Goal: Information Seeking & Learning: Learn about a topic

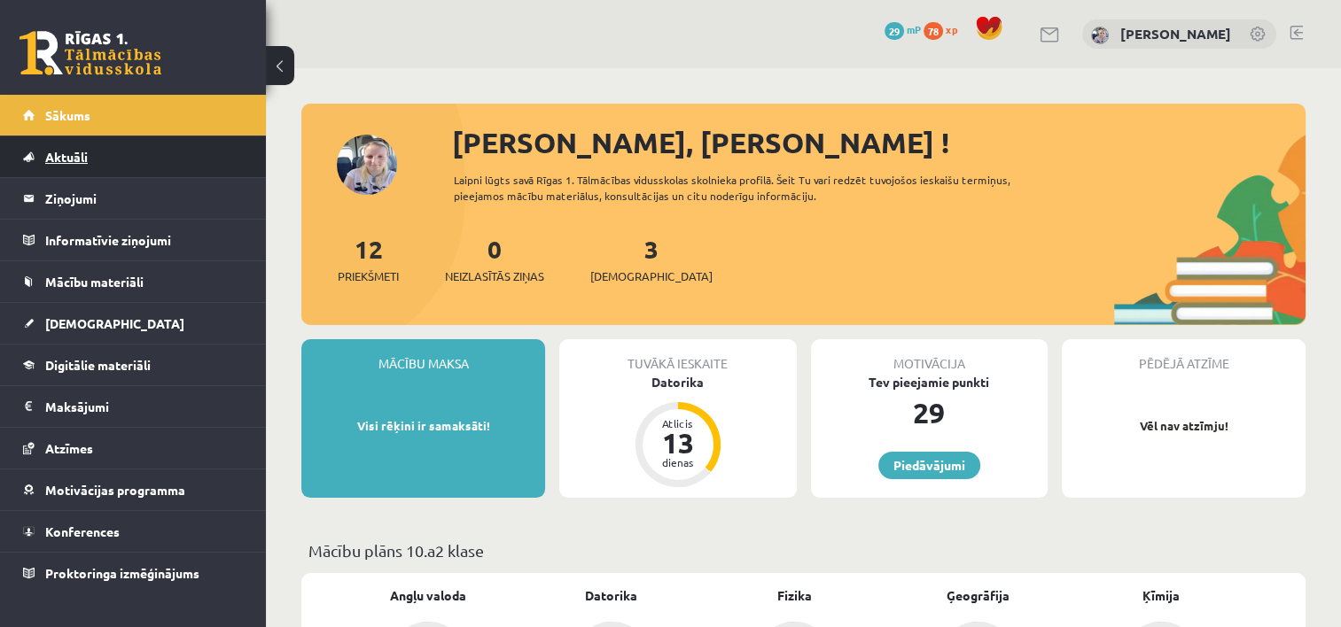
click at [227, 157] on link "Aktuāli" at bounding box center [133, 156] width 221 height 41
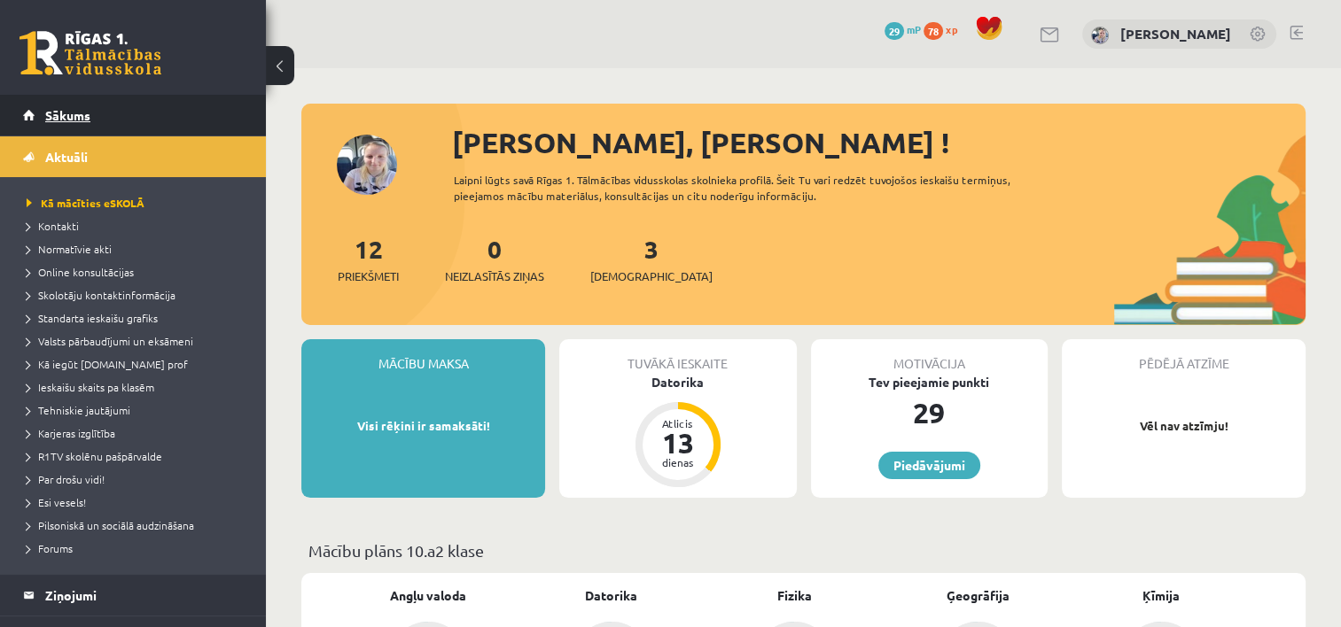
click at [220, 109] on link "Sākums" at bounding box center [133, 115] width 221 height 41
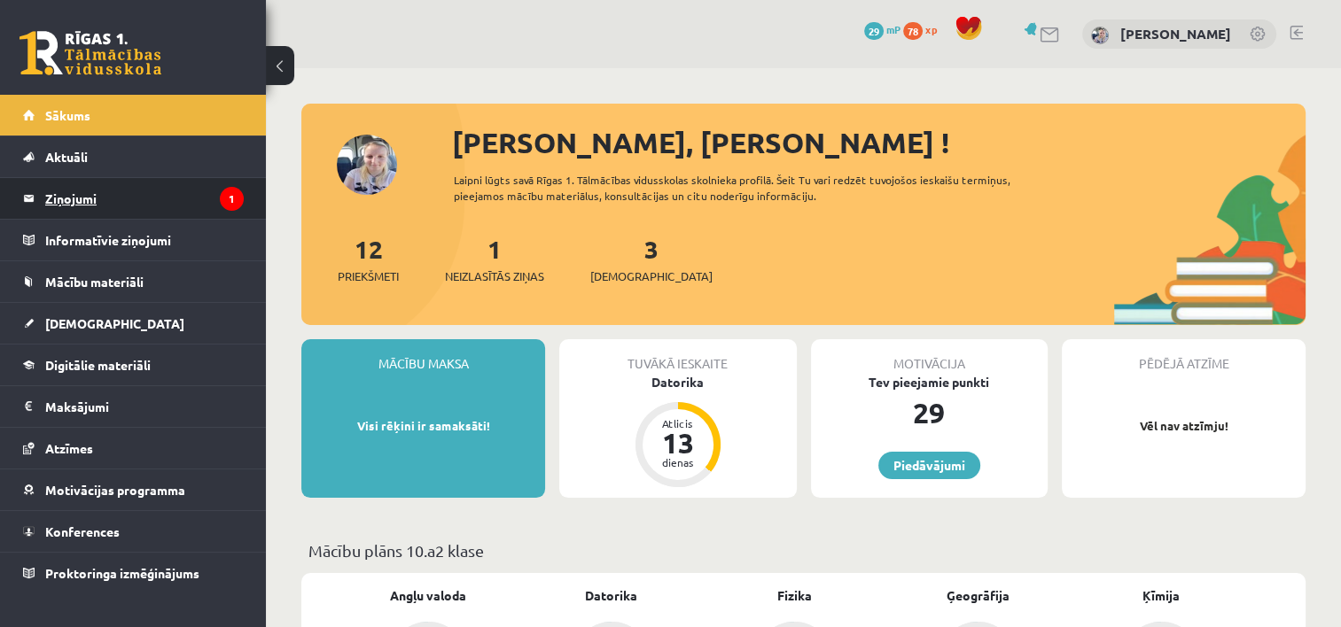
click at [58, 191] on legend "Ziņojumi 1" at bounding box center [144, 198] width 199 height 41
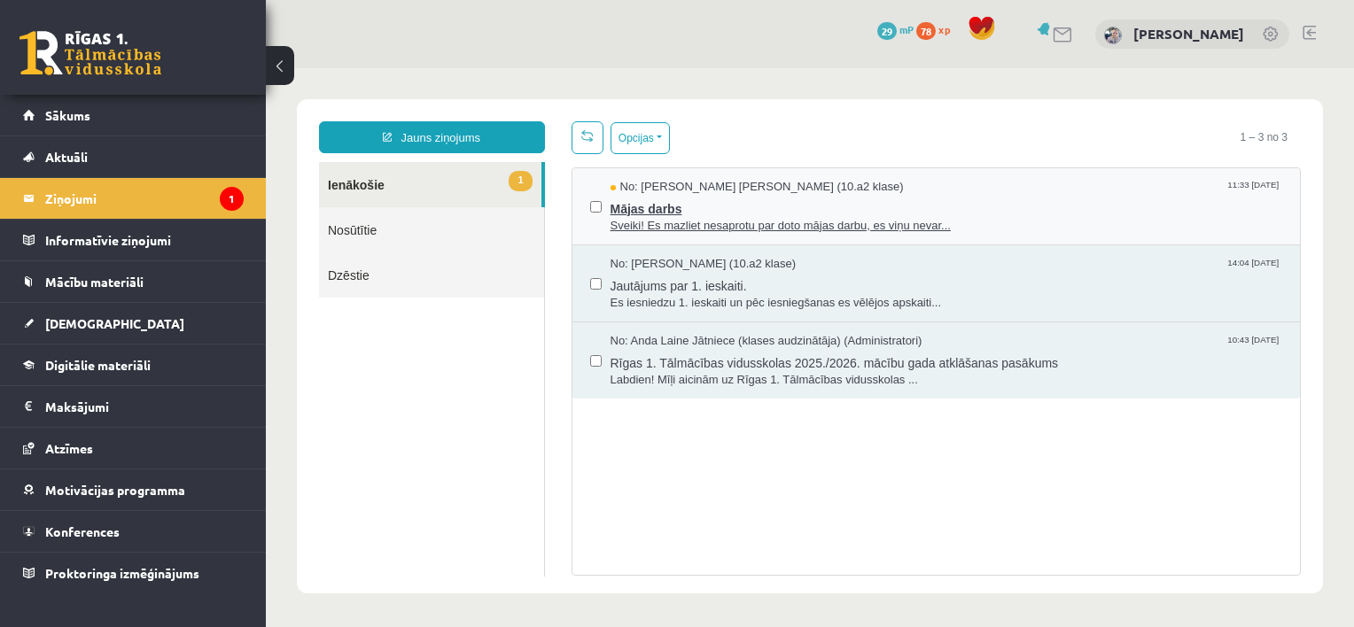
click at [693, 220] on span "Sveiki! Es mazliet nesaprotu par doto mājas darbu, es viņu nevar..." at bounding box center [947, 226] width 673 height 17
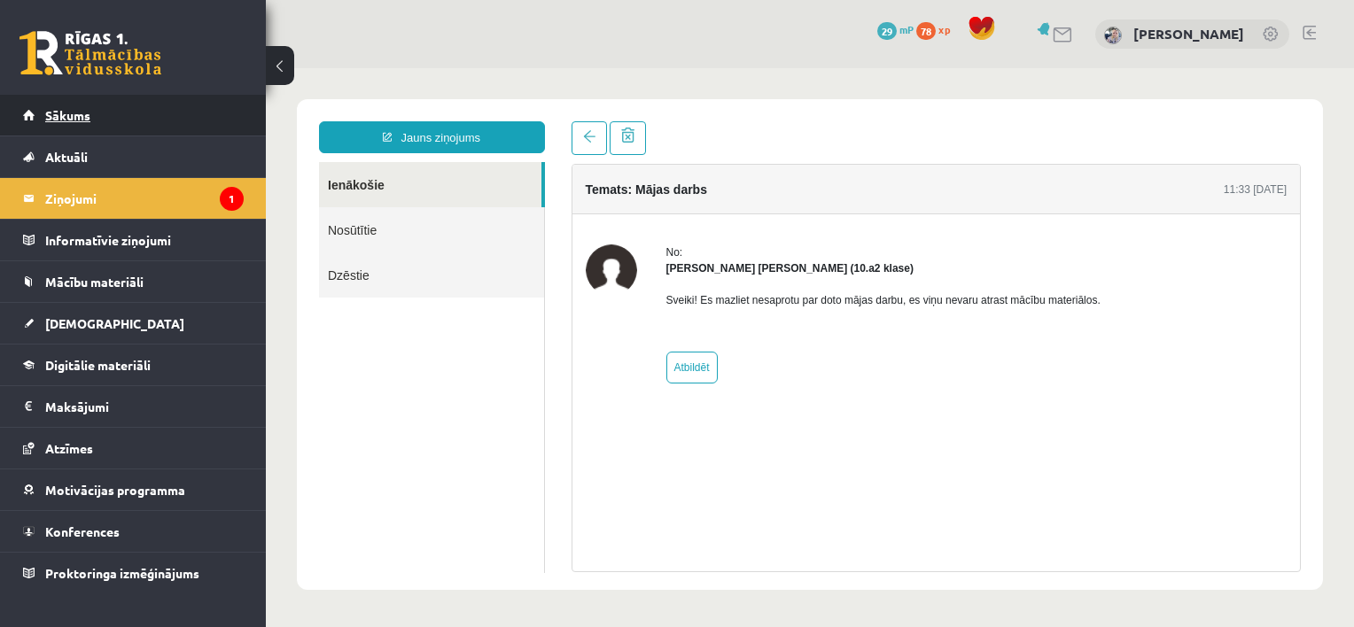
click at [135, 95] on link "Sākums" at bounding box center [133, 115] width 221 height 41
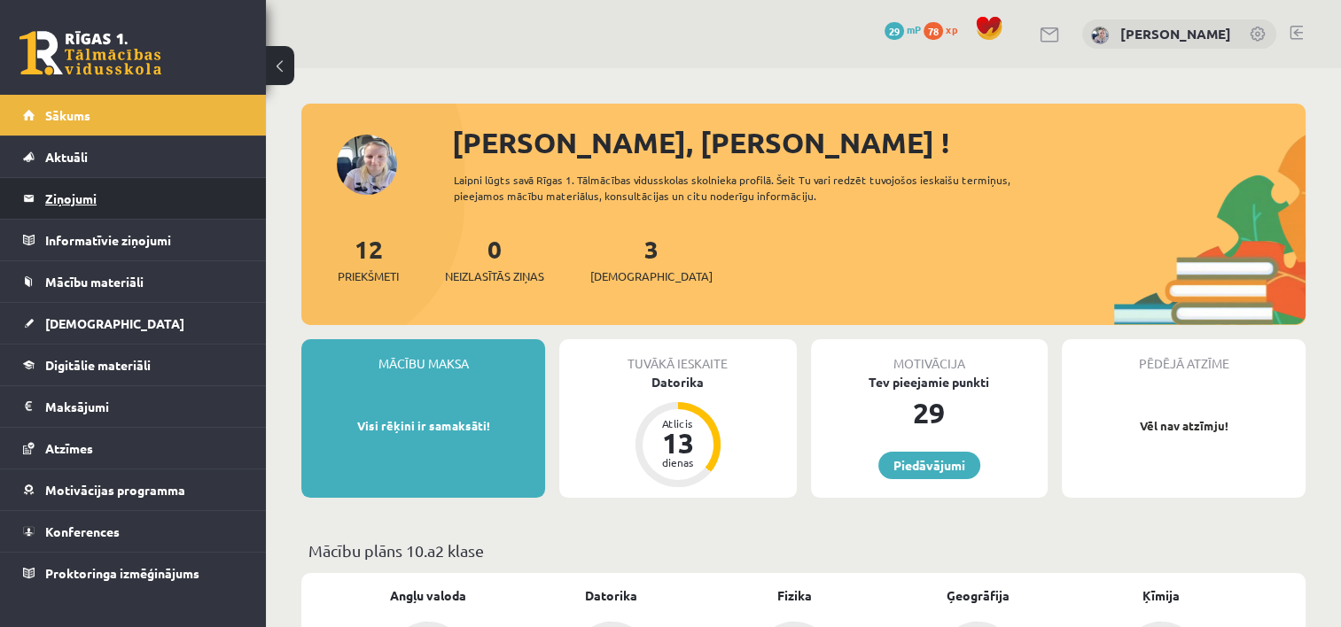
click at [76, 207] on legend "Ziņojumi 0" at bounding box center [144, 198] width 199 height 41
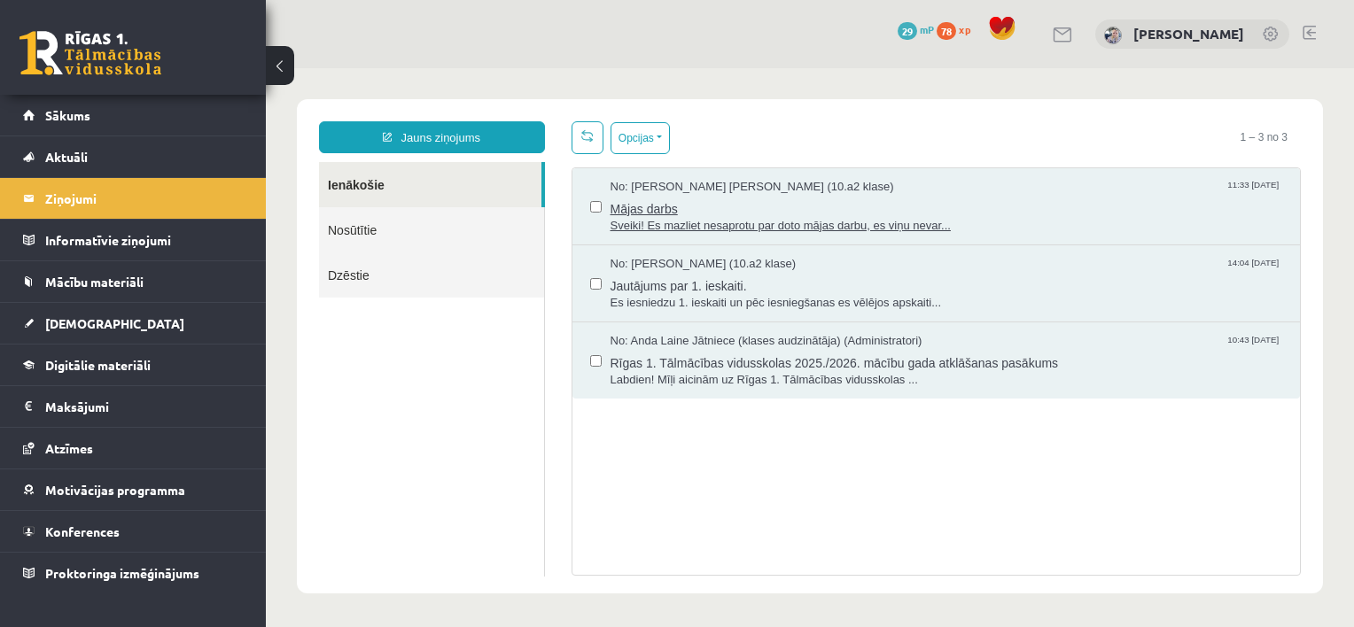
click at [669, 218] on span "Sveiki! Es mazliet nesaprotu par doto mājas darbu, es viņu nevar..." at bounding box center [947, 226] width 673 height 17
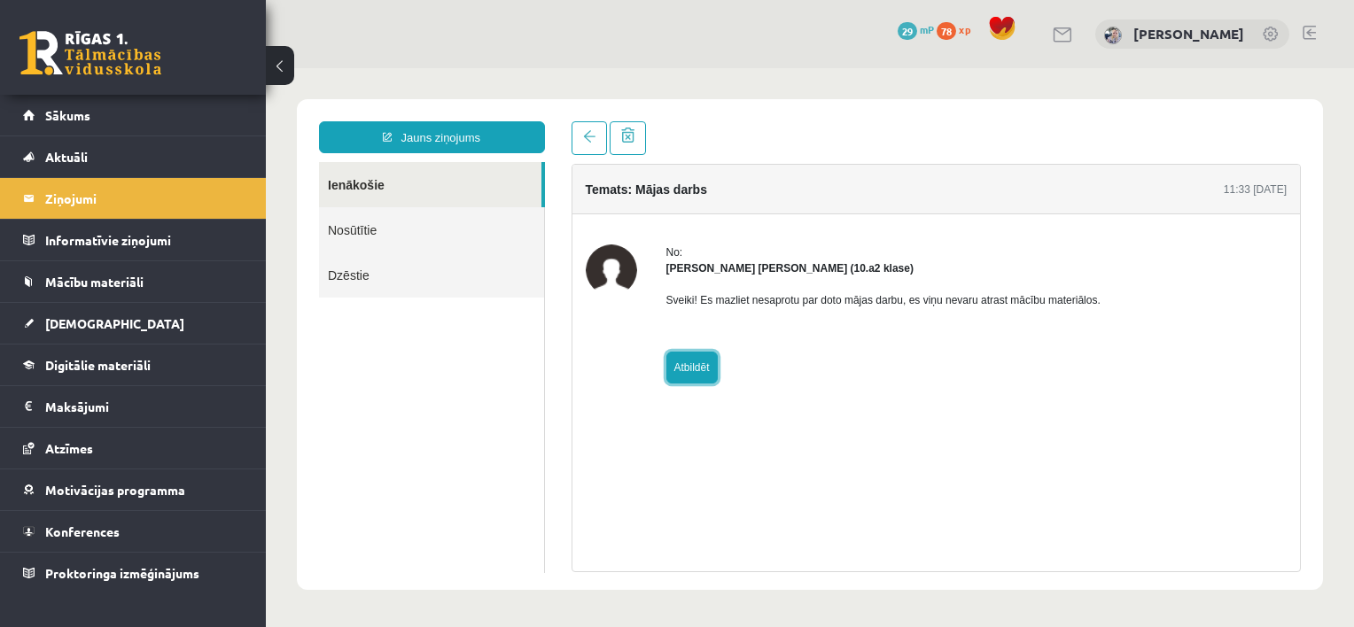
click at [688, 361] on link "Atbildēt" at bounding box center [691, 368] width 51 height 32
type input "**********"
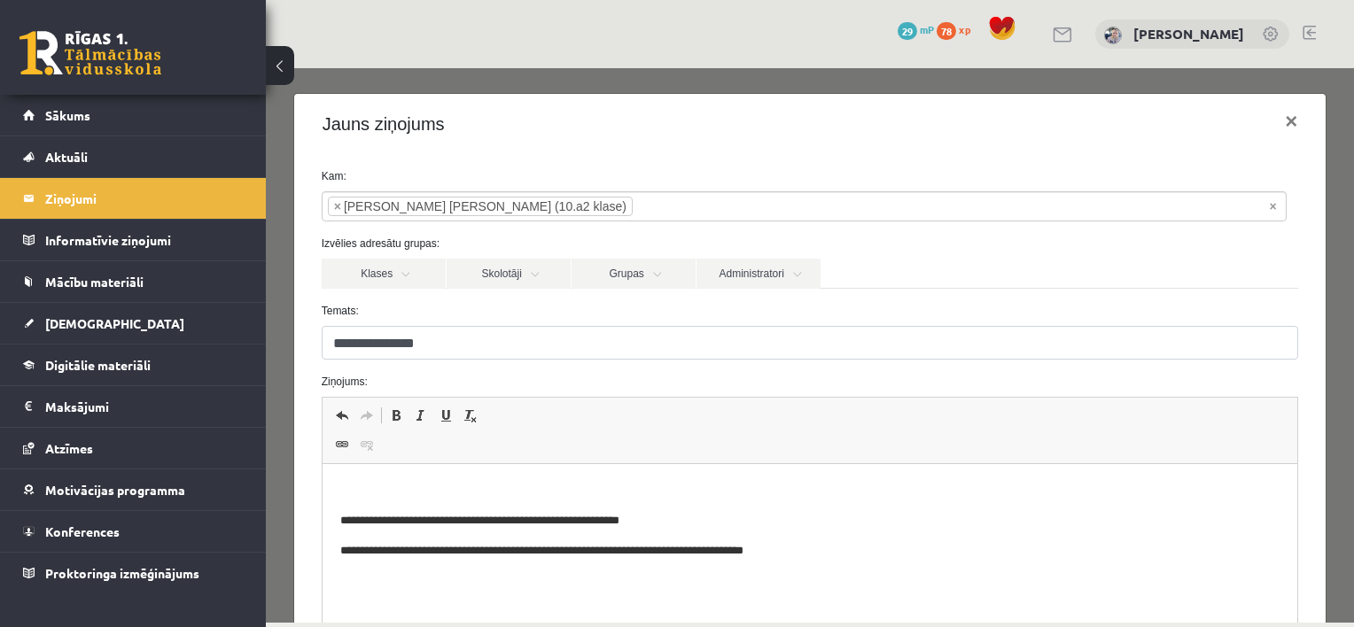
click at [551, 475] on html "**********" at bounding box center [810, 520] width 976 height 113
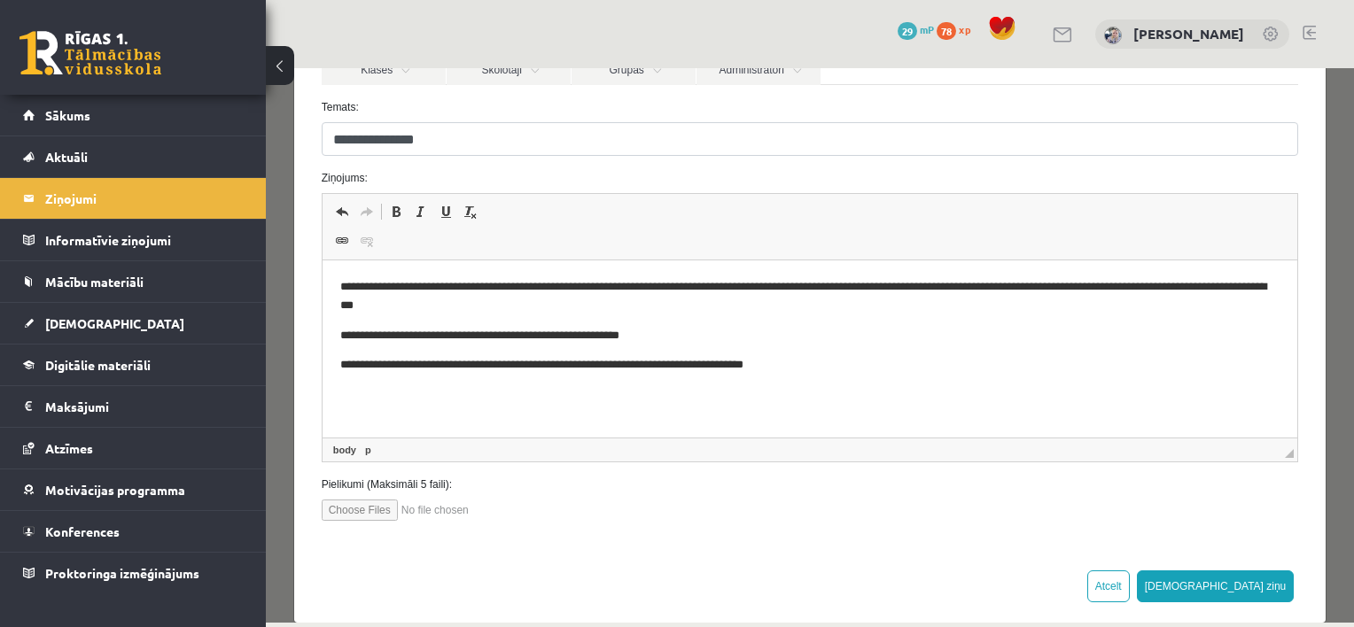
scroll to position [227, 0]
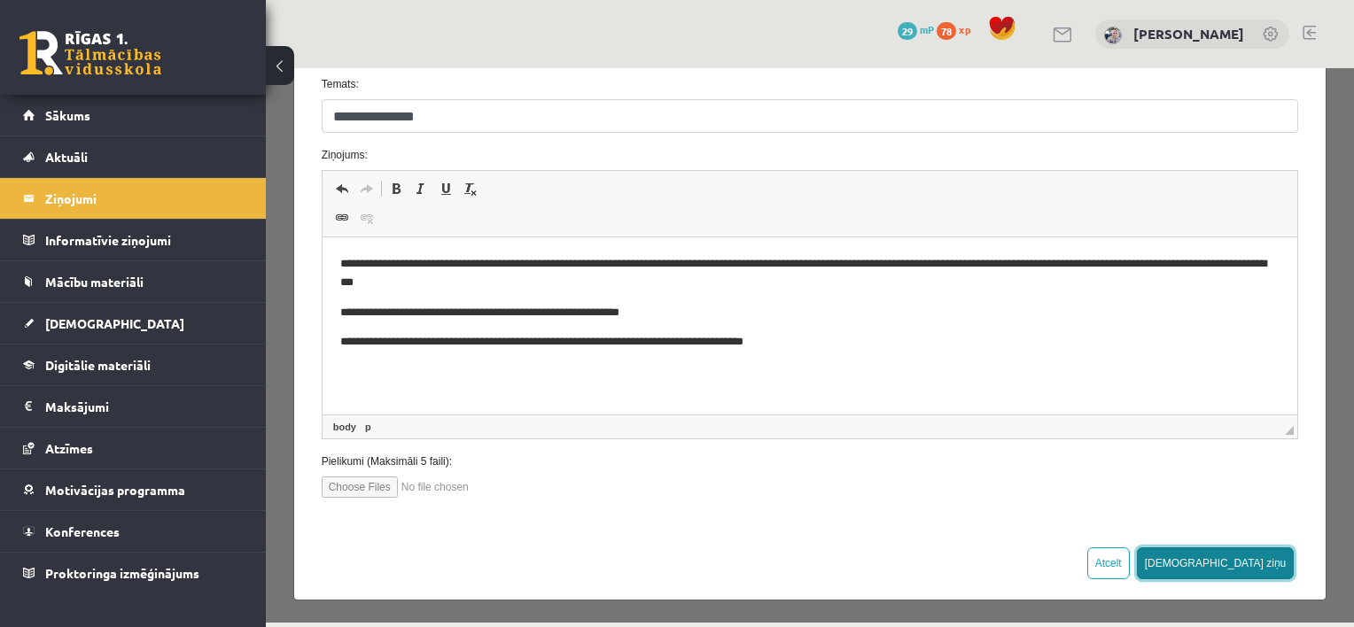
click at [1262, 556] on button "Sūtīt ziņu" at bounding box center [1216, 564] width 158 height 32
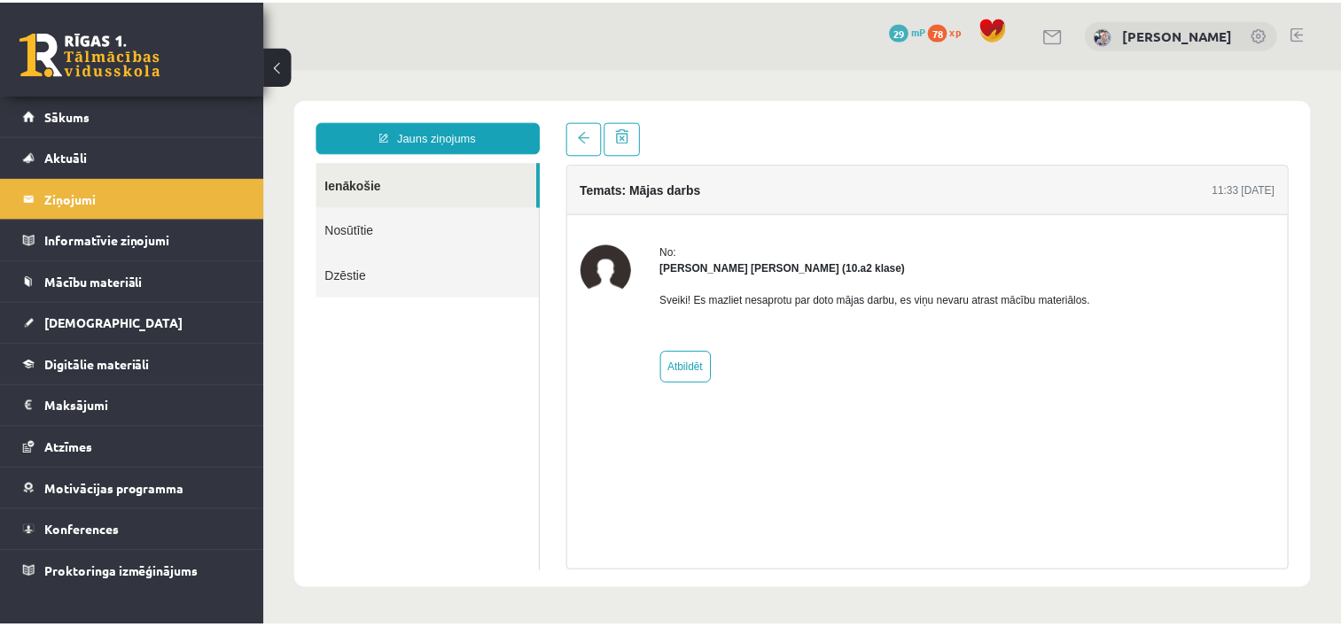
scroll to position [0, 0]
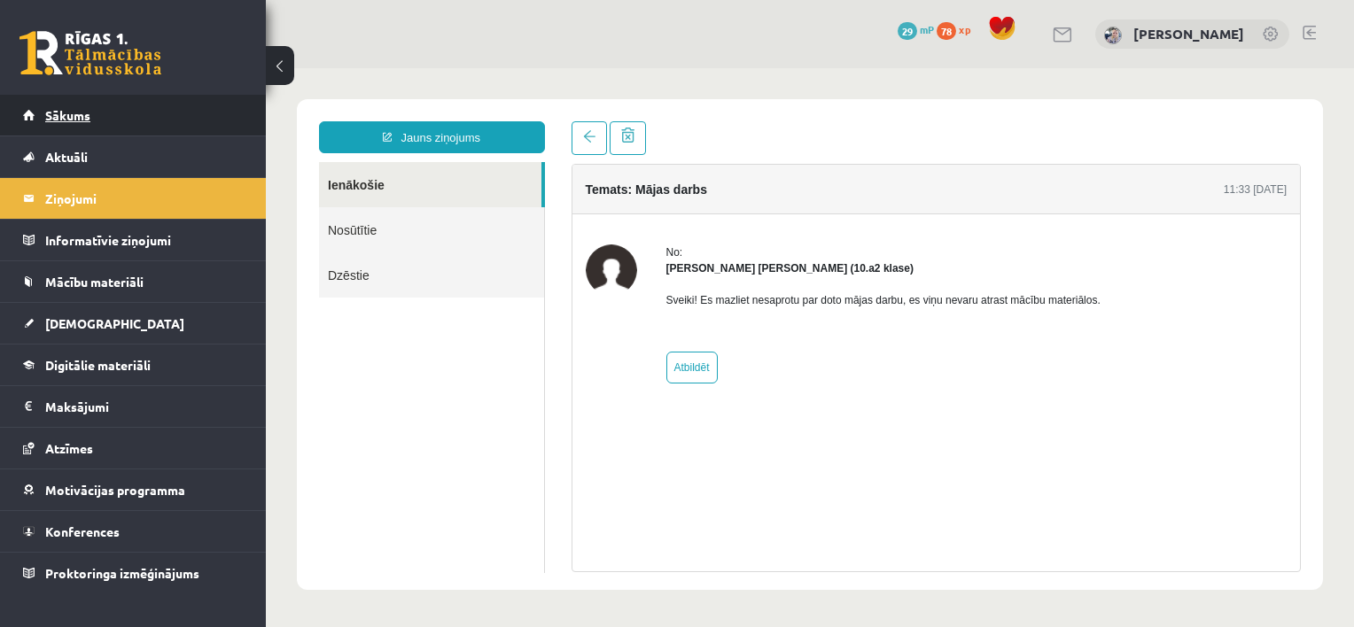
click at [57, 119] on span "Sākums" at bounding box center [67, 115] width 45 height 16
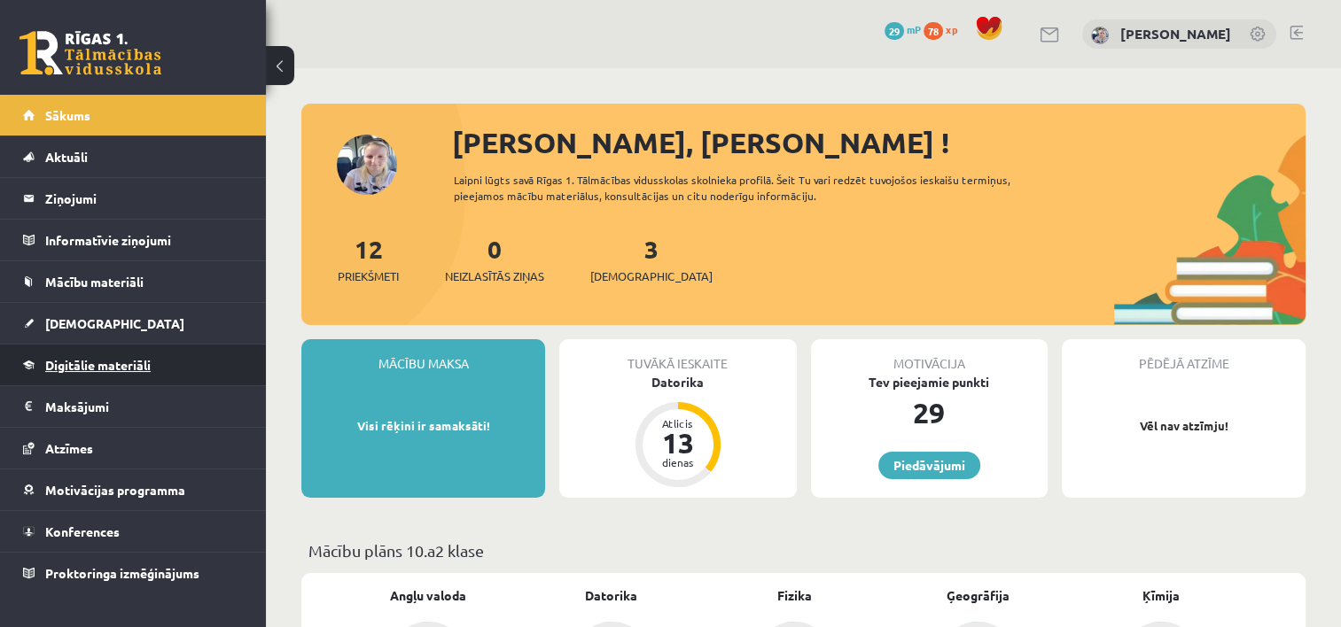
click at [186, 376] on link "Digitālie materiāli" at bounding box center [133, 365] width 221 height 41
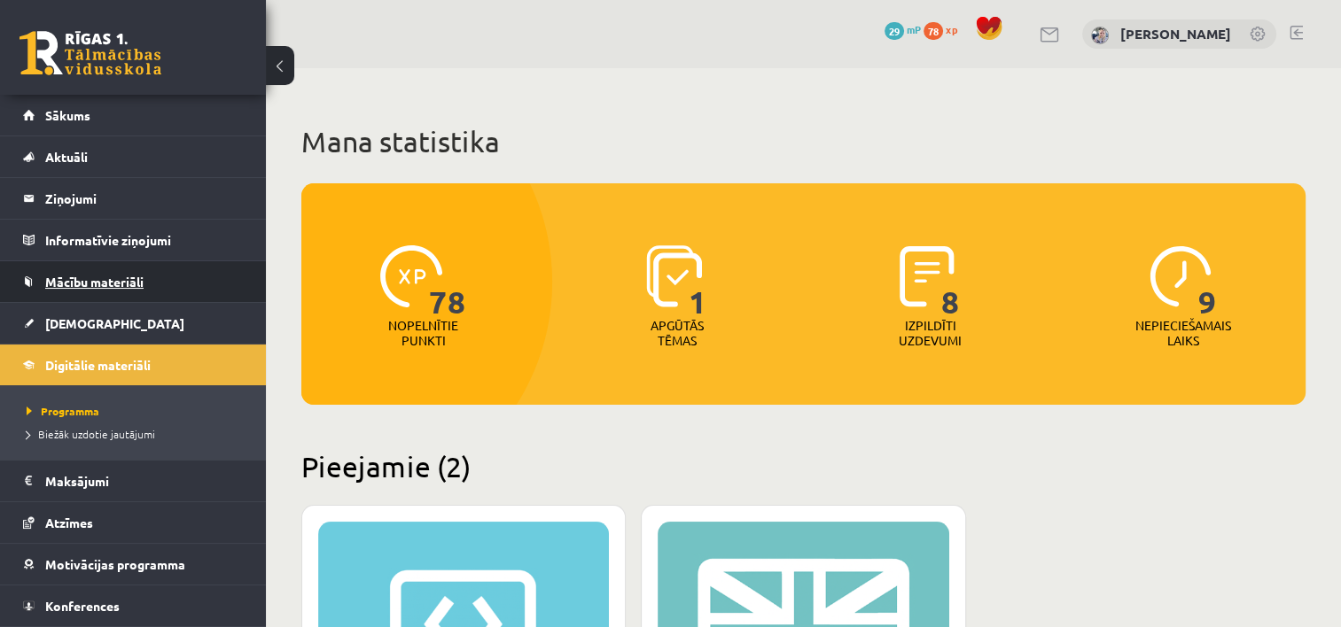
click at [184, 282] on link "Mācību materiāli" at bounding box center [133, 281] width 221 height 41
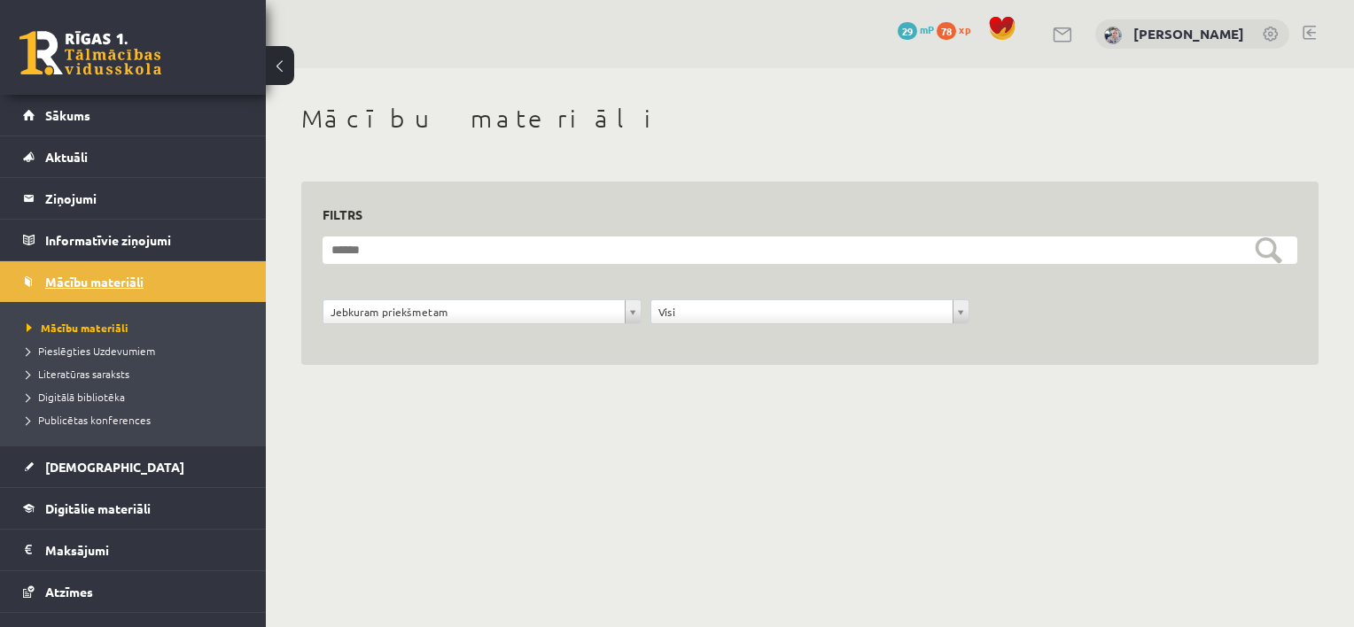
click at [184, 282] on link "Mācību materiāli" at bounding box center [133, 281] width 221 height 41
click at [202, 120] on link "Sākums" at bounding box center [133, 115] width 221 height 41
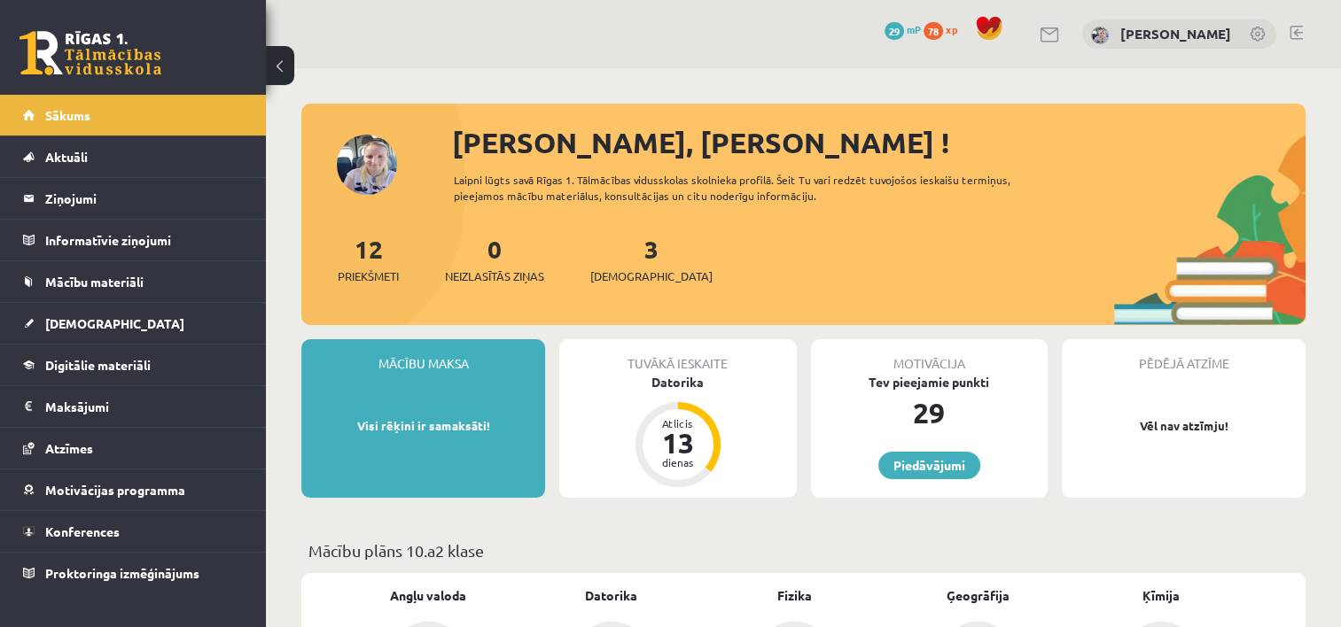
click at [1061, 38] on link at bounding box center [1050, 34] width 21 height 15
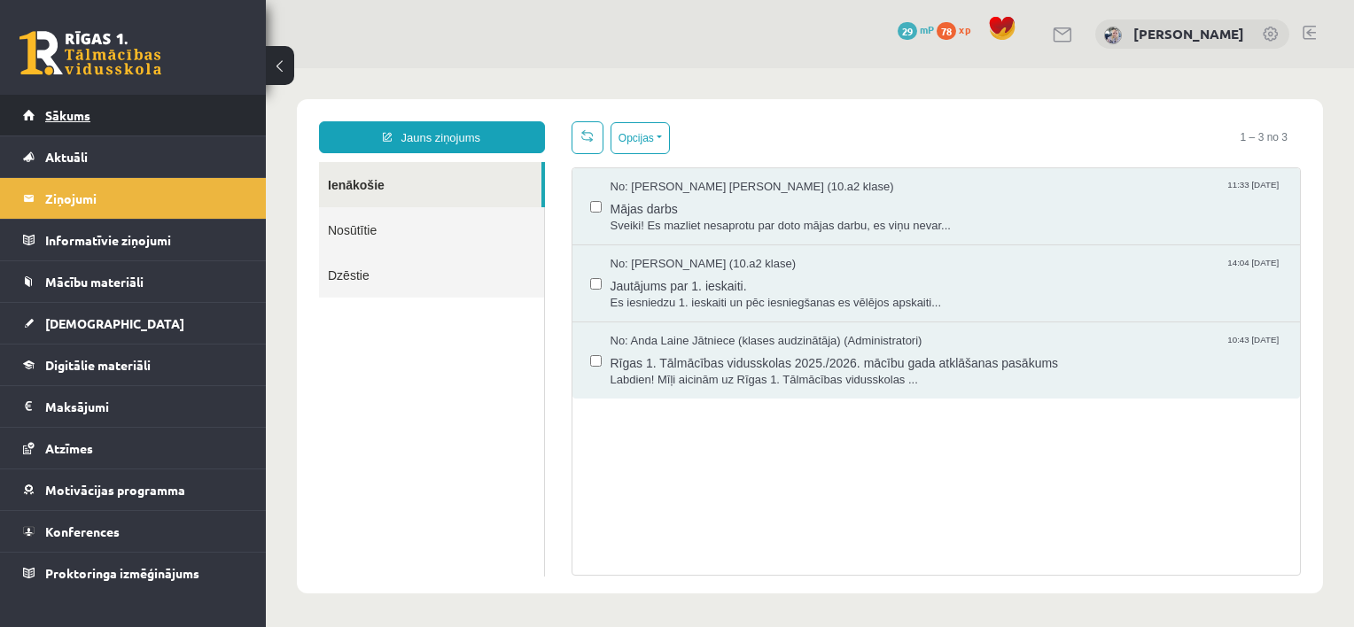
click at [177, 119] on link "Sākums" at bounding box center [133, 115] width 221 height 41
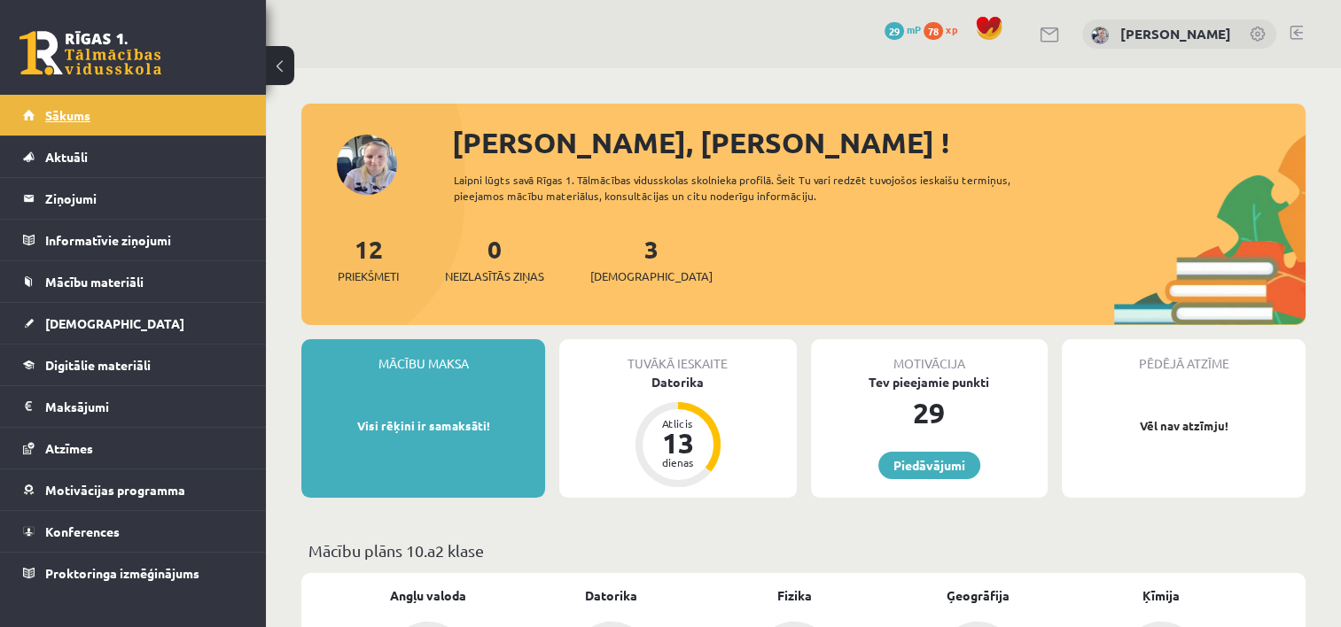
click at [77, 121] on span "Sākums" at bounding box center [67, 115] width 45 height 16
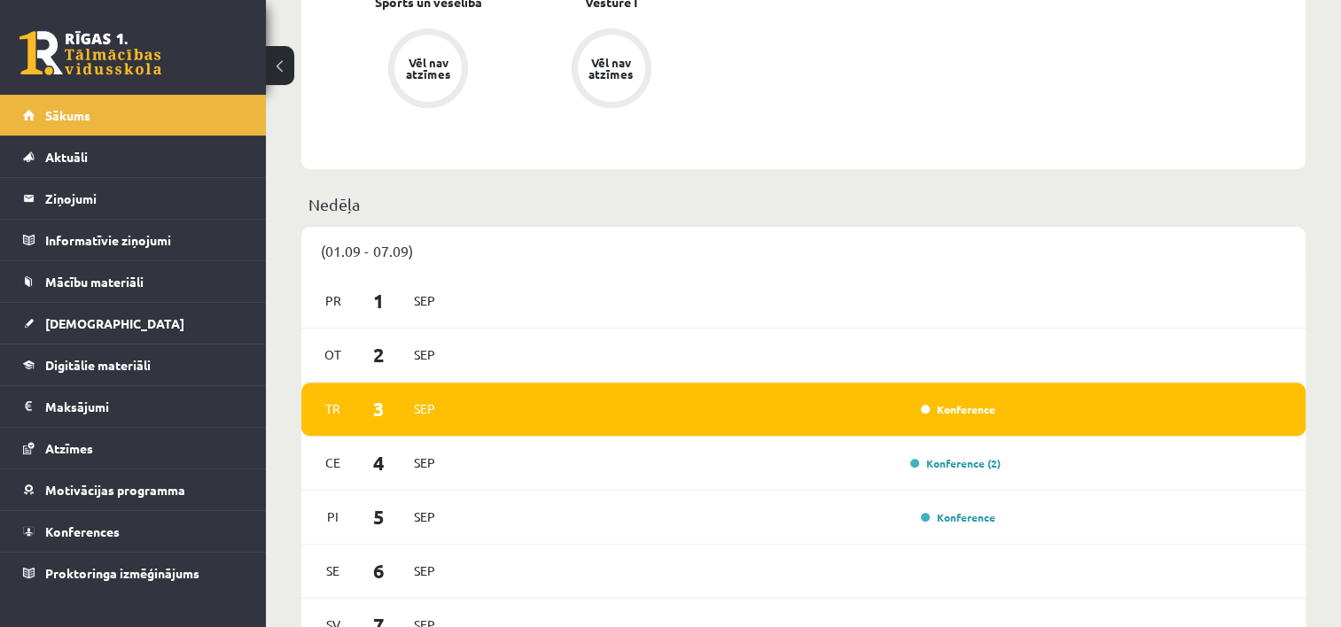
scroll to position [957, 0]
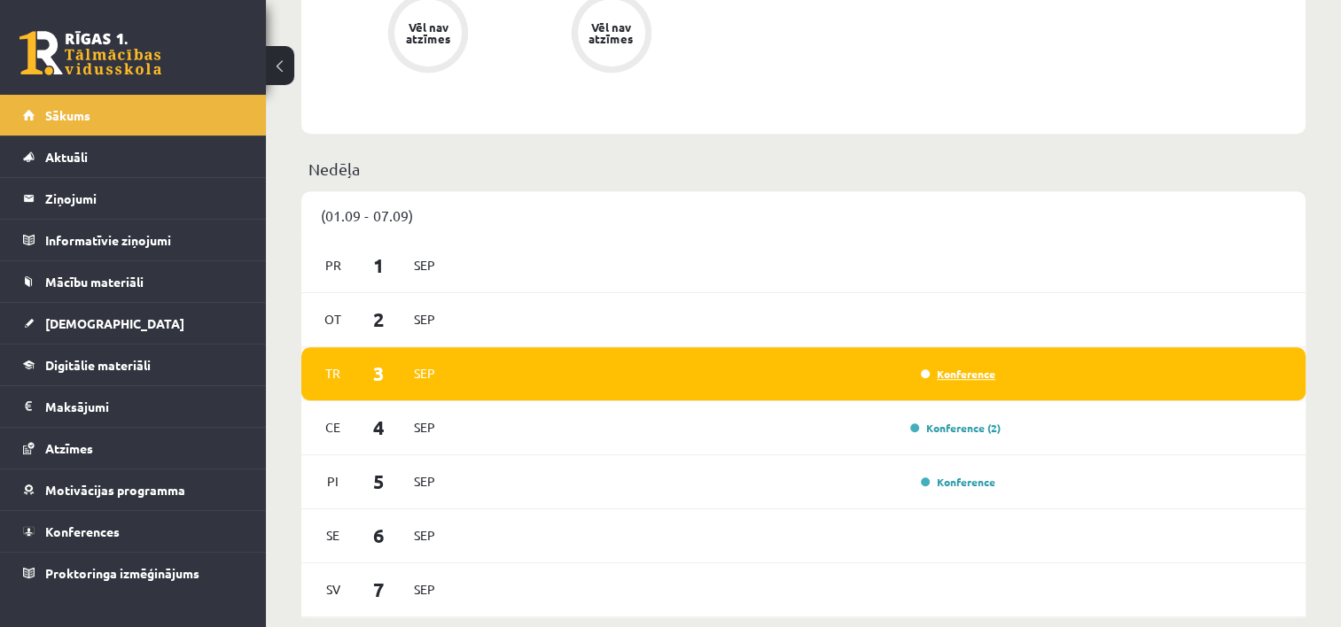
click at [964, 372] on link "Konference" at bounding box center [958, 374] width 74 height 14
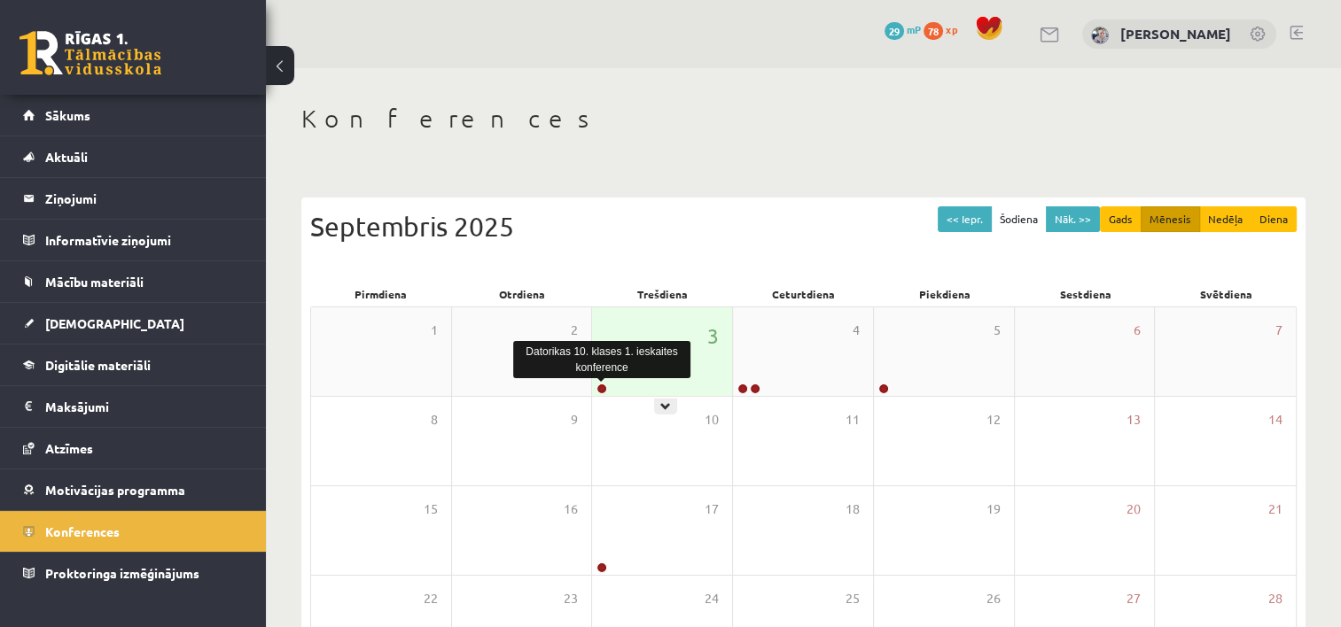
click at [603, 393] on link at bounding box center [601, 389] width 11 height 11
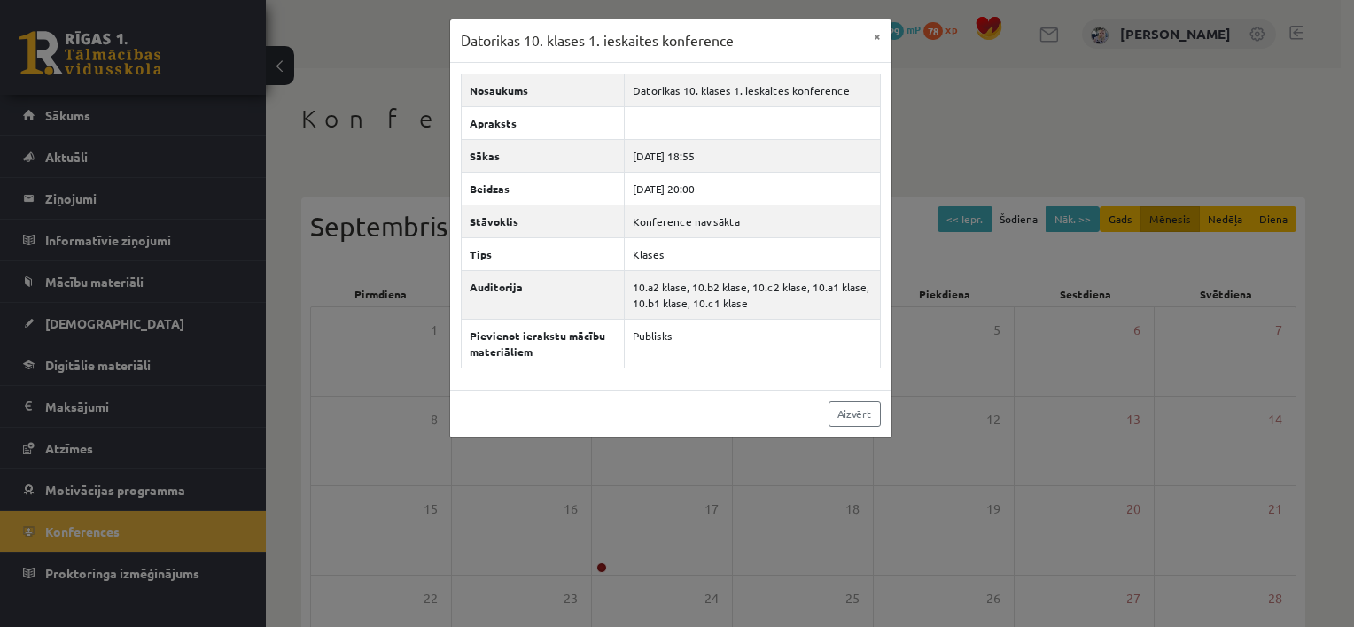
click at [696, 406] on div "Aizvērt" at bounding box center [670, 414] width 441 height 48
click at [682, 461] on div "Datorikas 10. klases 1. ieskaites konference × Nosaukums Datorikas 10. klases 1…" at bounding box center [677, 313] width 1354 height 627
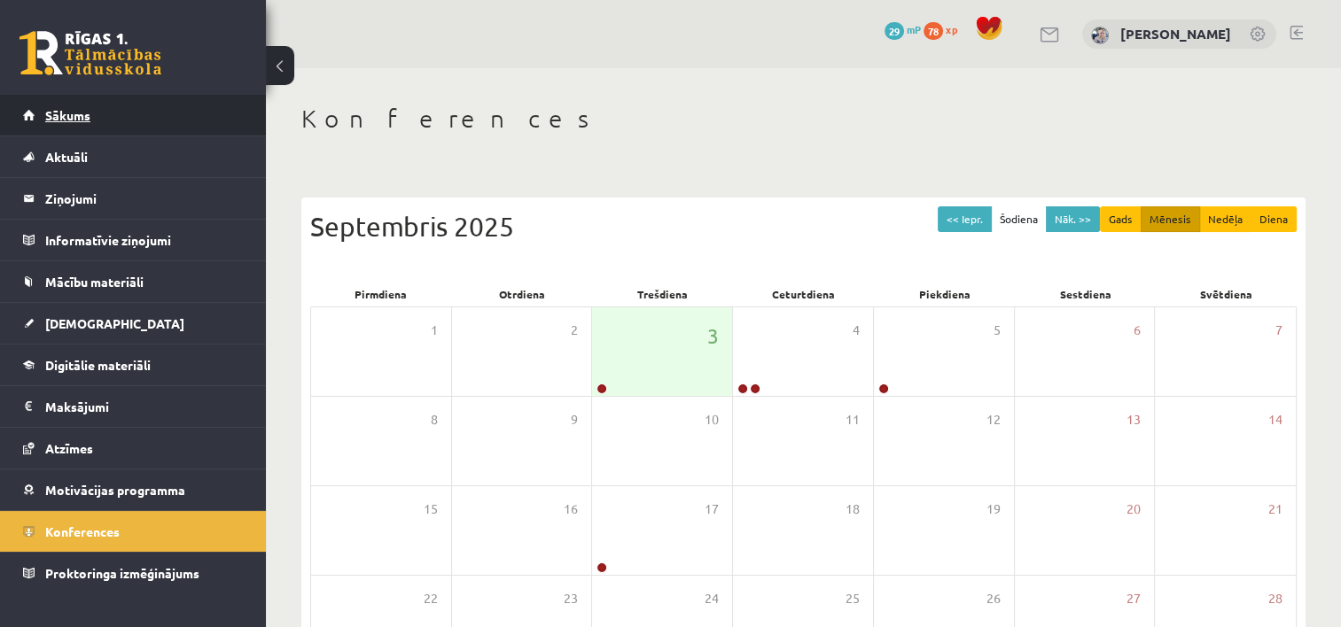
click at [203, 97] on link "Sākums" at bounding box center [133, 115] width 221 height 41
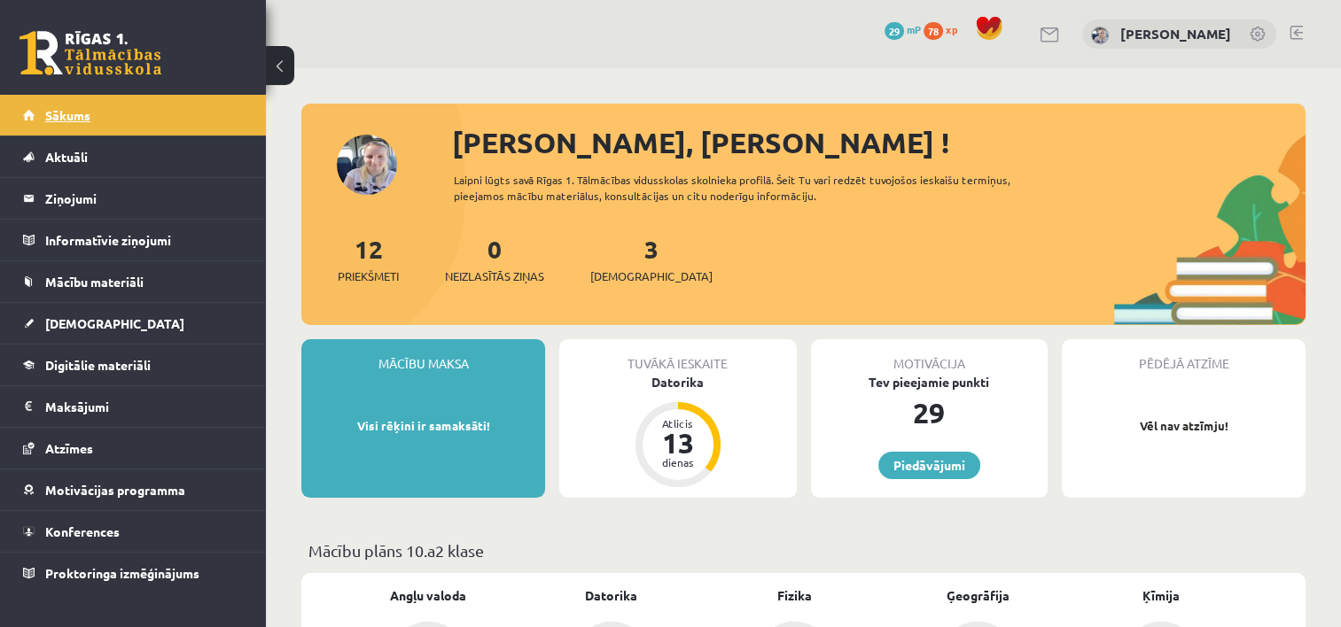
click at [175, 103] on link "Sākums" at bounding box center [133, 115] width 221 height 41
click at [106, 208] on legend "Ziņojumi 0" at bounding box center [144, 198] width 199 height 41
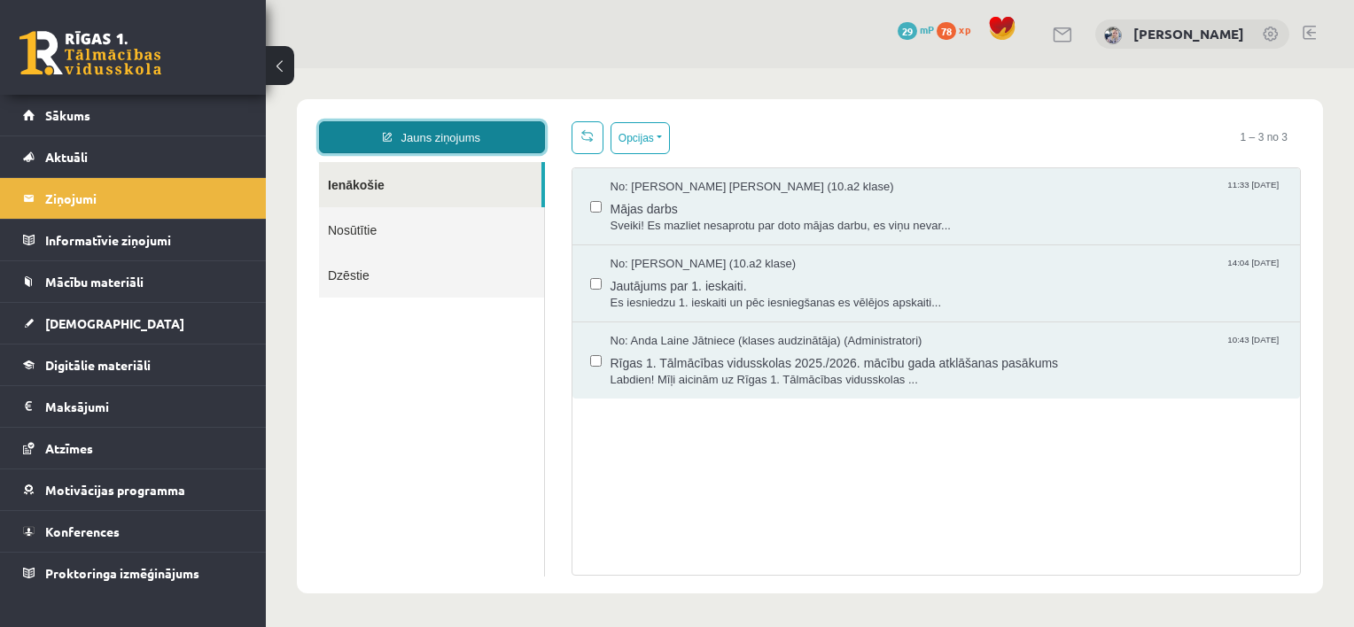
click at [391, 132] on link "Jauns ziņojums" at bounding box center [432, 137] width 226 height 32
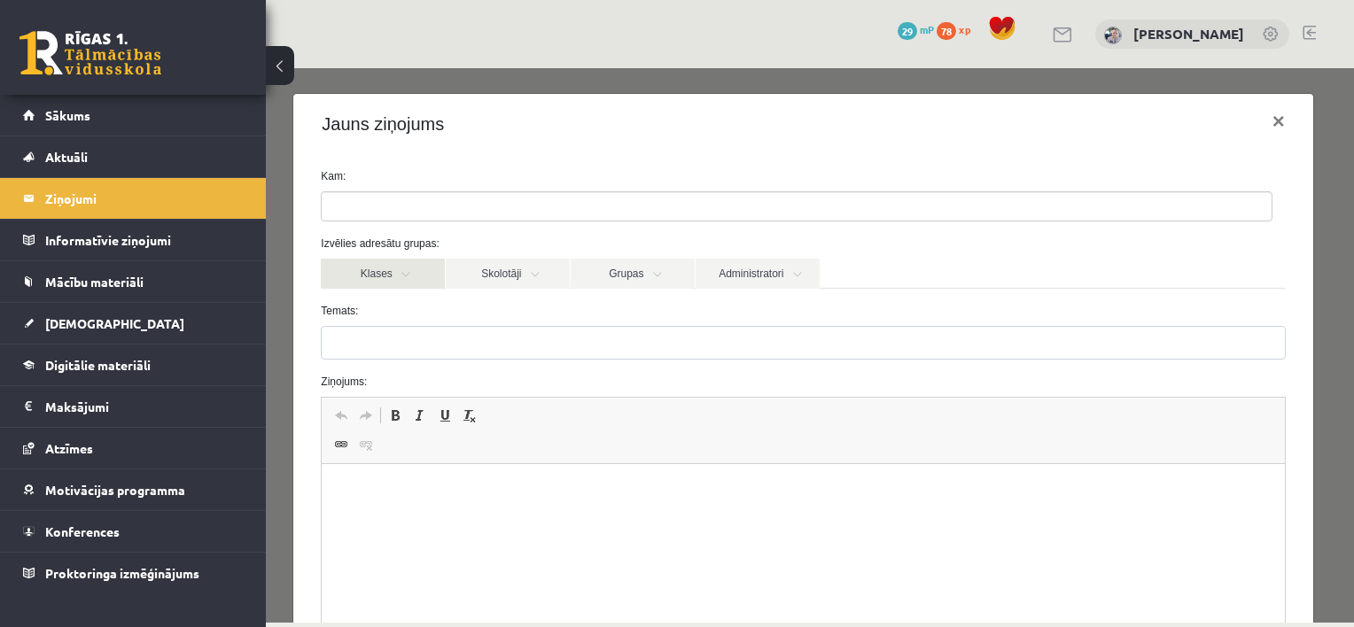
click at [394, 275] on link "Klases" at bounding box center [383, 274] width 124 height 30
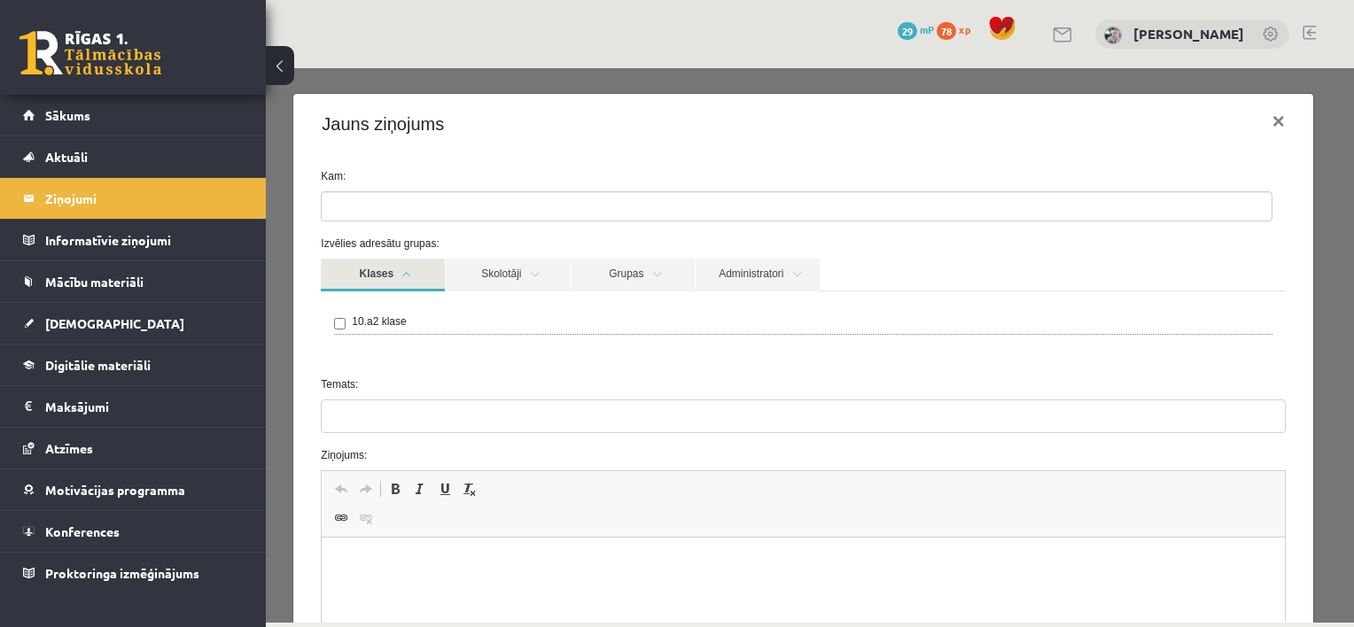
click at [394, 275] on link "Klases" at bounding box center [383, 275] width 124 height 33
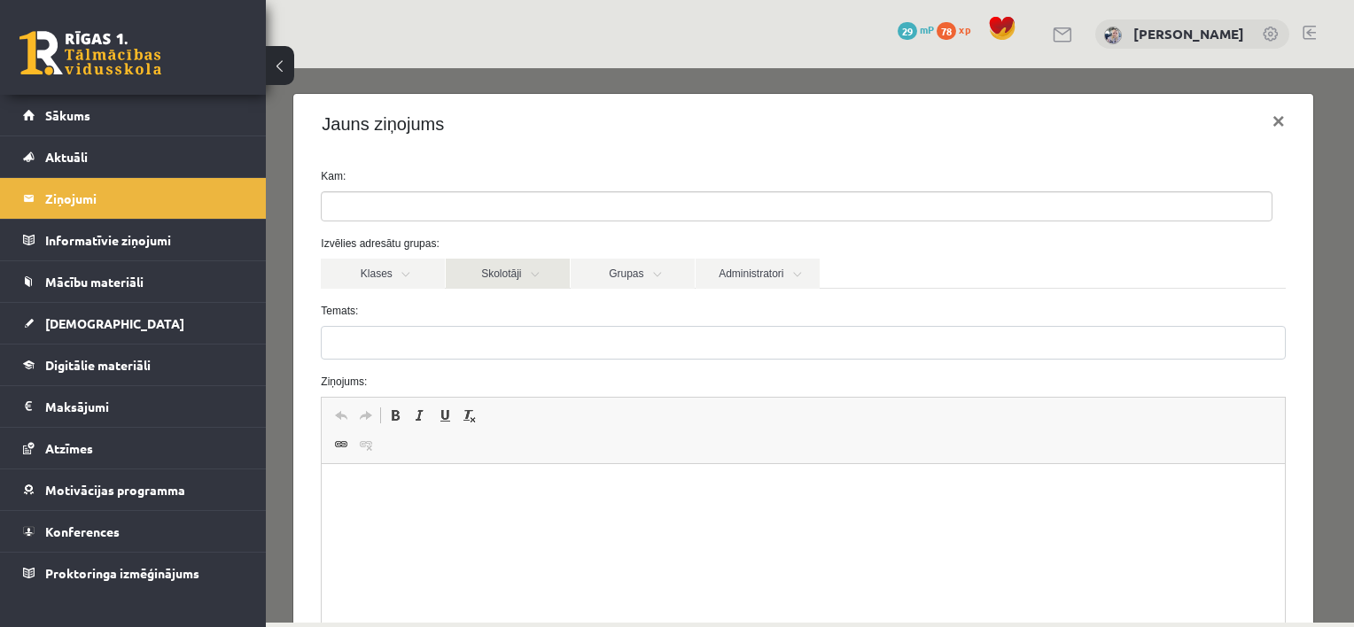
click at [512, 276] on link "Skolotāji" at bounding box center [508, 274] width 124 height 30
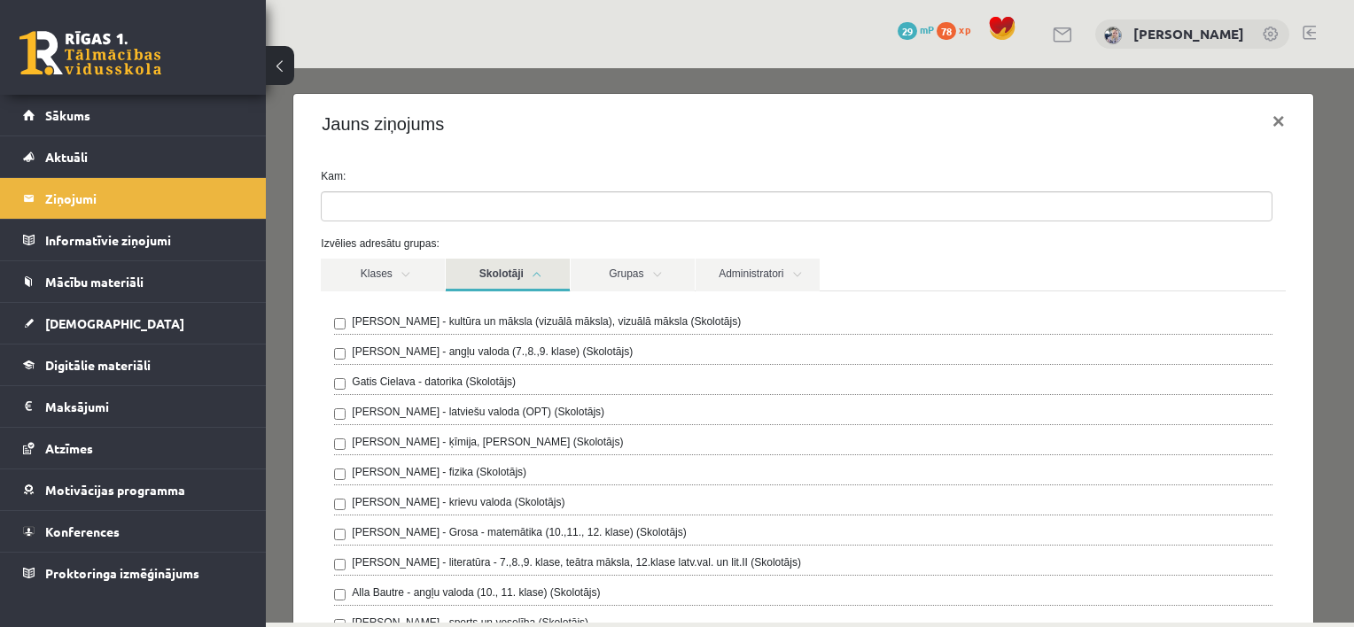
click at [512, 276] on link "Skolotāji" at bounding box center [508, 275] width 124 height 33
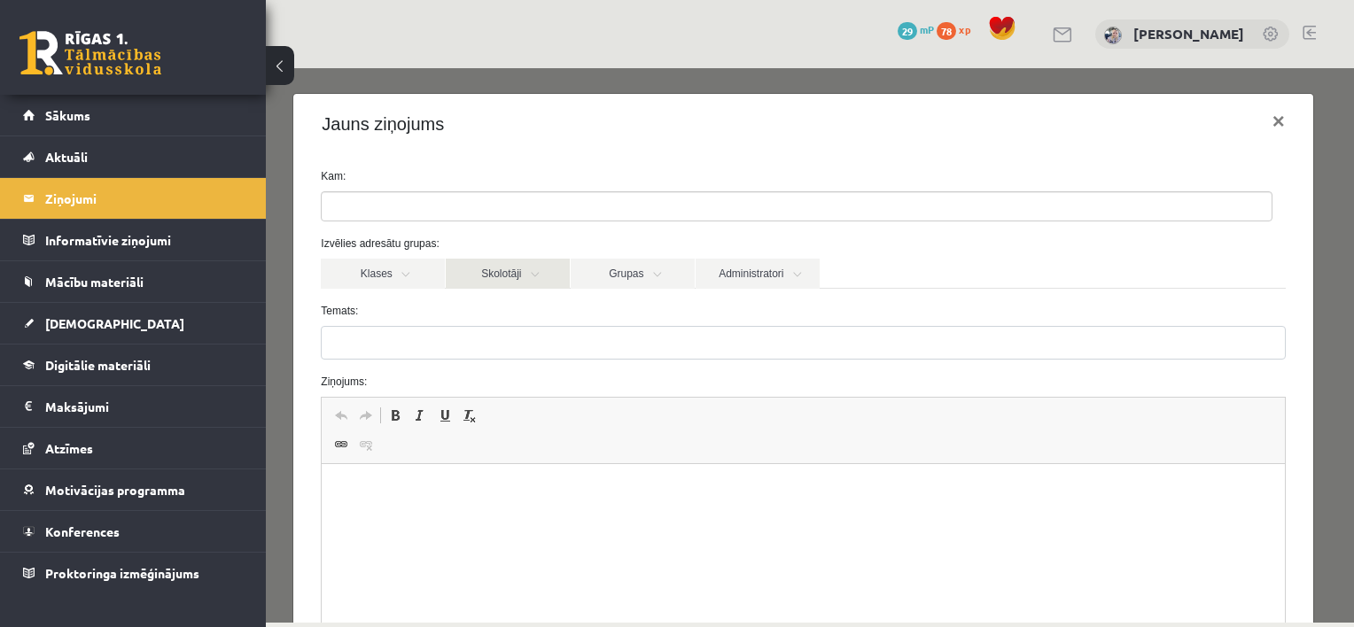
click at [512, 276] on link "Skolotāji" at bounding box center [508, 274] width 124 height 30
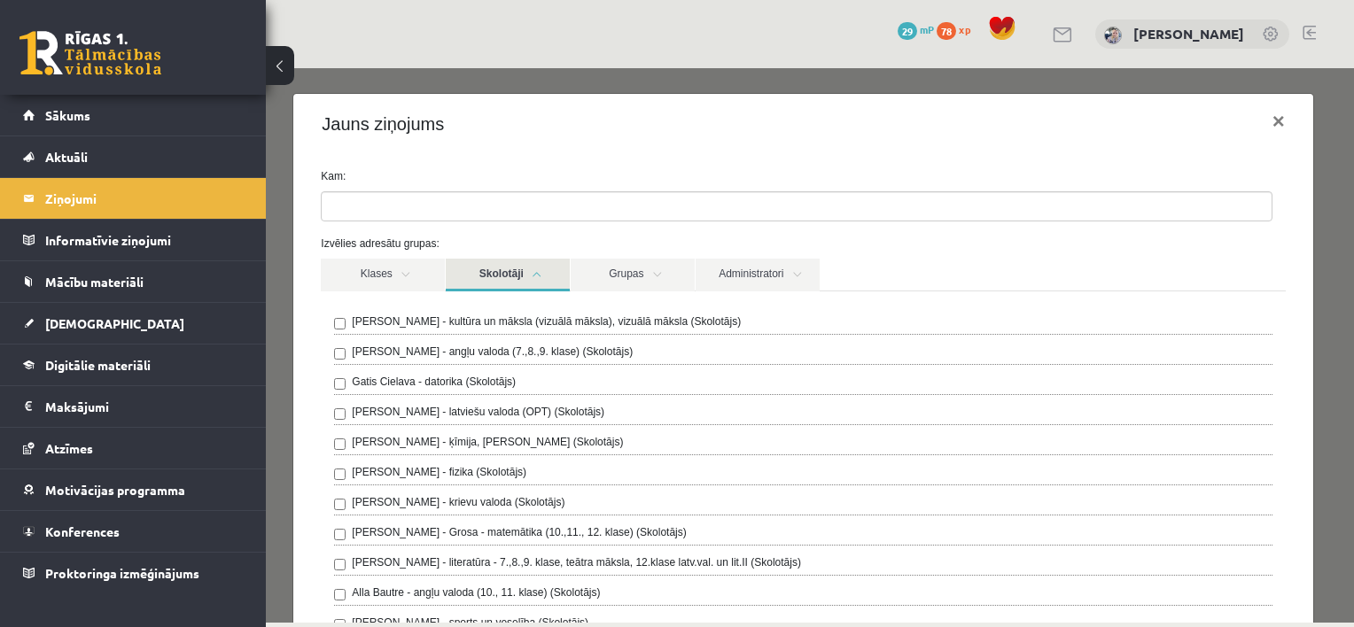
click at [512, 276] on link "Skolotāji" at bounding box center [508, 275] width 124 height 33
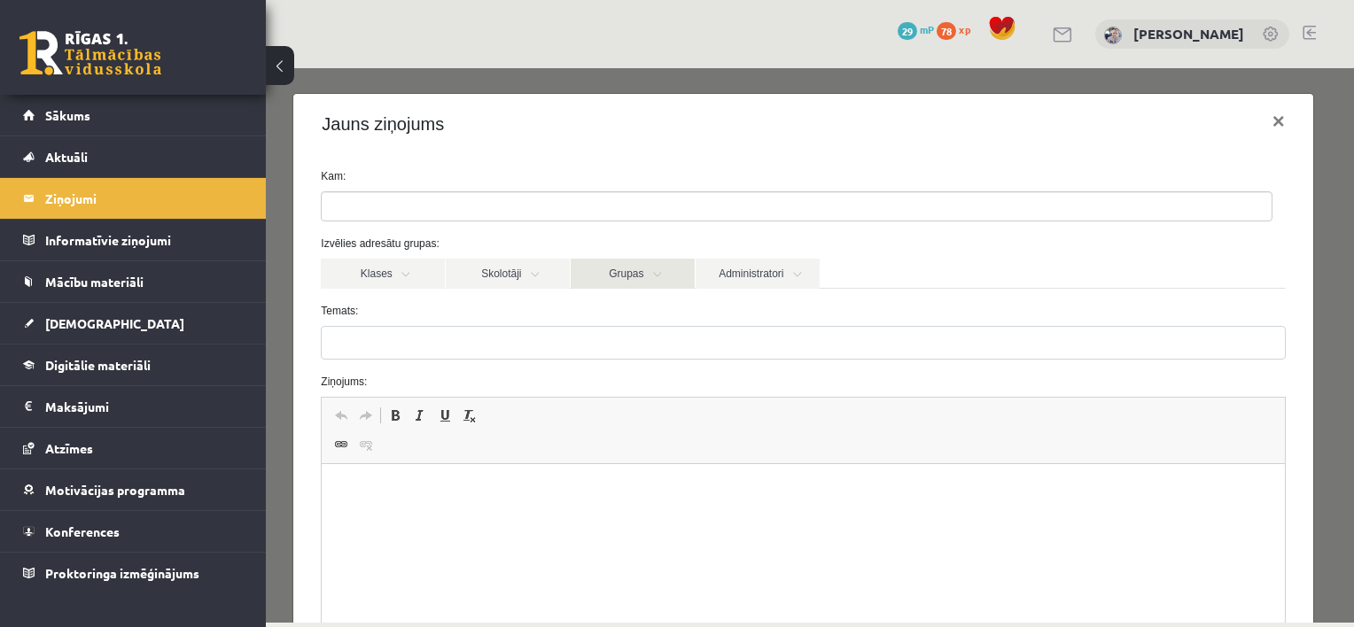
click at [647, 273] on link "Grupas" at bounding box center [633, 274] width 124 height 30
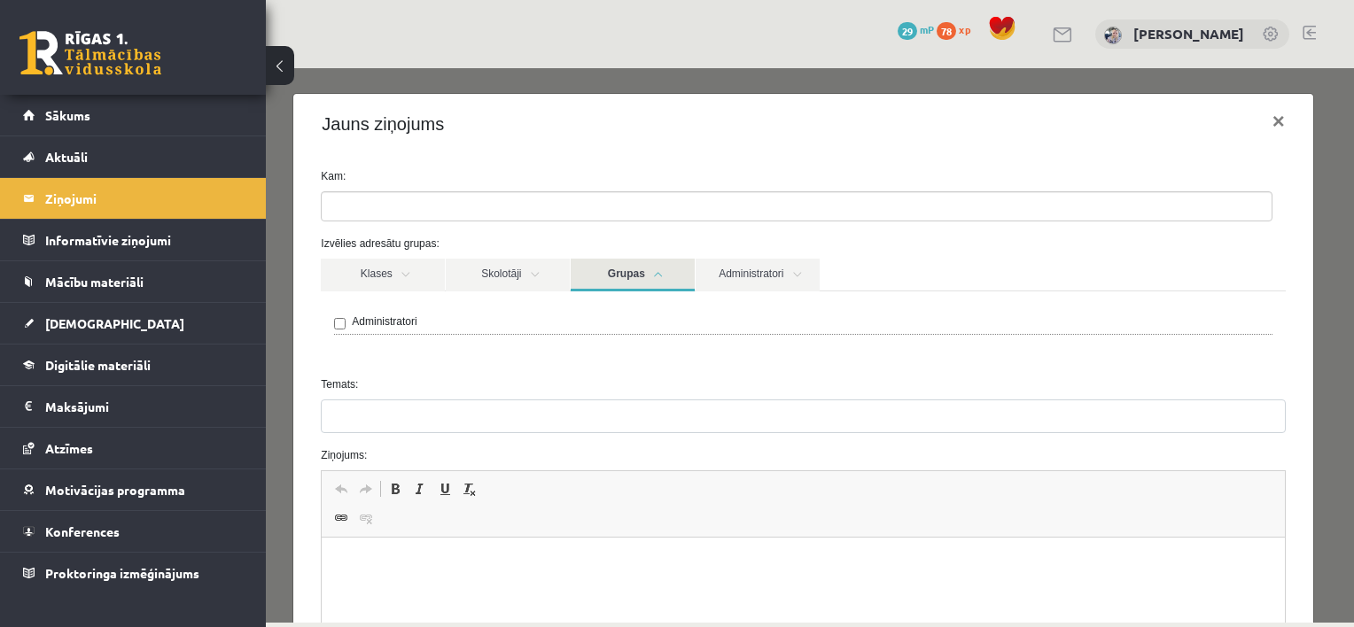
click at [647, 273] on link "Grupas" at bounding box center [633, 275] width 124 height 33
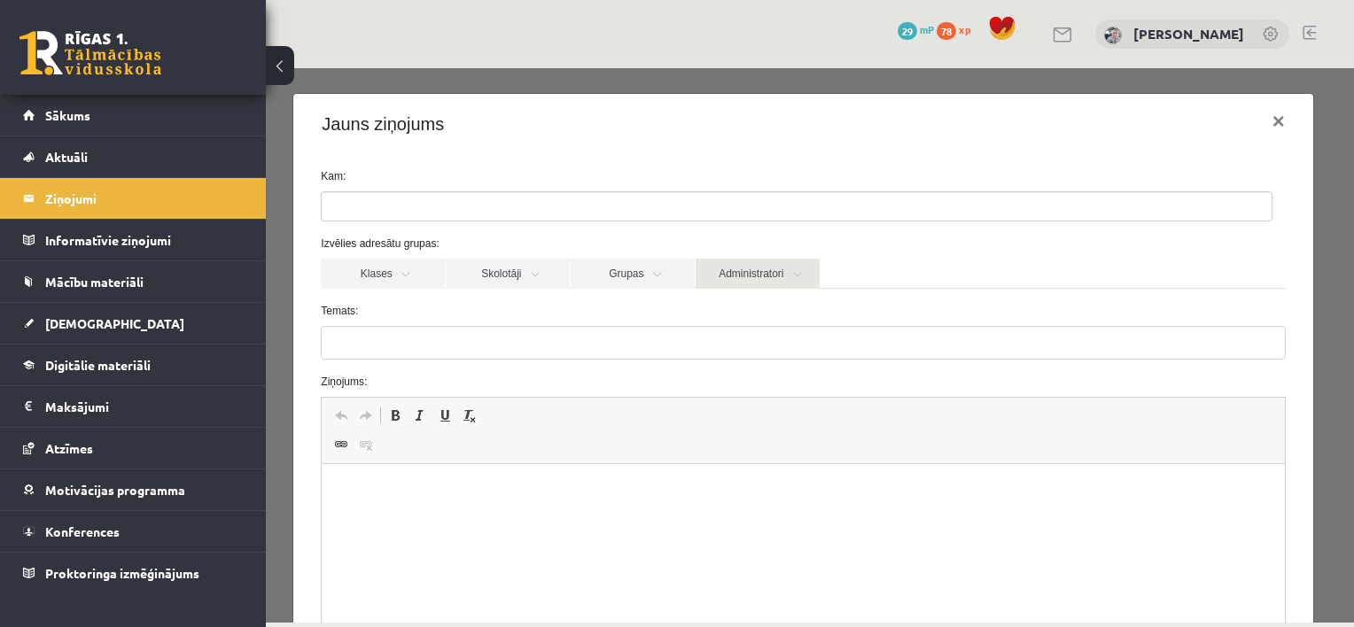
click at [742, 271] on link "Administratori" at bounding box center [758, 274] width 124 height 30
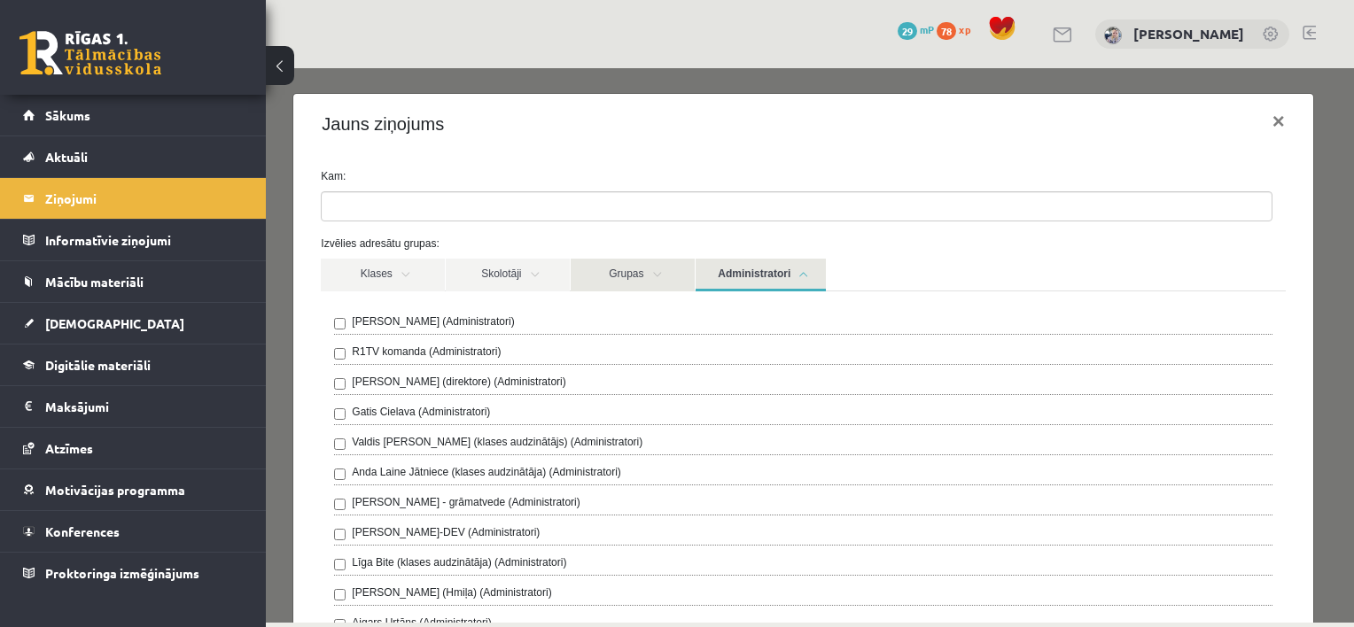
click at [606, 274] on link "Grupas" at bounding box center [633, 275] width 124 height 33
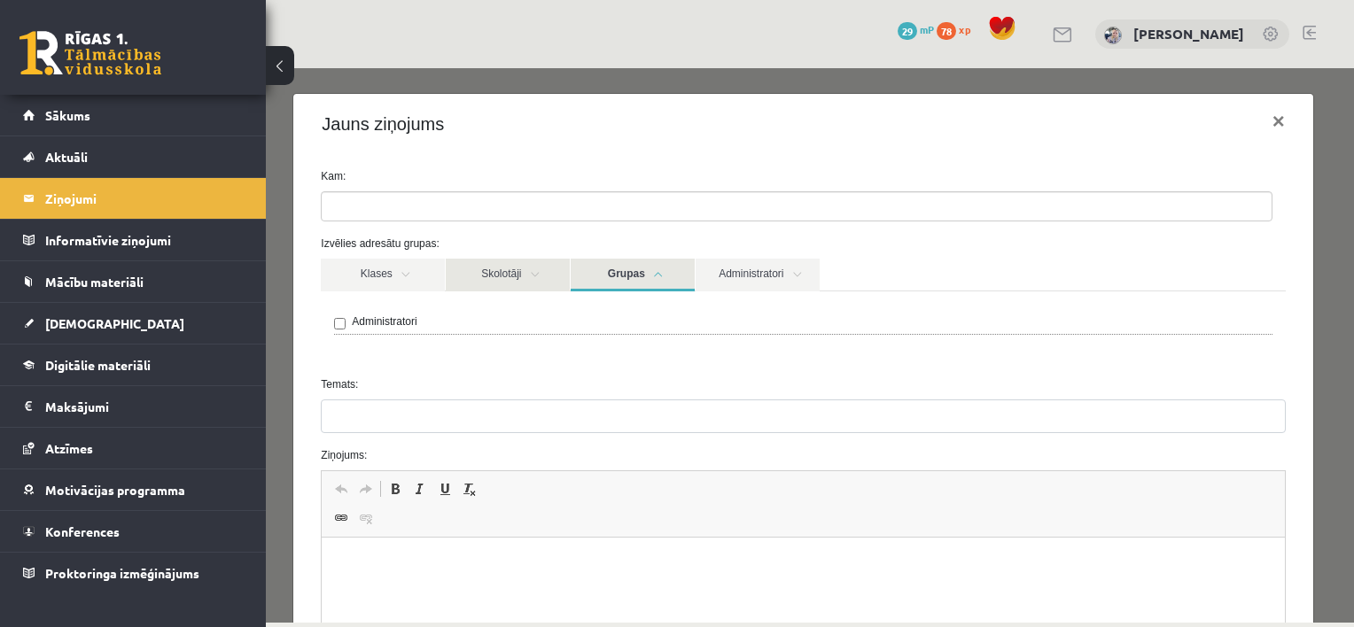
click at [510, 273] on link "Skolotāji" at bounding box center [508, 275] width 124 height 33
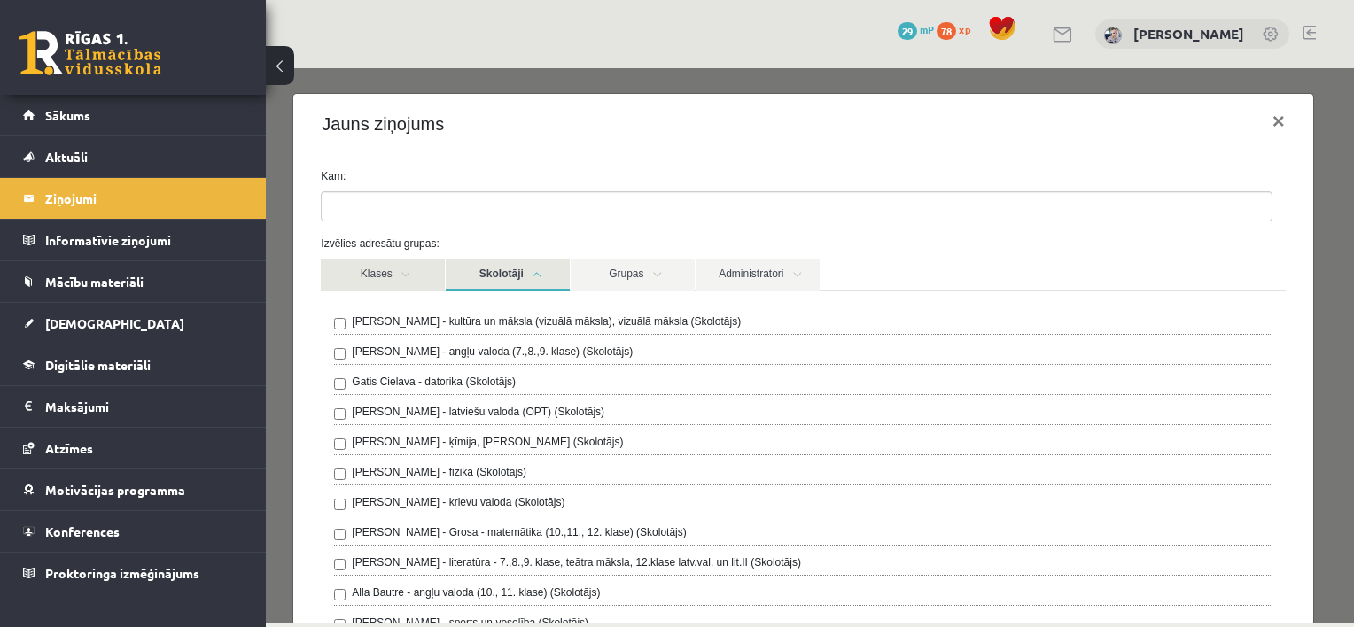
click at [421, 271] on link "Klases" at bounding box center [383, 275] width 124 height 33
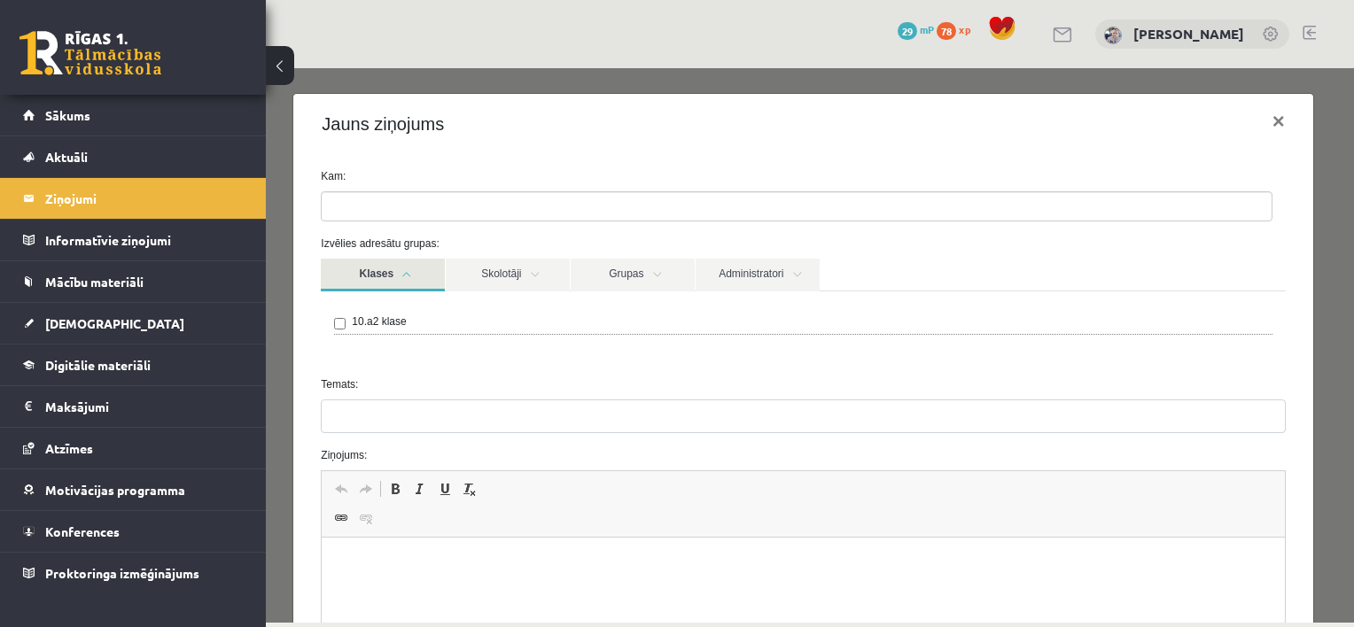
click at [386, 321] on label "10.a2 klase" at bounding box center [379, 322] width 54 height 16
click at [617, 281] on link "Grupas" at bounding box center [633, 275] width 124 height 33
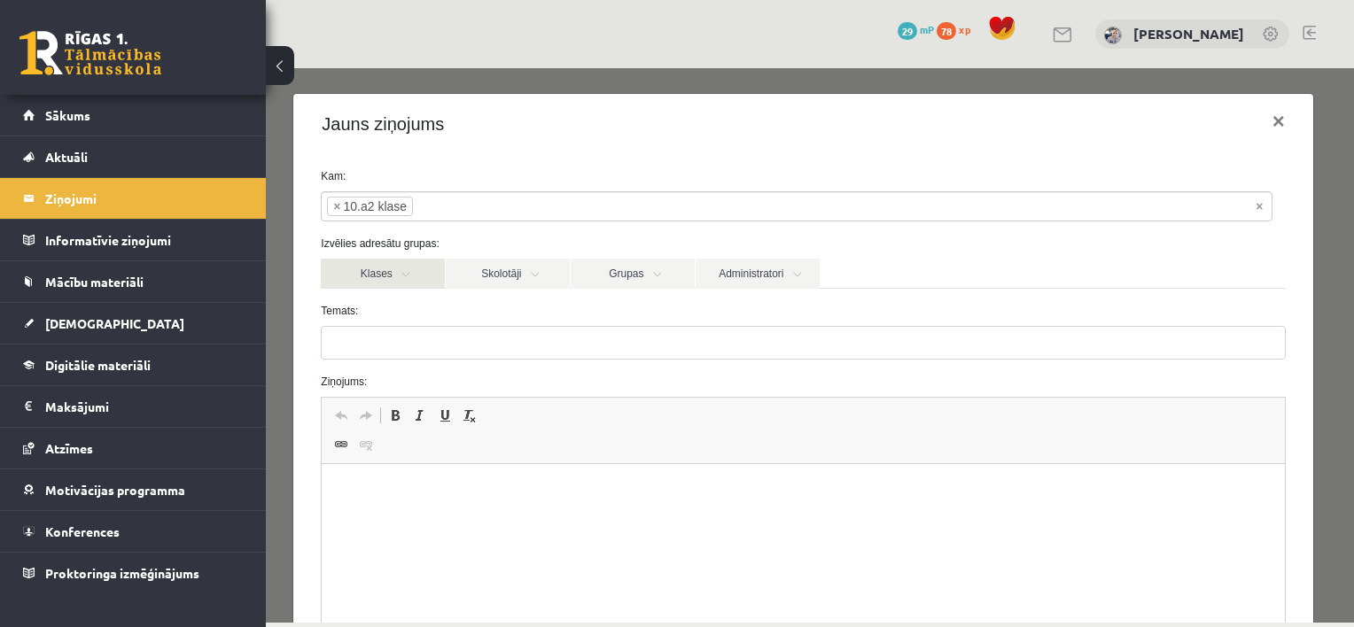
click at [383, 277] on link "Klases" at bounding box center [383, 274] width 124 height 30
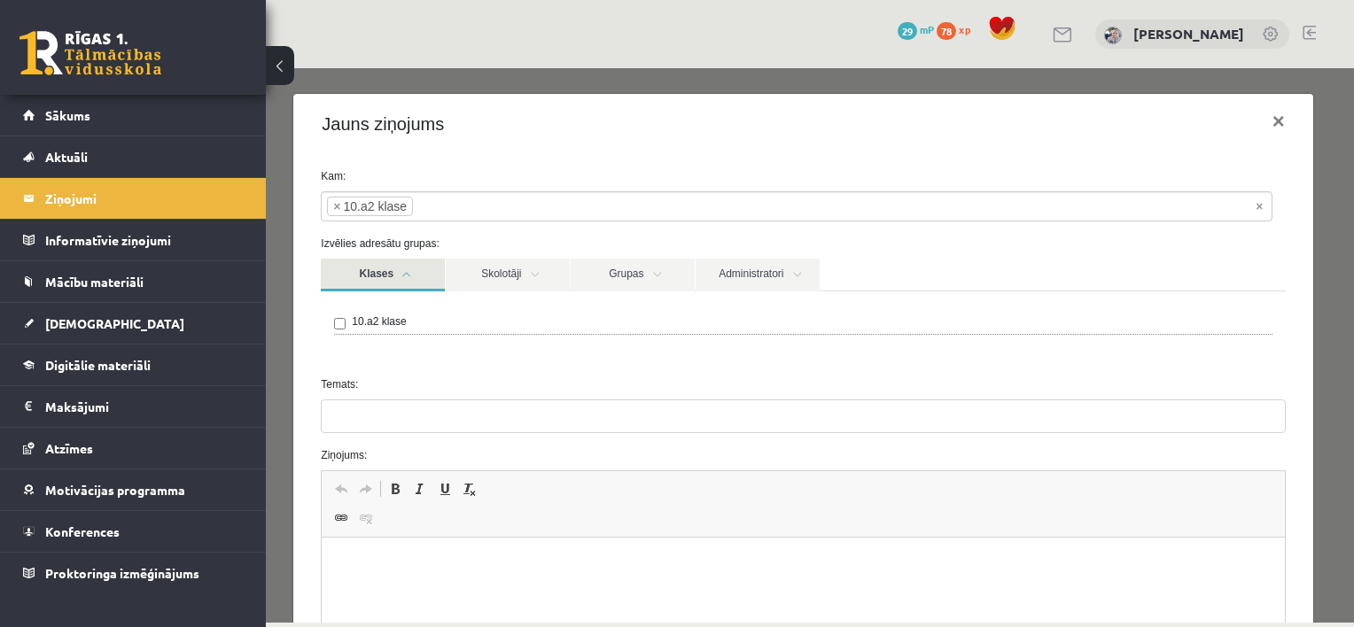
click at [362, 316] on label "10.a2 klase" at bounding box center [379, 322] width 54 height 16
click at [147, 312] on link "[DEMOGRAPHIC_DATA]" at bounding box center [133, 323] width 221 height 41
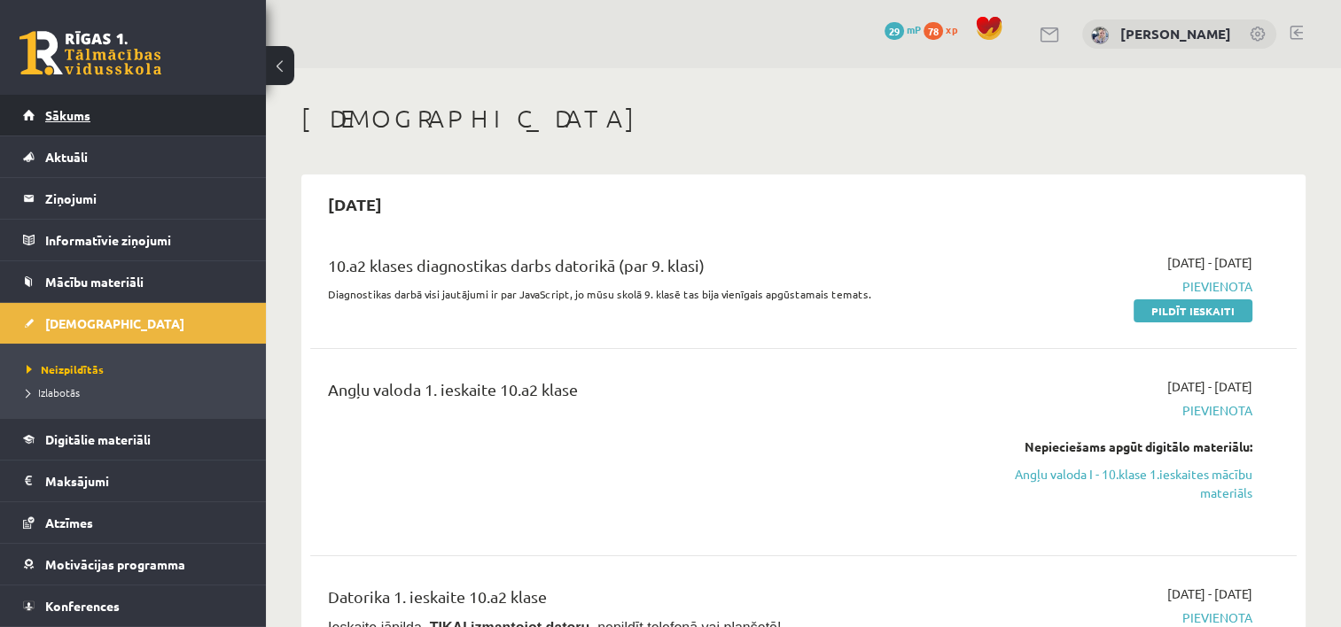
click at [113, 106] on link "Sākums" at bounding box center [133, 115] width 221 height 41
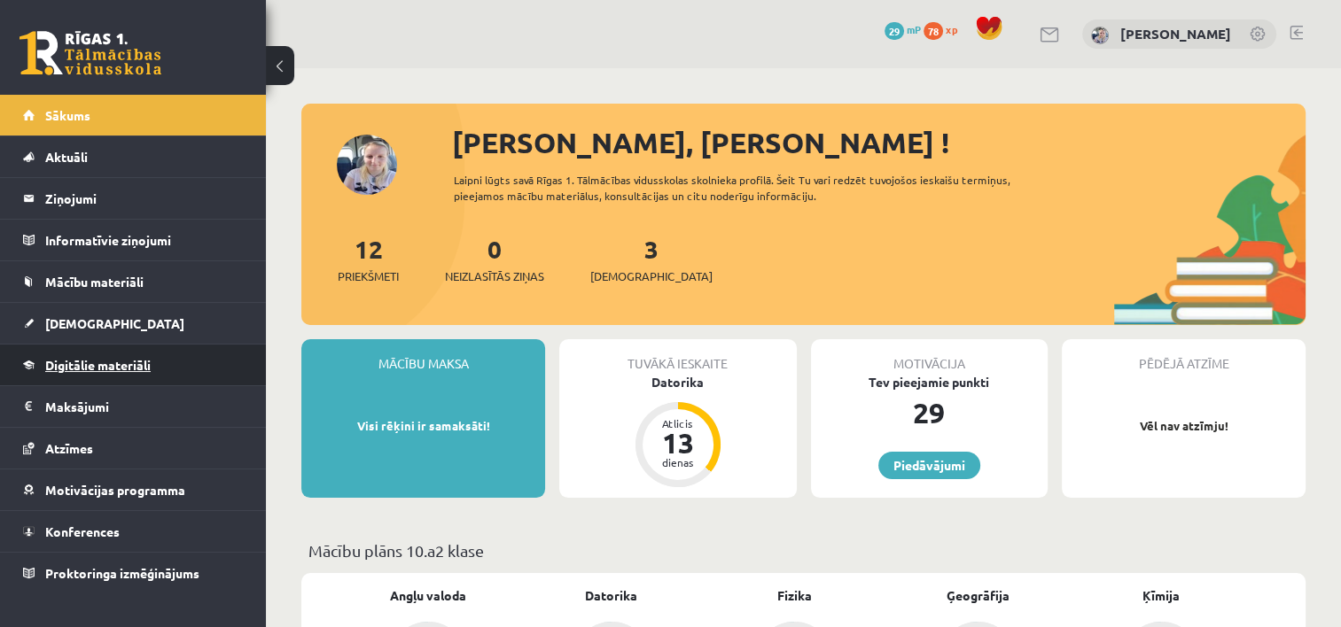
click at [142, 381] on link "Digitālie materiāli" at bounding box center [133, 365] width 221 height 41
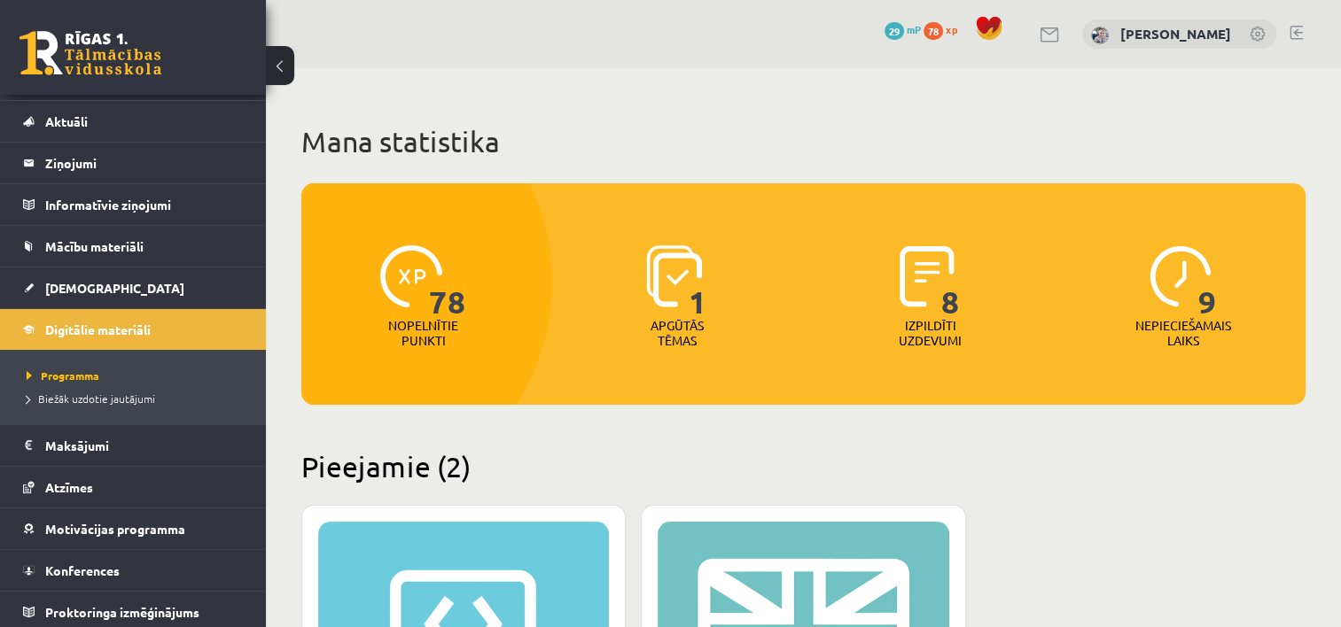
scroll to position [39, 0]
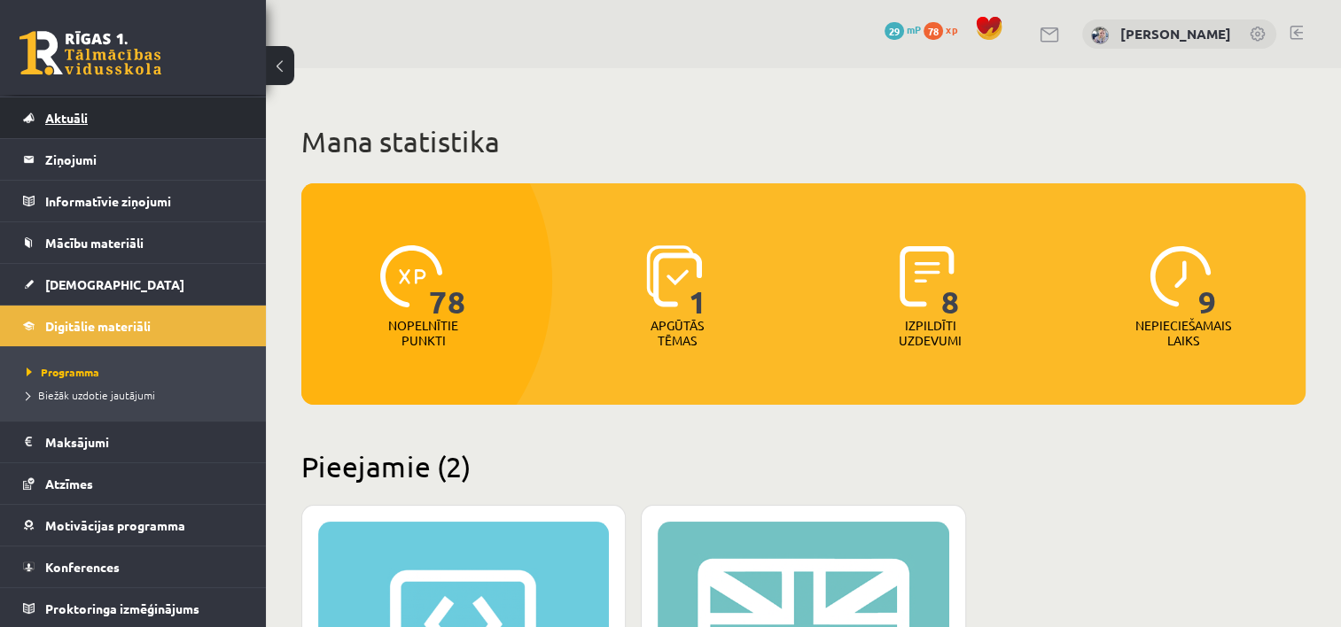
click at [209, 108] on link "Aktuāli" at bounding box center [133, 117] width 221 height 41
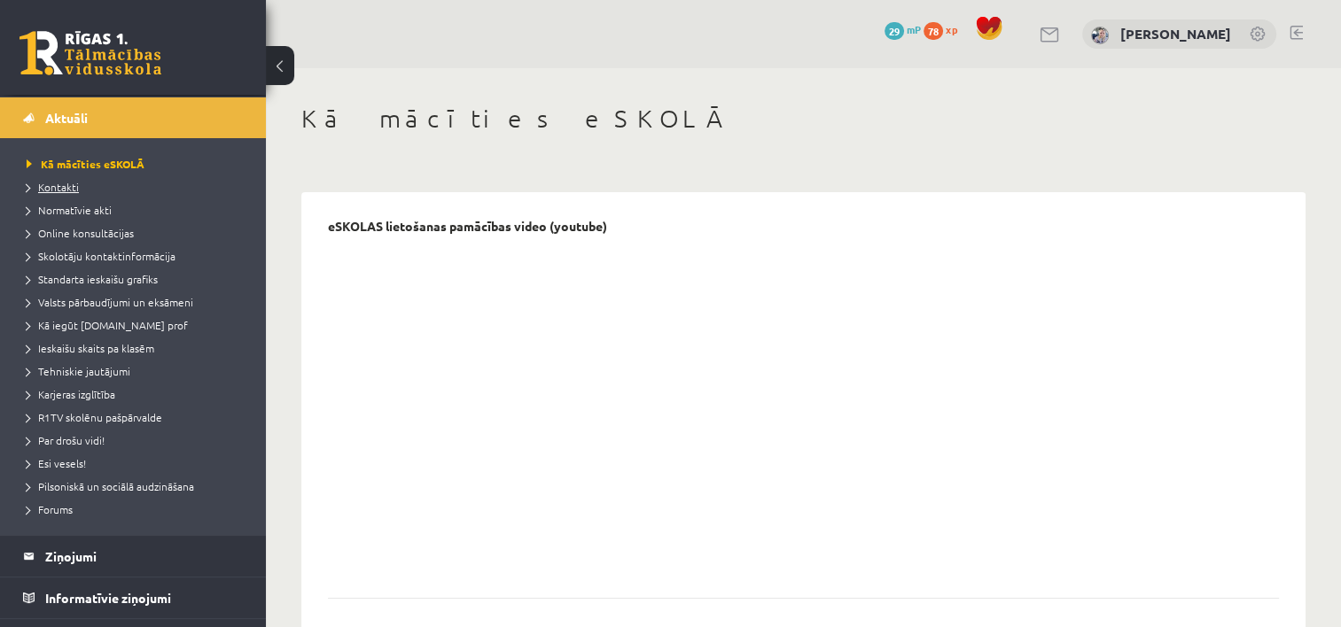
click at [170, 181] on link "Kontakti" at bounding box center [138, 187] width 222 height 16
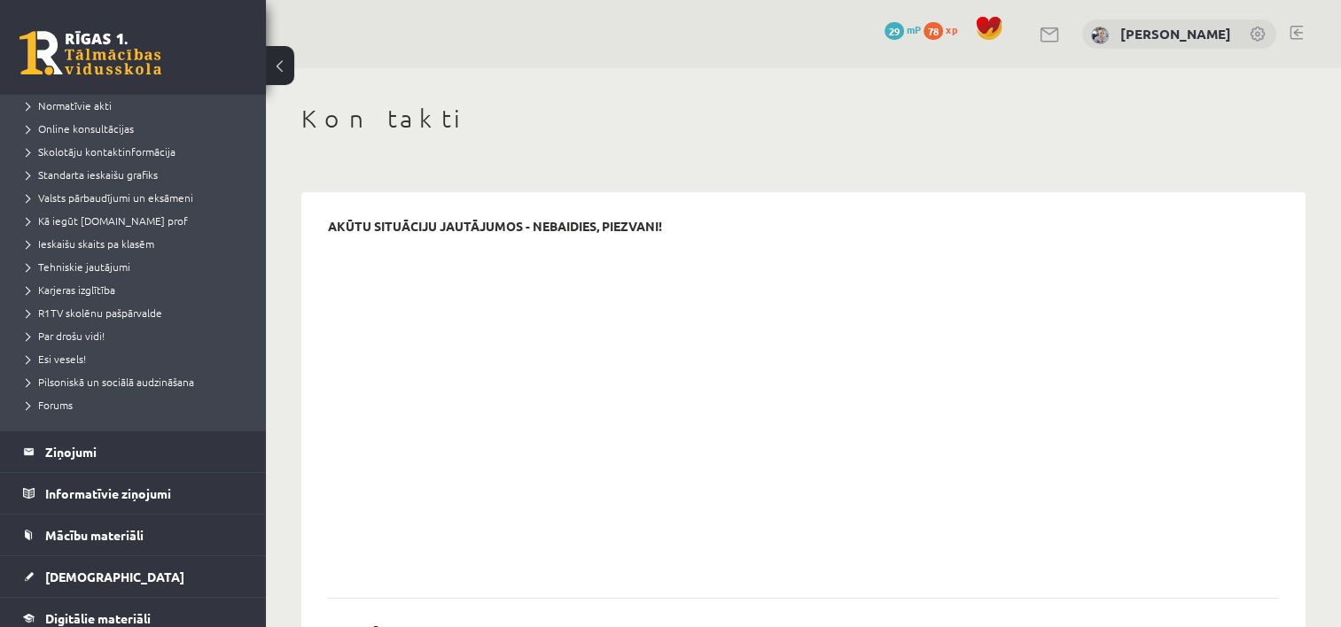
scroll to position [145, 0]
click at [178, 490] on legend "Informatīvie ziņojumi 0" at bounding box center [144, 491] width 199 height 41
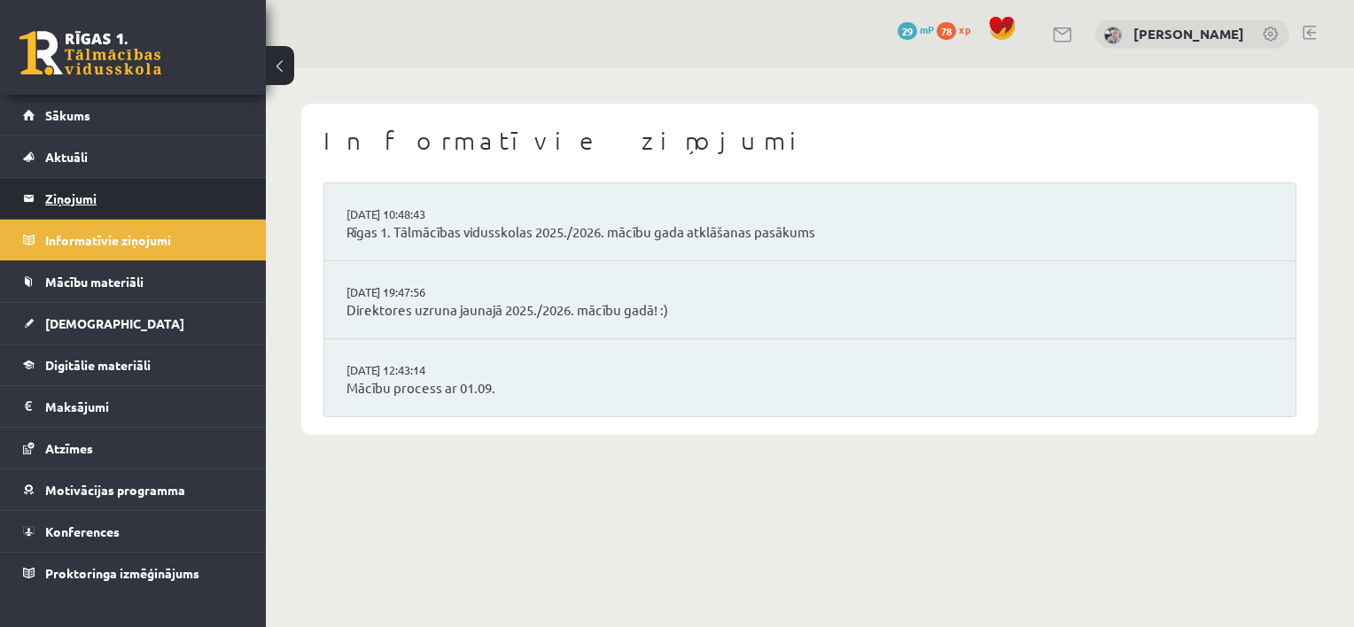
click at [209, 203] on legend "Ziņojumi 0" at bounding box center [144, 198] width 199 height 41
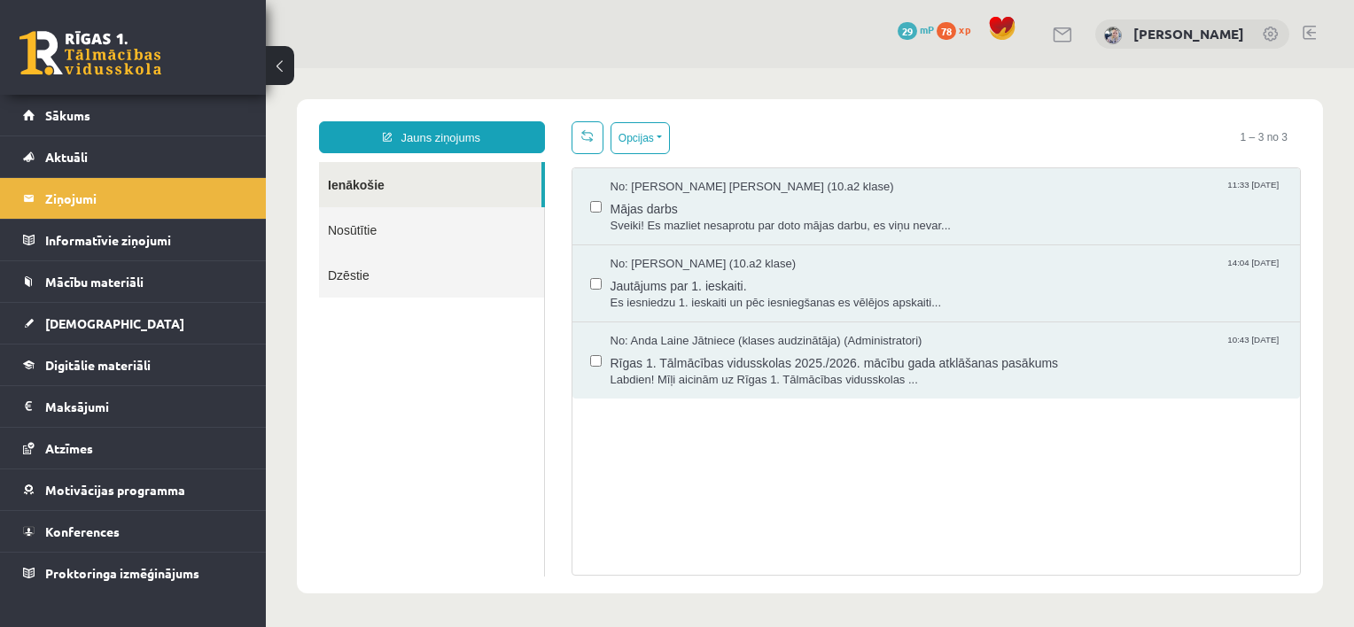
click at [351, 374] on ul "Ienākošie Nosūtītie Dzēstie" at bounding box center [432, 369] width 226 height 415
click at [209, 106] on link "Sākums" at bounding box center [133, 115] width 221 height 41
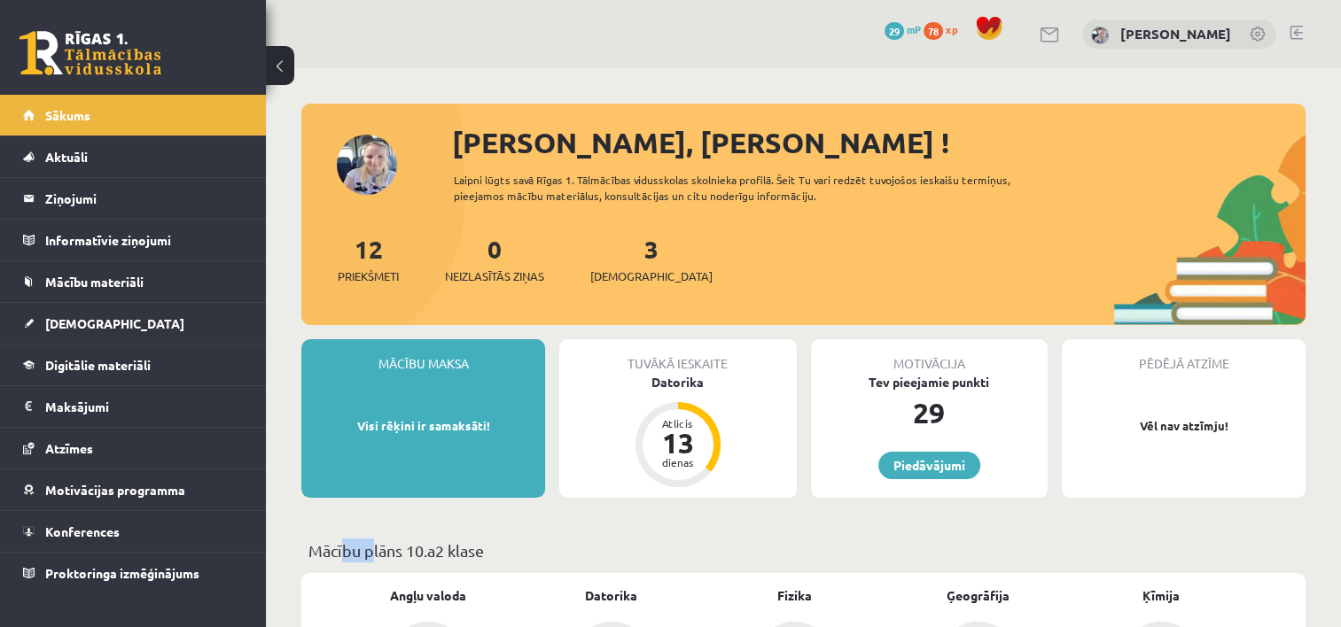
drag, startPoint x: 365, startPoint y: 518, endPoint x: 334, endPoint y: 525, distance: 31.8
drag, startPoint x: 334, startPoint y: 525, endPoint x: 320, endPoint y: 526, distance: 14.3
click at [182, 191] on legend "Ziņojumi 0" at bounding box center [144, 198] width 199 height 41
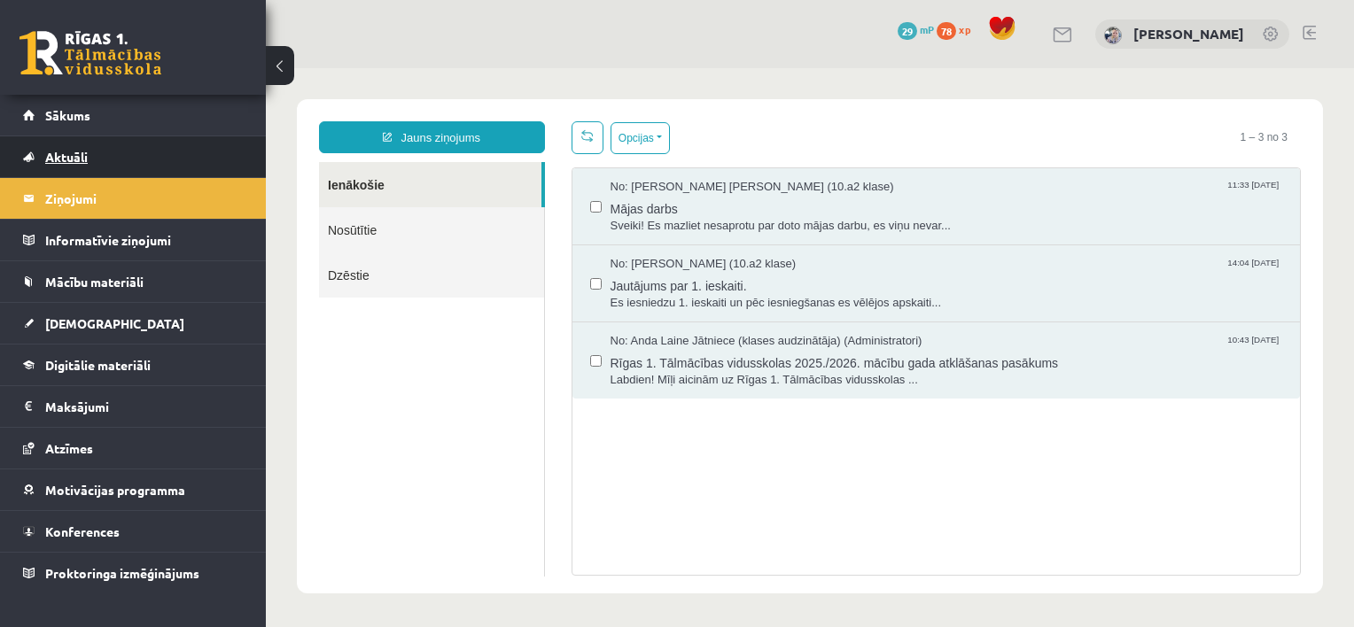
click at [188, 148] on link "Aktuāli" at bounding box center [133, 156] width 221 height 41
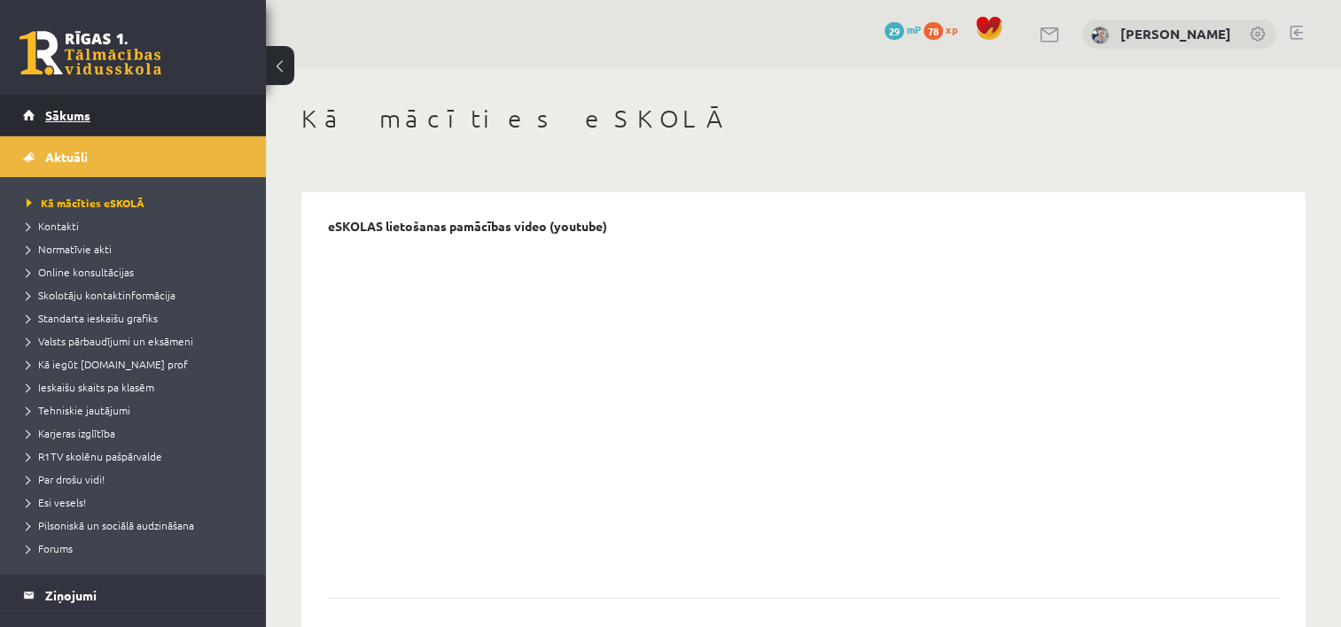
click at [204, 110] on link "Sākums" at bounding box center [133, 115] width 221 height 41
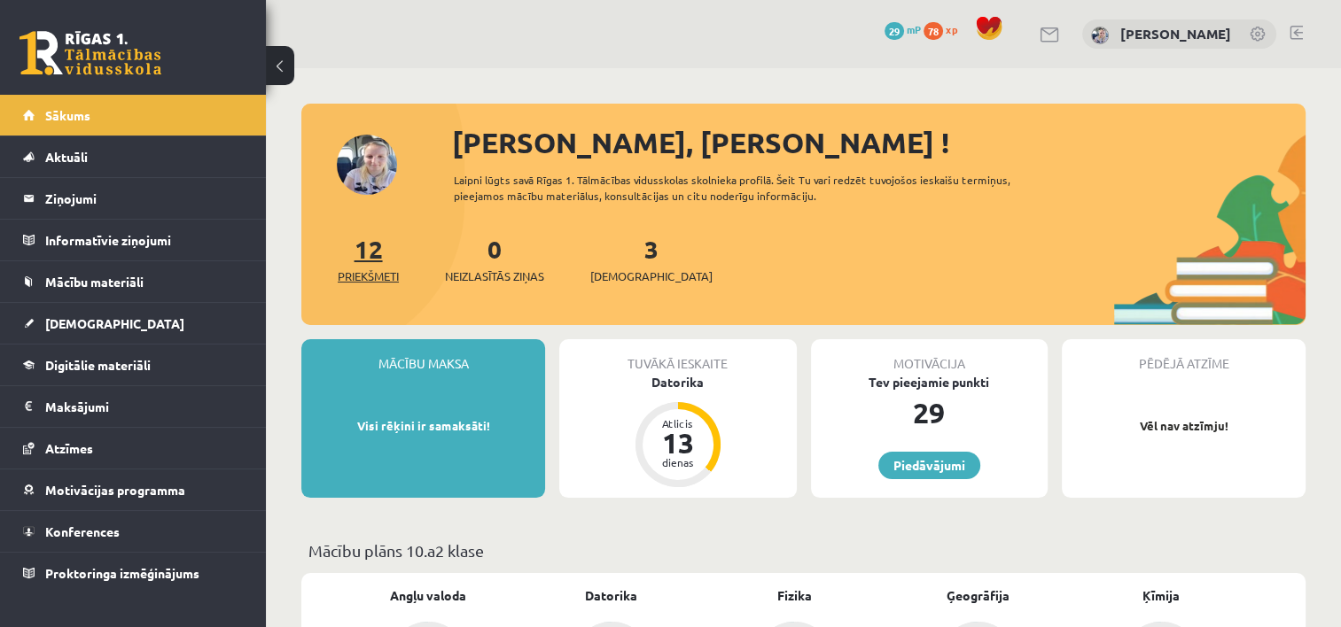
click at [362, 280] on span "Priekšmeti" at bounding box center [368, 277] width 61 height 18
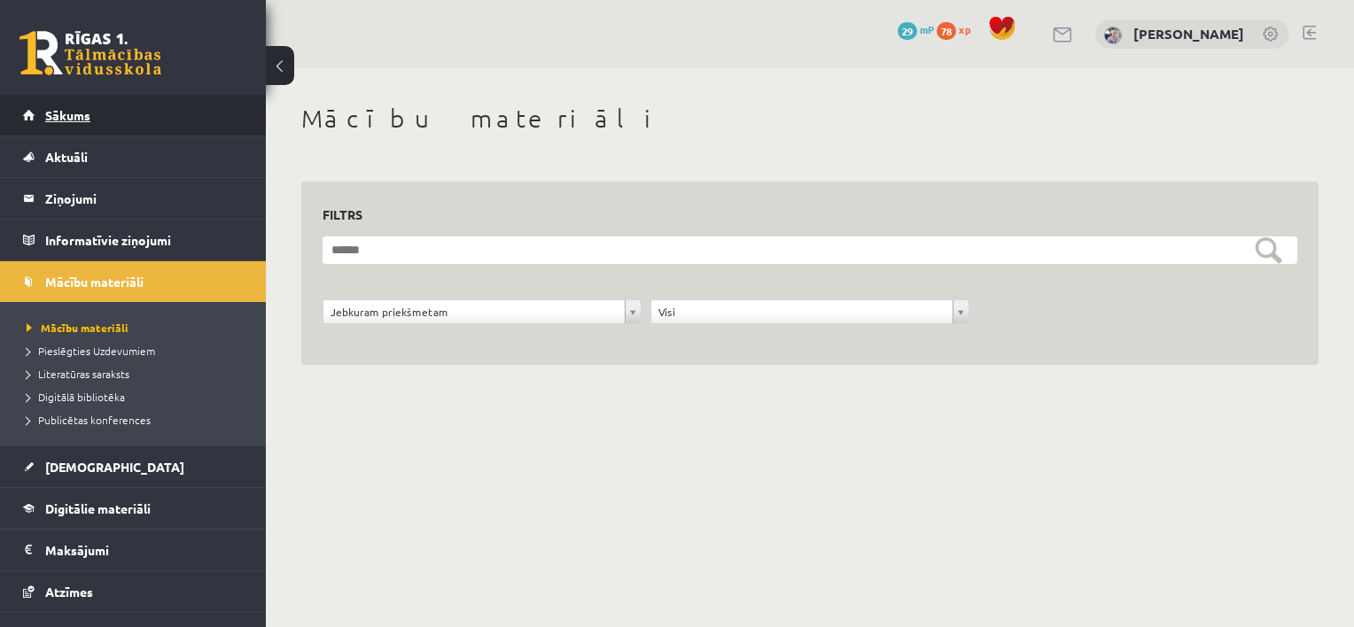
click at [223, 101] on link "Sākums" at bounding box center [133, 115] width 221 height 41
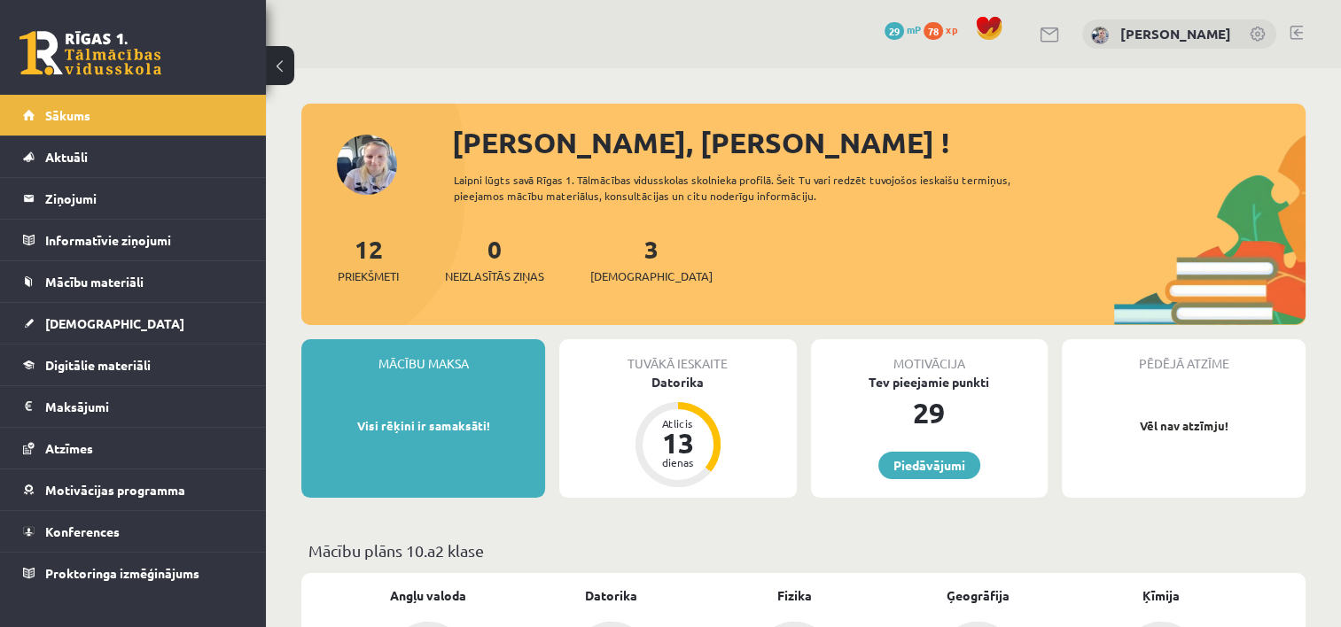
click at [1191, 561] on p "Mācību plāns 10.a2 klase" at bounding box center [803, 551] width 990 height 24
click at [620, 266] on div "3 Ieskaites" at bounding box center [651, 257] width 122 height 55
click at [496, 281] on span "Neizlasītās ziņas" at bounding box center [494, 277] width 99 height 18
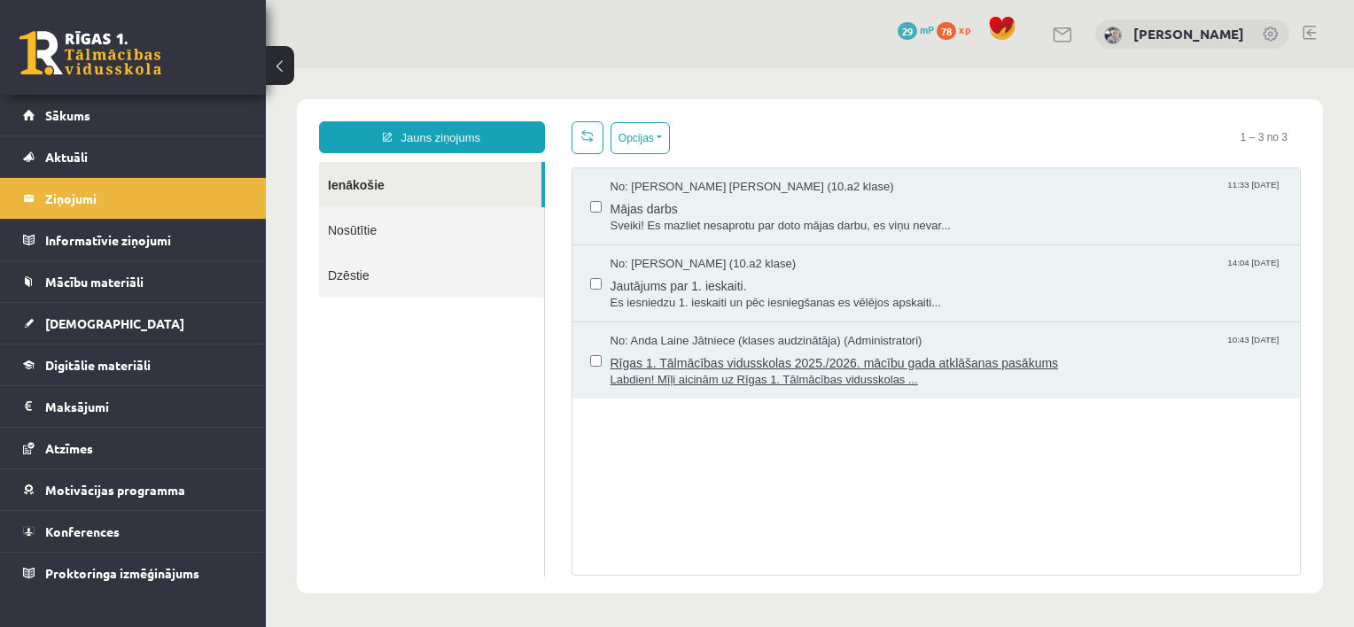
click at [627, 355] on span "Rīgas 1. Tālmācības vidusskolas 2025./2026. mācību gada atklāšanas pasākums" at bounding box center [947, 361] width 673 height 22
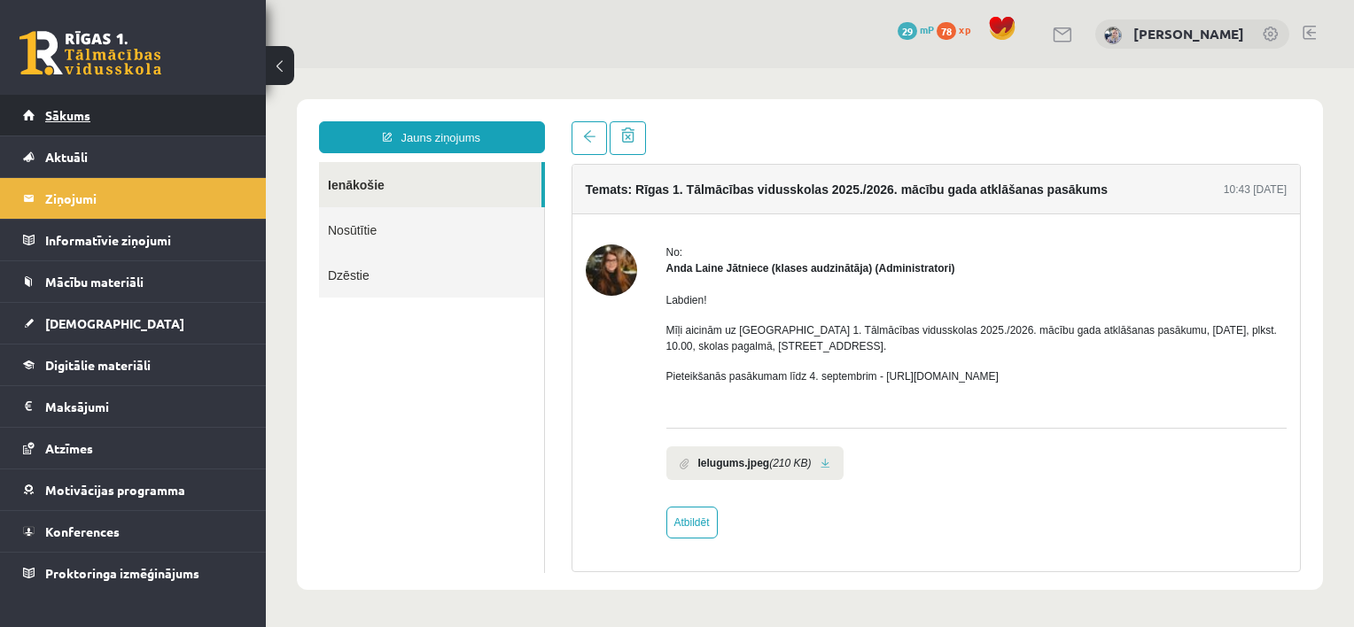
click at [199, 121] on link "Sākums" at bounding box center [133, 115] width 221 height 41
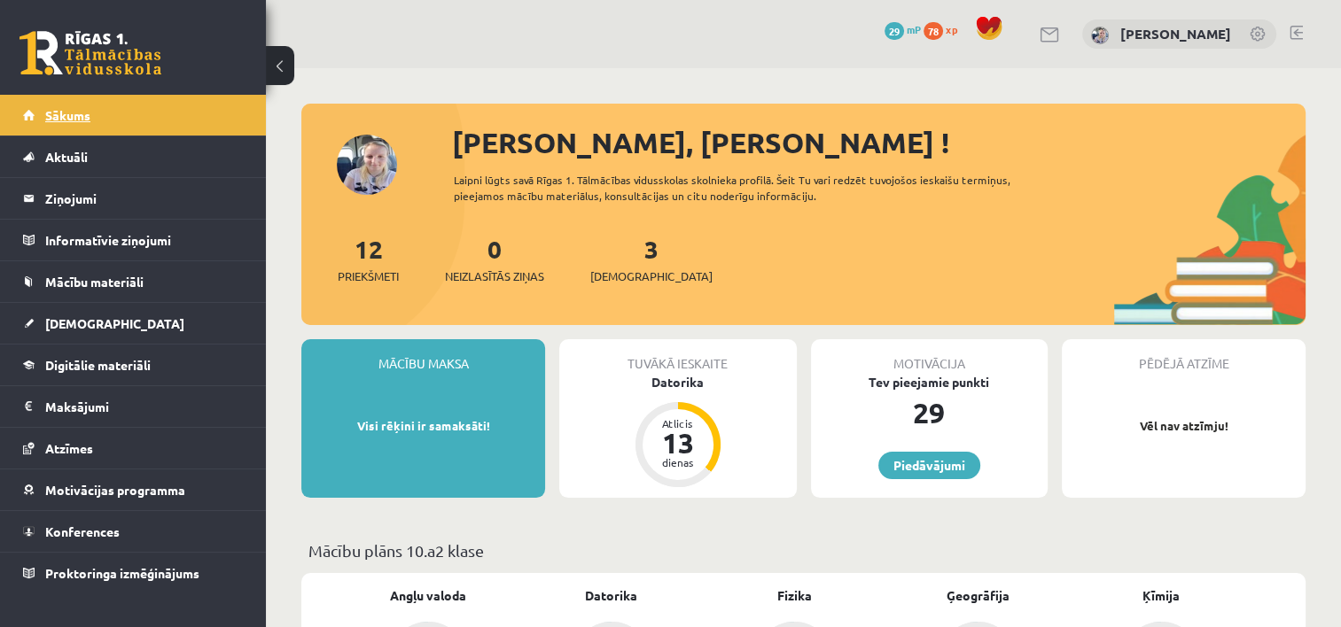
click at [81, 121] on span "Sākums" at bounding box center [67, 115] width 45 height 16
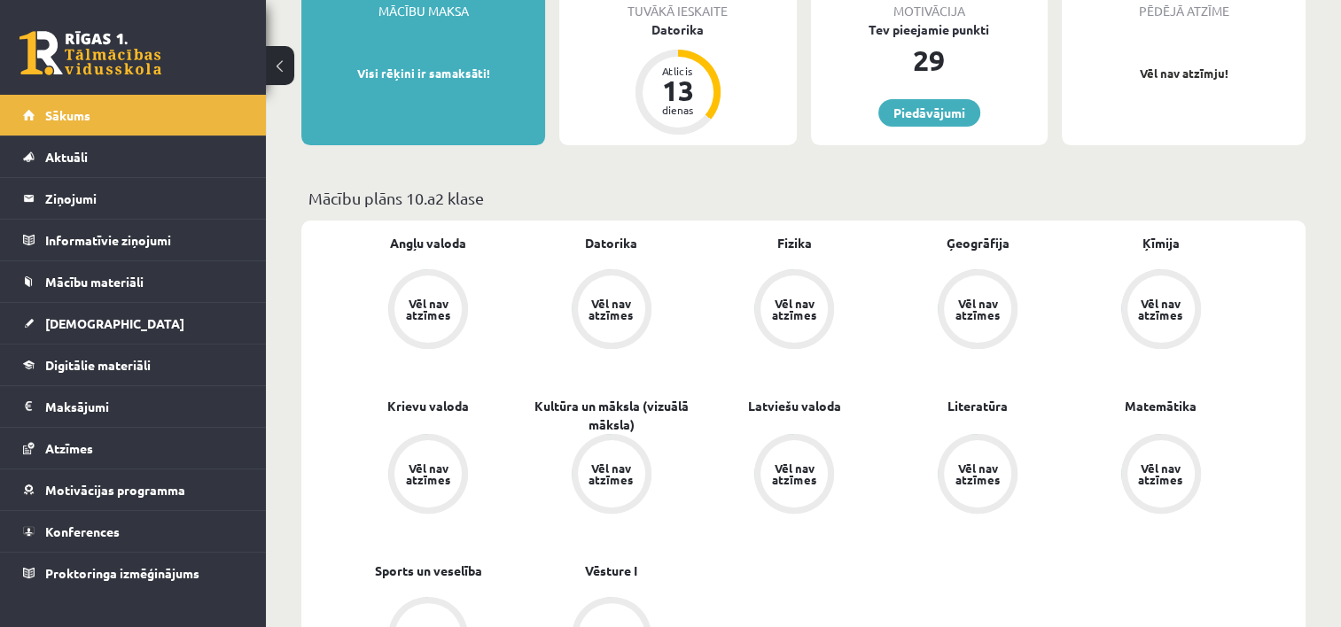
scroll to position [355, 0]
click at [994, 242] on link "Ģeogrāfija" at bounding box center [978, 241] width 63 height 19
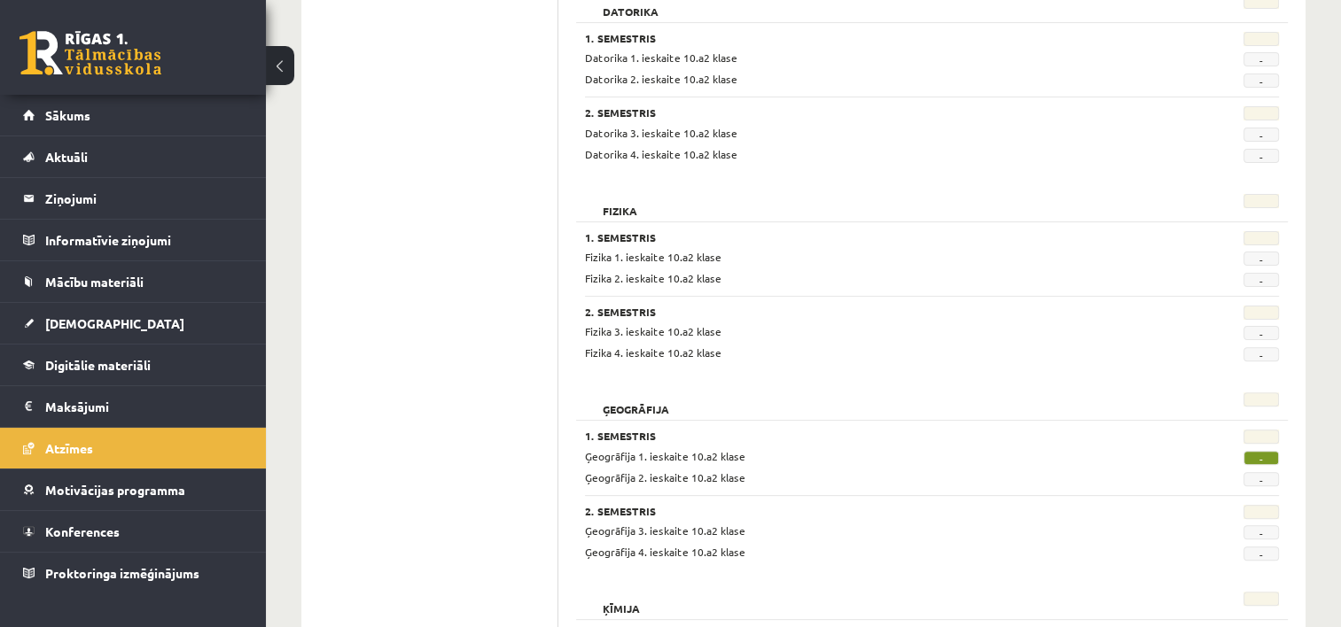
scroll to position [532, 0]
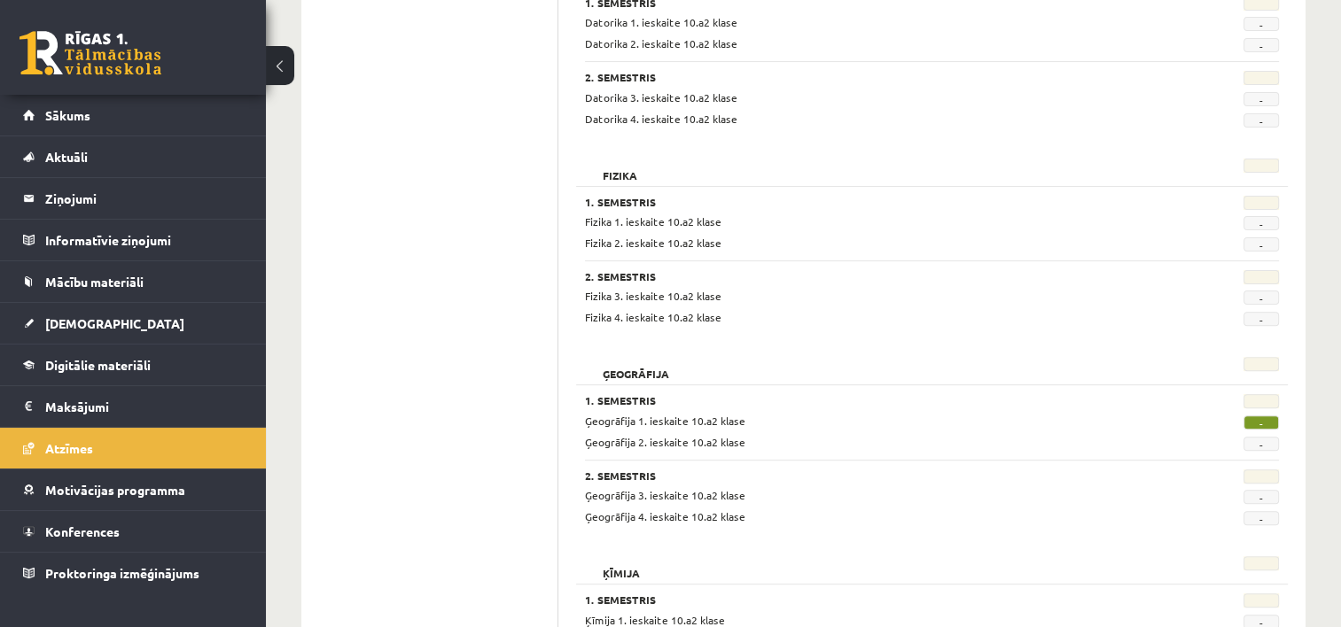
click at [1259, 422] on span "-" at bounding box center [1260, 423] width 35 height 14
click at [1030, 440] on div "Ģeogrāfija 2. ieskaite 10.a2 klase" at bounding box center [872, 442] width 600 height 17
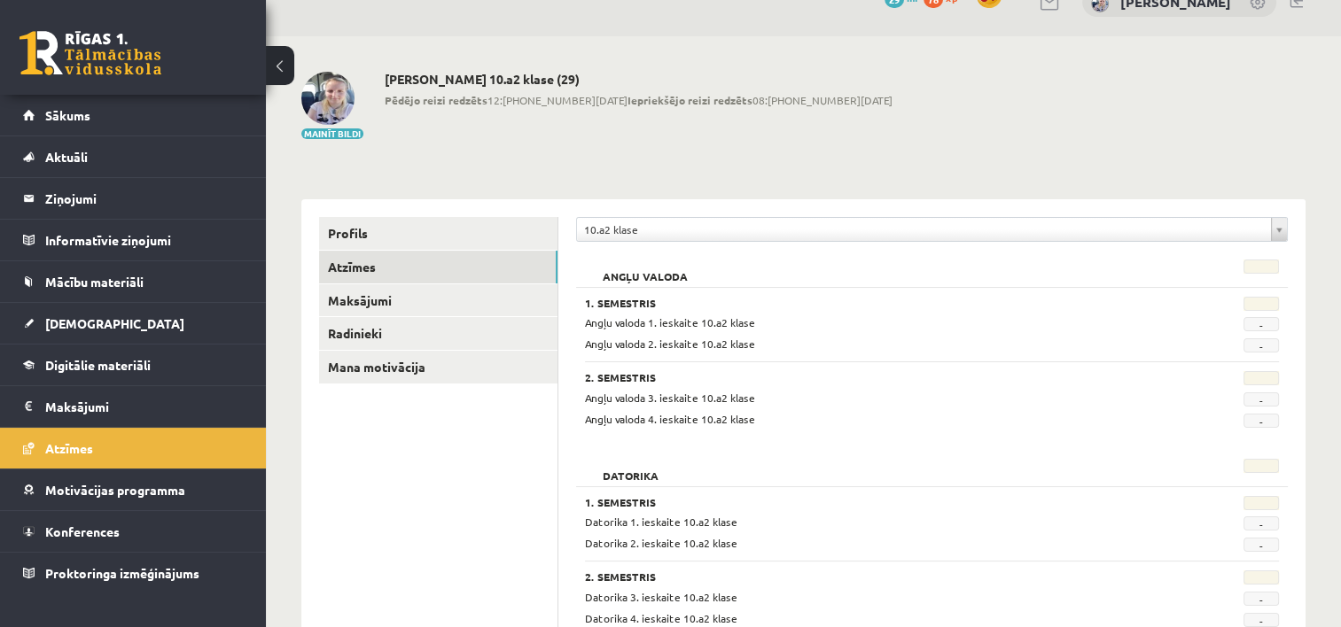
scroll to position [0, 0]
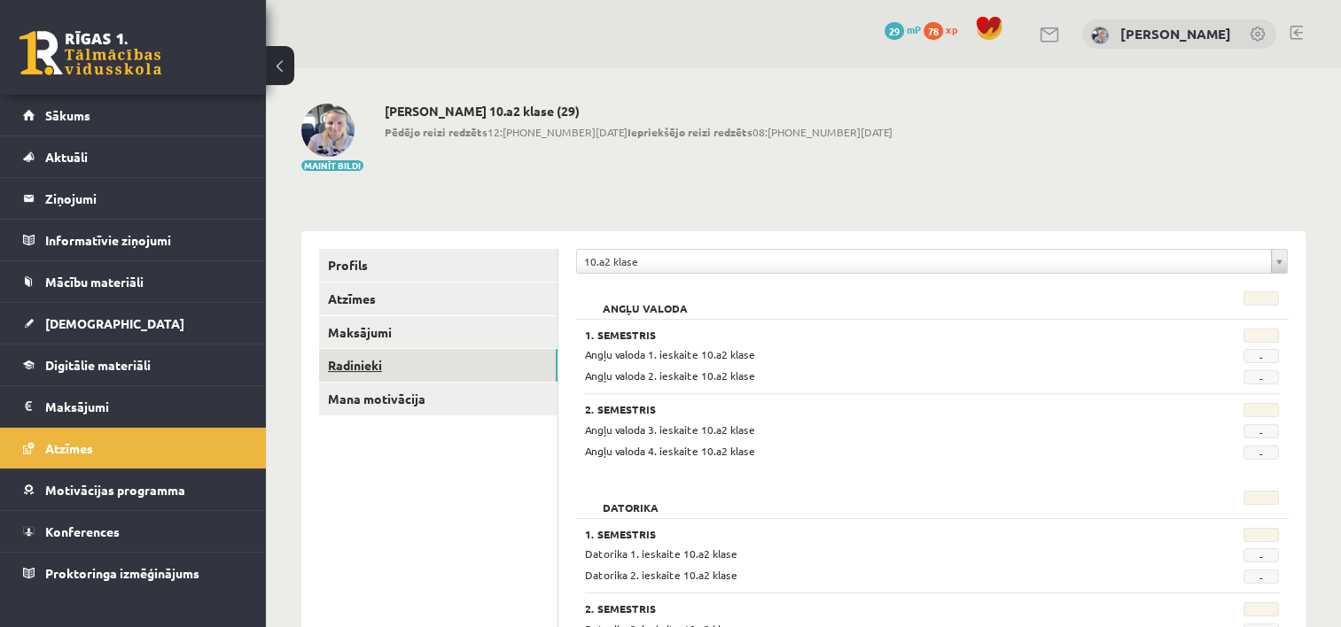
click at [465, 369] on link "Radinieki" at bounding box center [438, 365] width 238 height 33
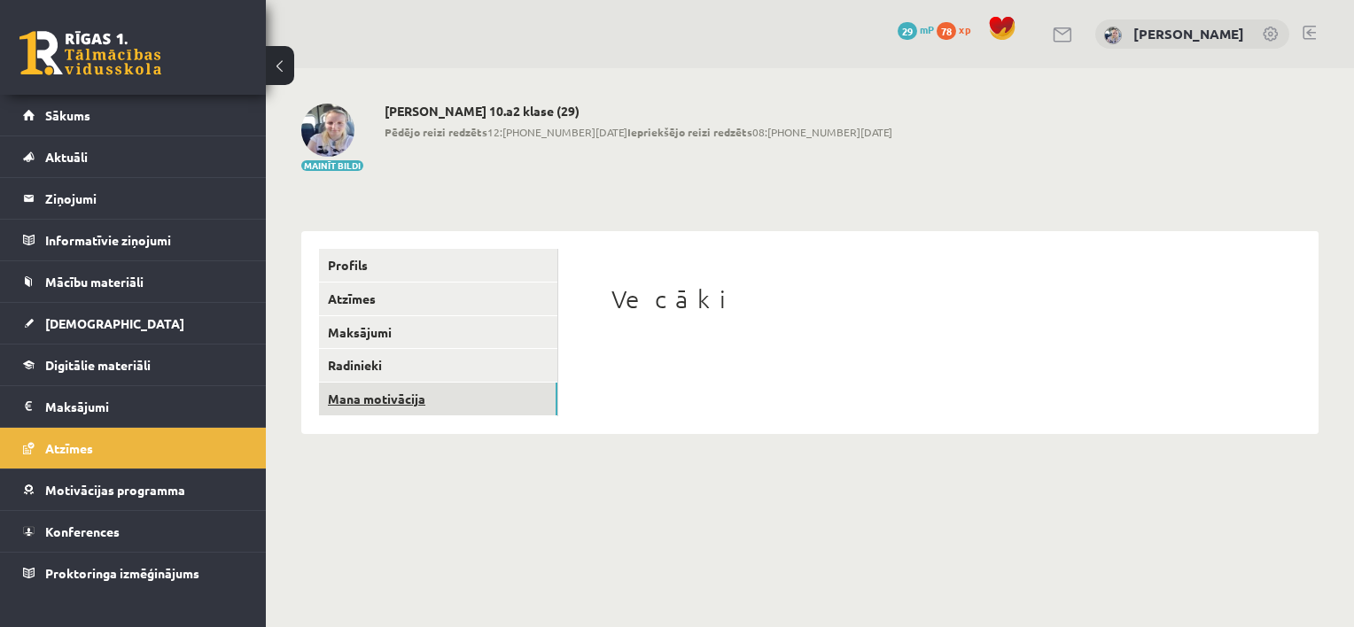
click at [432, 394] on link "Mana motivācija" at bounding box center [438, 399] width 238 height 33
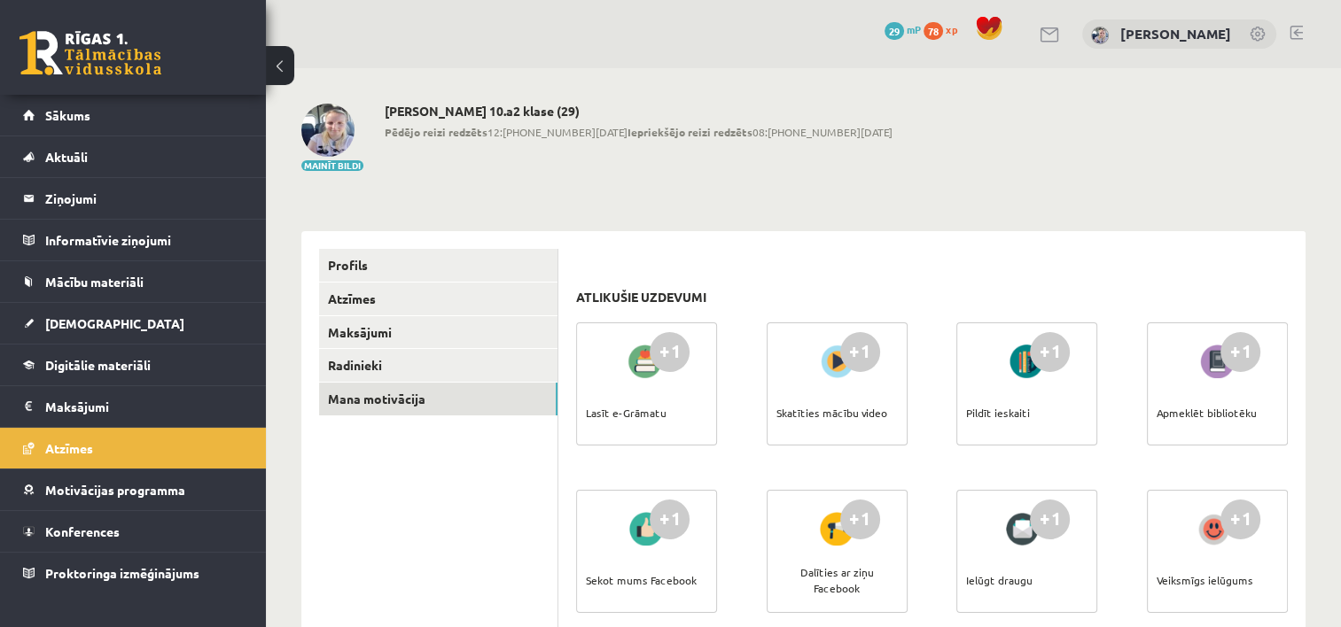
click at [648, 369] on div at bounding box center [646, 361] width 51 height 41
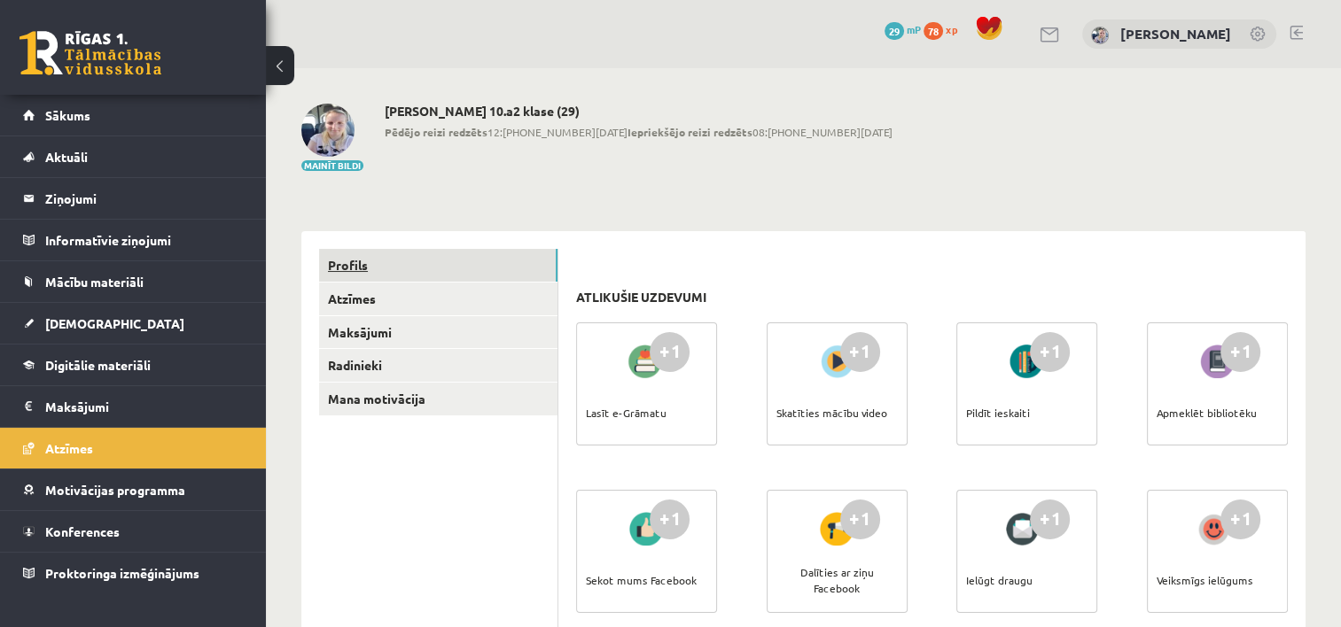
click at [478, 255] on link "Profils" at bounding box center [438, 265] width 238 height 33
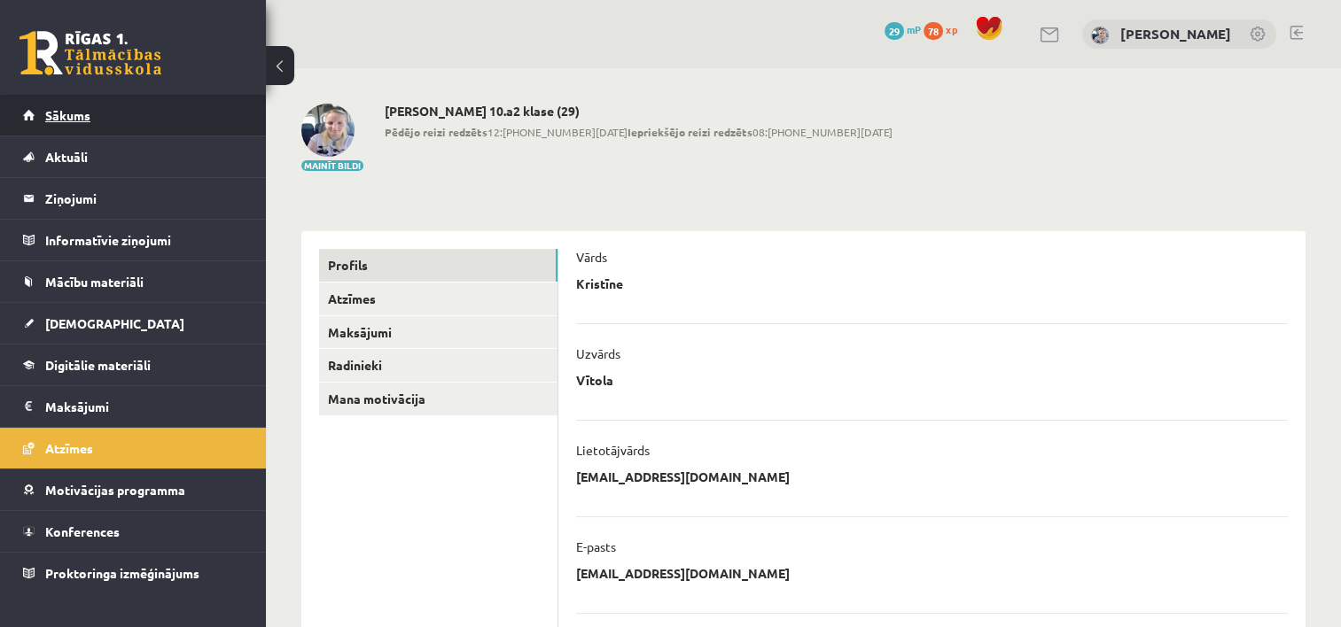
click at [193, 111] on link "Sākums" at bounding box center [133, 115] width 221 height 41
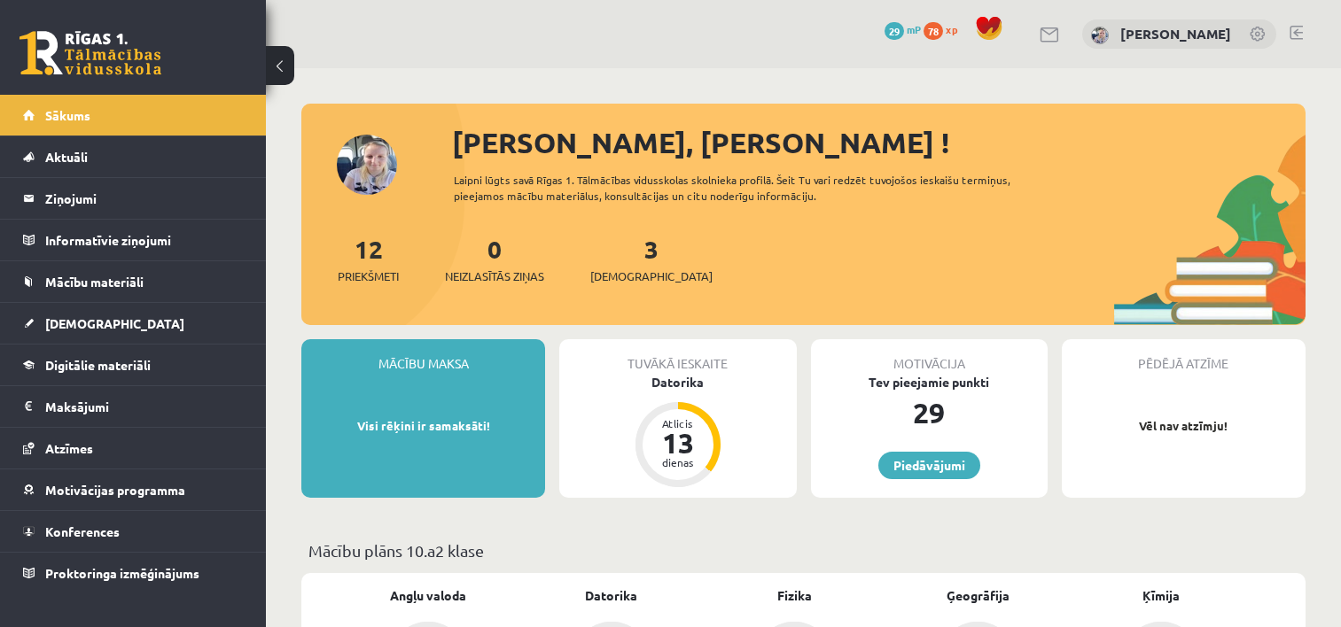
click at [129, 201] on legend "Ziņojumi 0" at bounding box center [144, 198] width 199 height 41
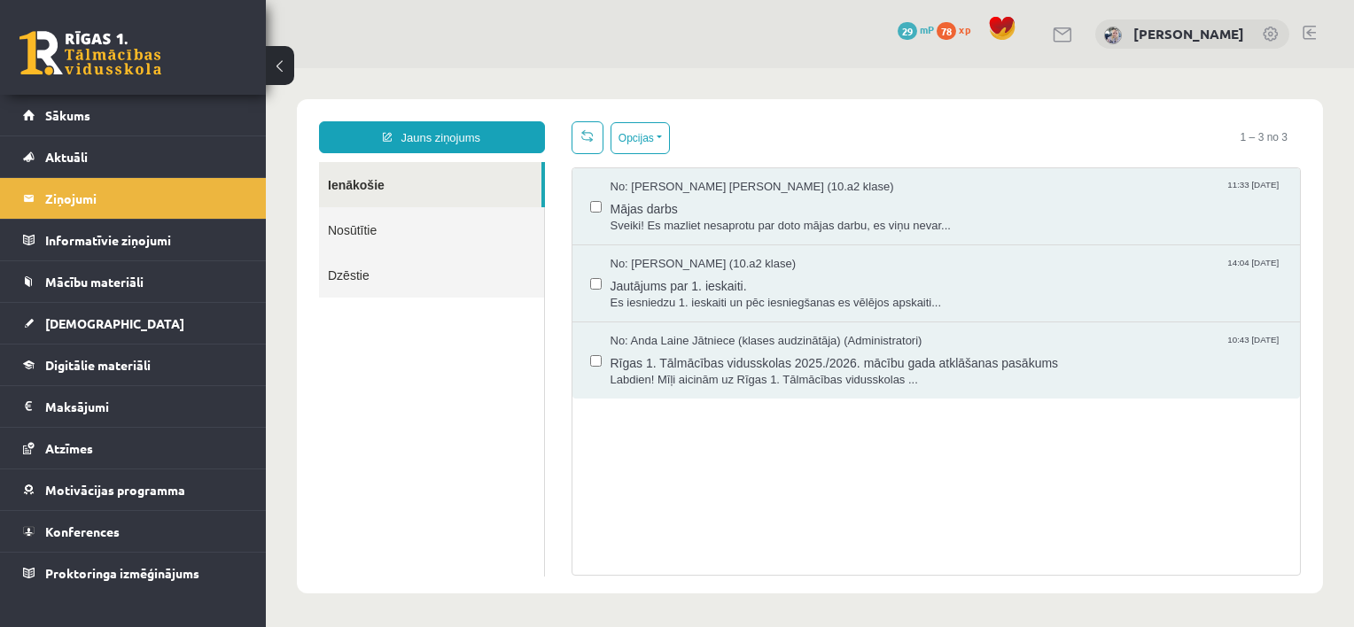
click at [1074, 33] on link at bounding box center [1063, 34] width 21 height 15
click at [734, 182] on span "No: Endija Elizabete Zēvalde (10.a2 klase)" at bounding box center [753, 187] width 284 height 17
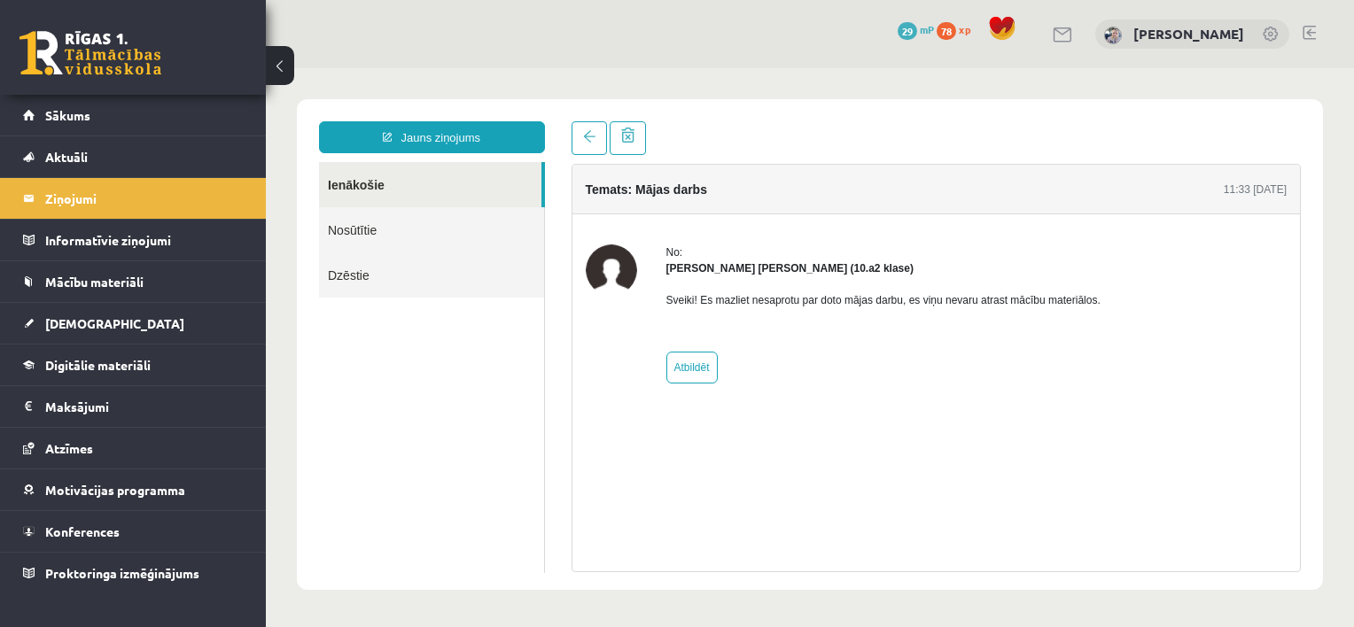
click at [442, 234] on link "Nosūtītie" at bounding box center [431, 229] width 225 height 45
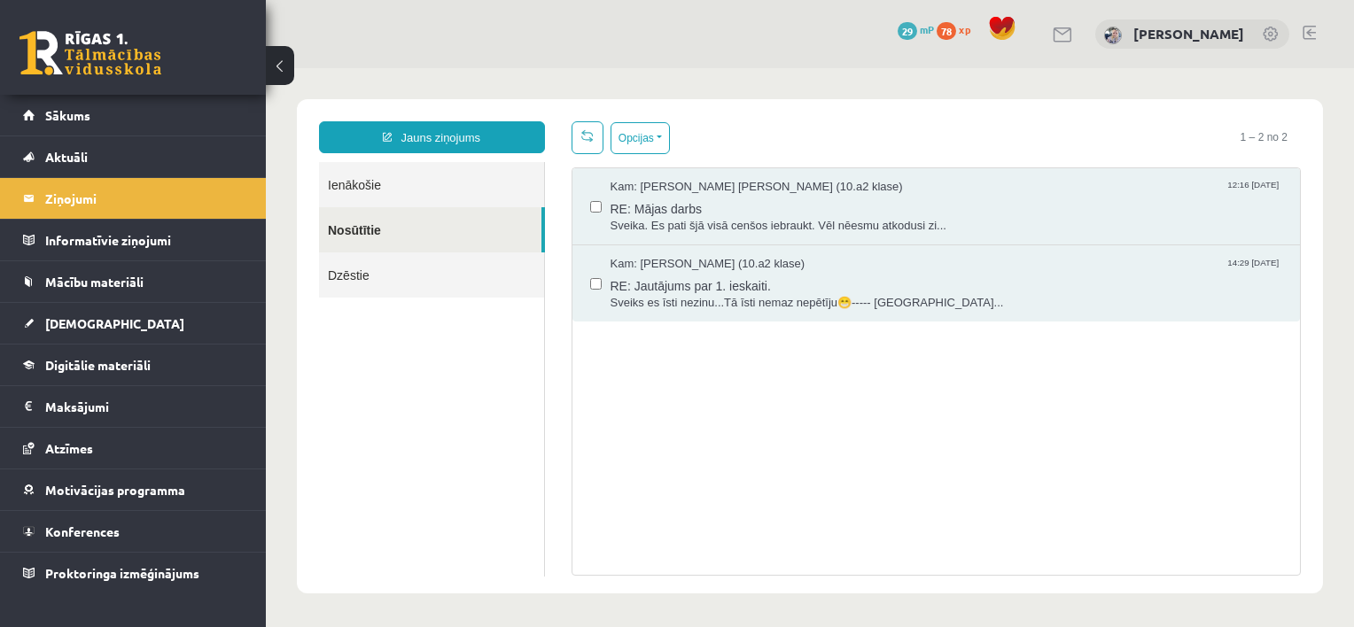
click at [454, 181] on link "Ienākošie" at bounding box center [431, 184] width 225 height 45
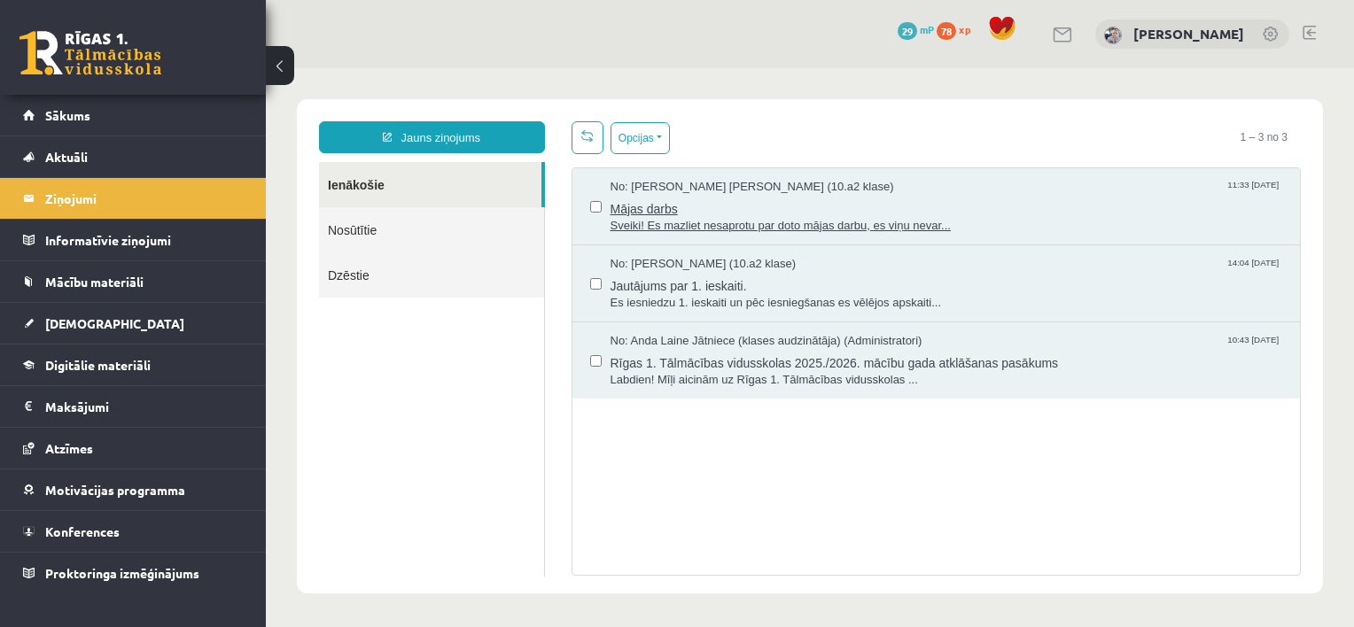
click at [635, 205] on span "Mājas darbs" at bounding box center [947, 207] width 673 height 22
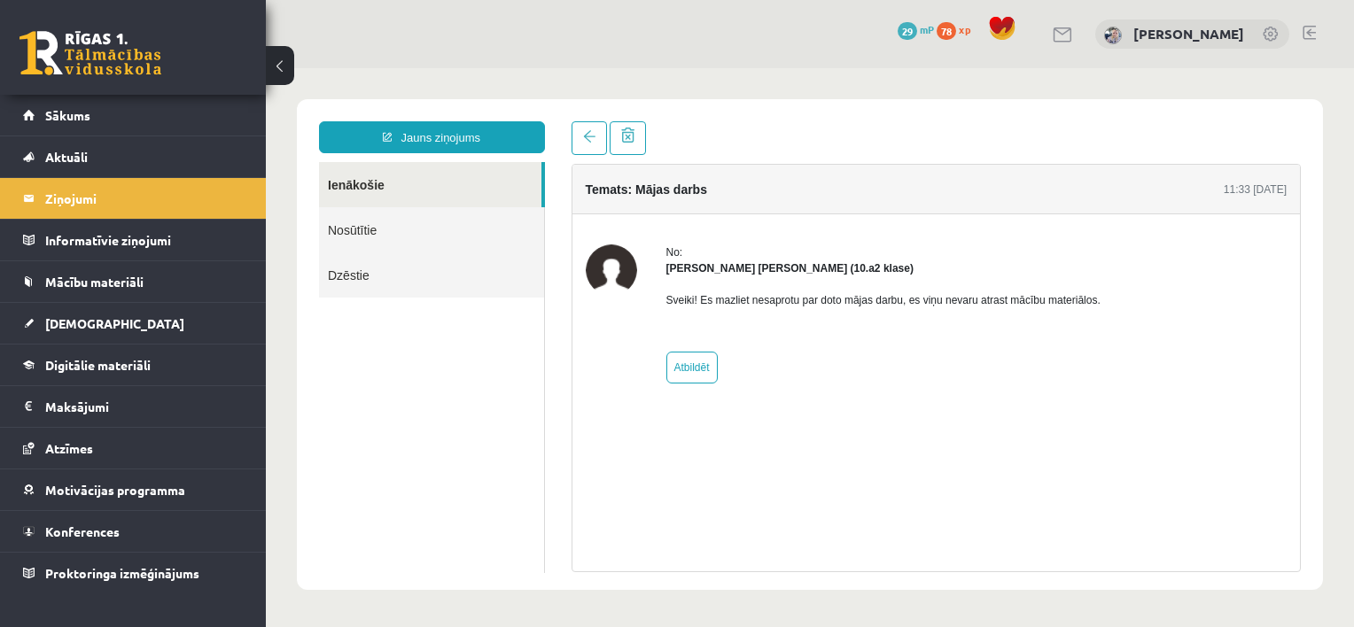
click at [429, 227] on link "Nosūtītie" at bounding box center [431, 229] width 225 height 45
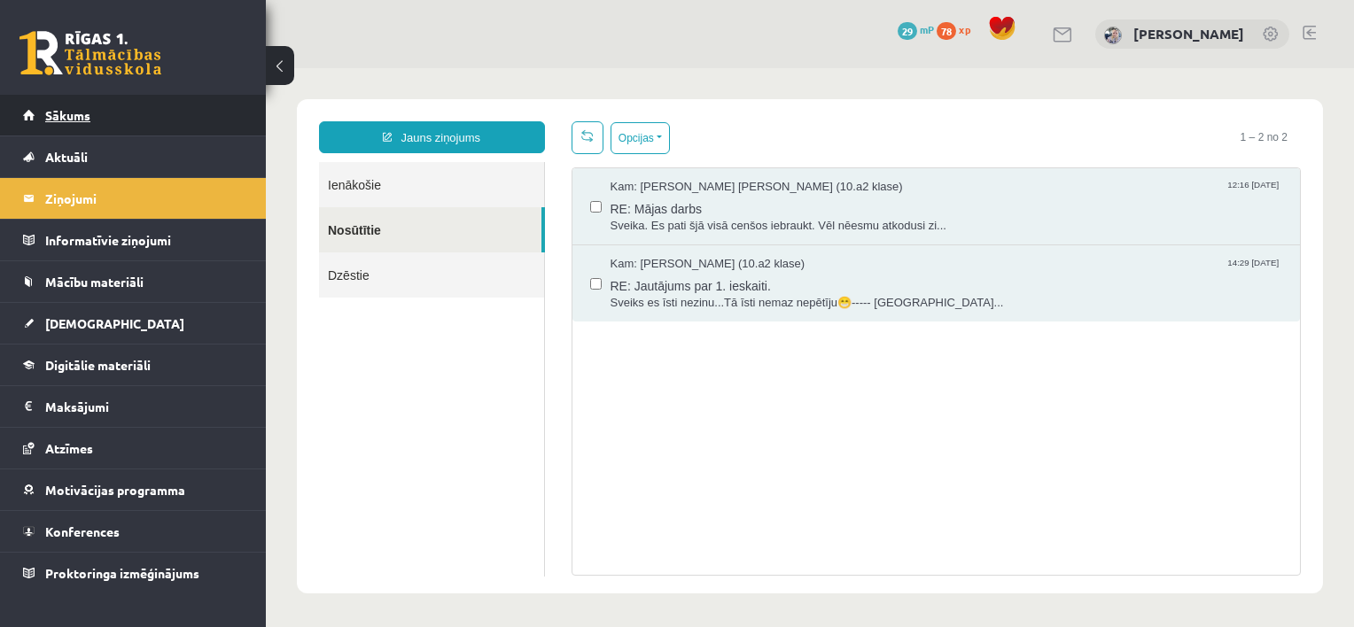
click at [136, 119] on link "Sākums" at bounding box center [133, 115] width 221 height 41
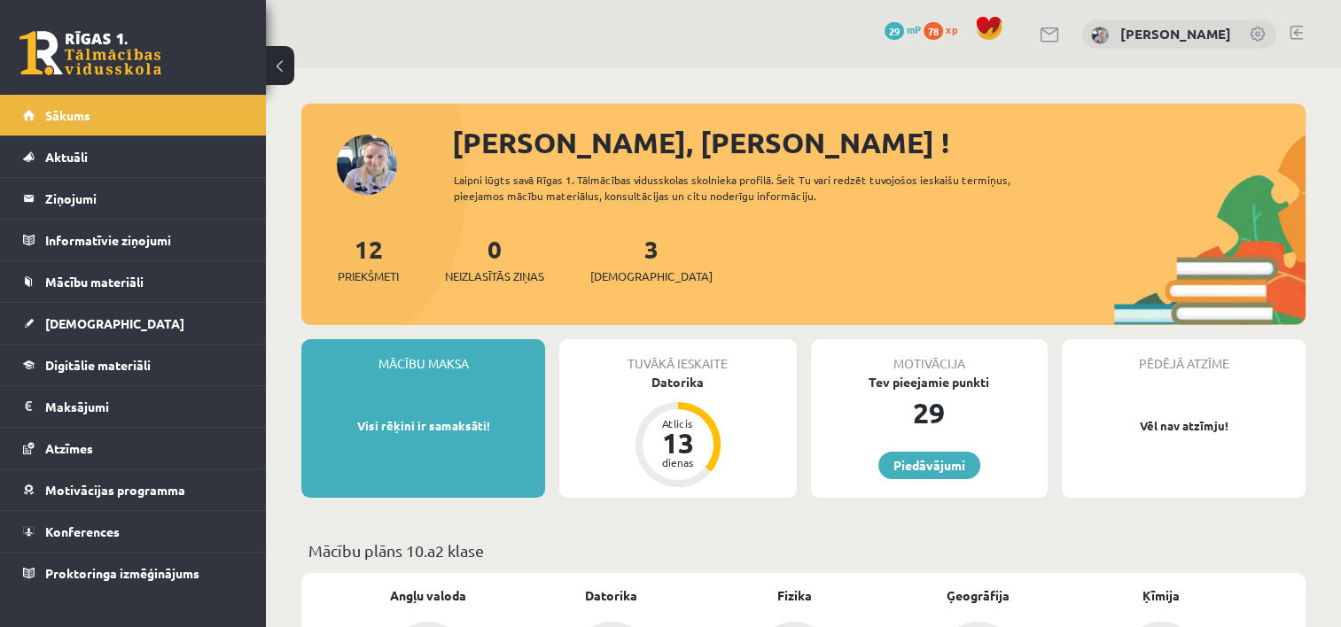
click at [904, 35] on span "29" at bounding box center [893, 31] width 19 height 18
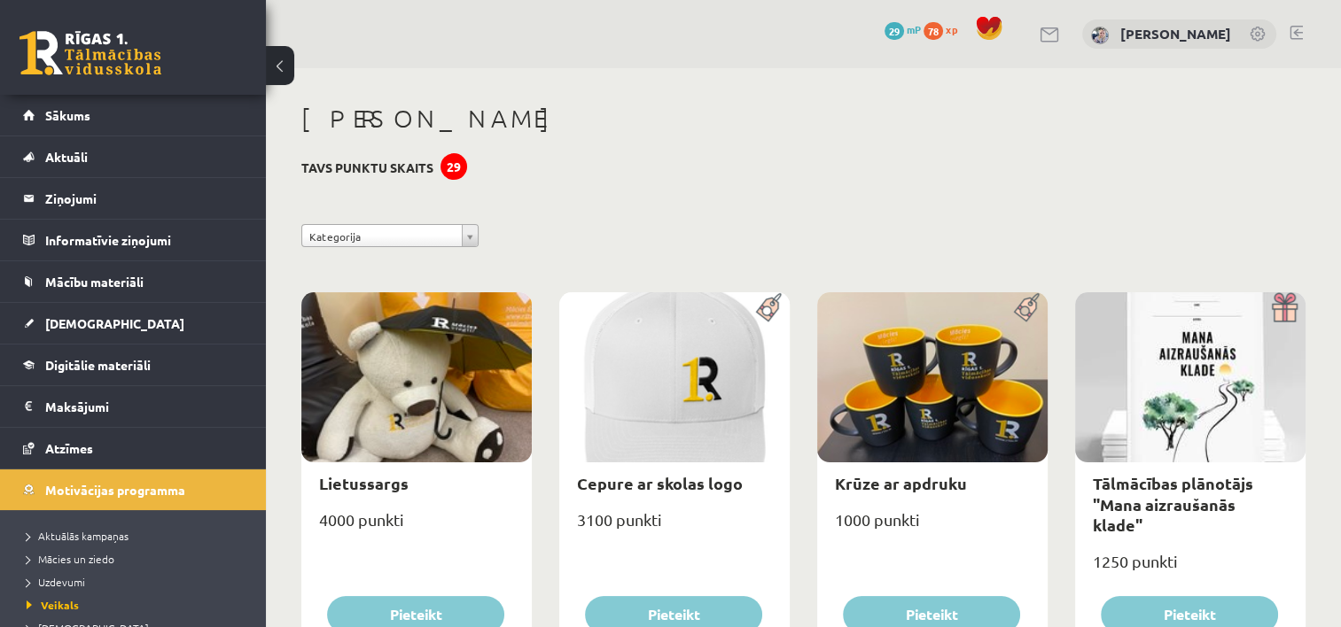
click at [943, 29] on span "78" at bounding box center [932, 31] width 19 height 18
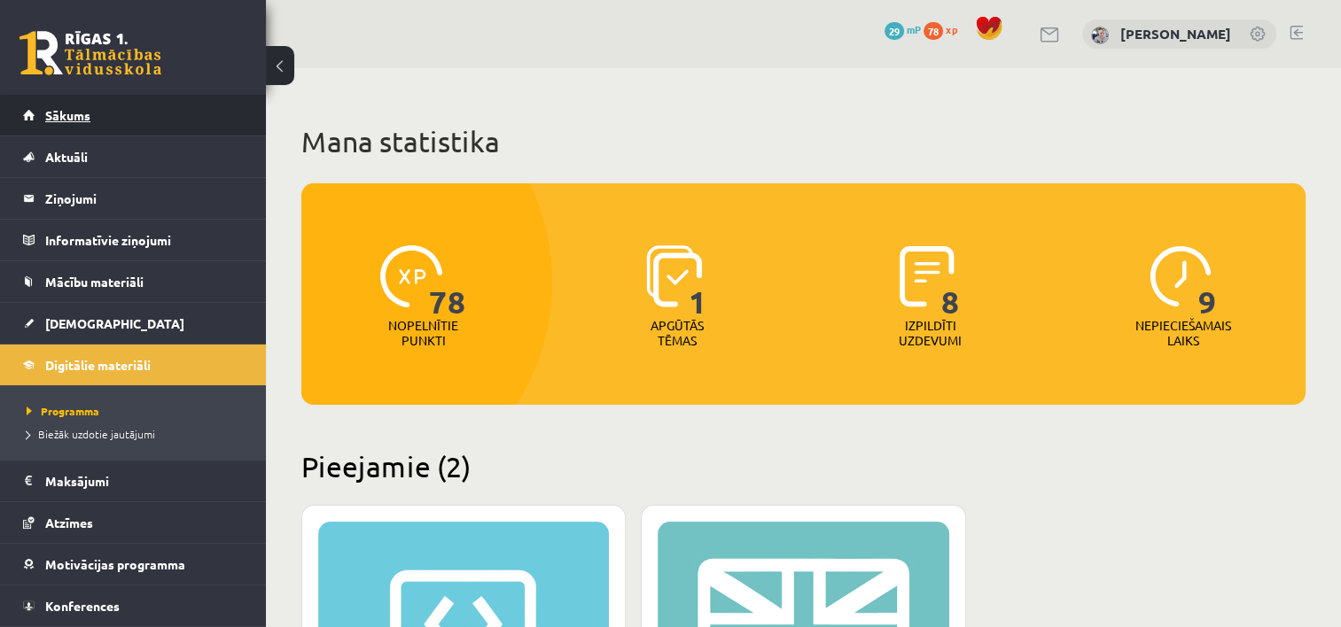
click at [191, 102] on link "Sākums" at bounding box center [133, 115] width 221 height 41
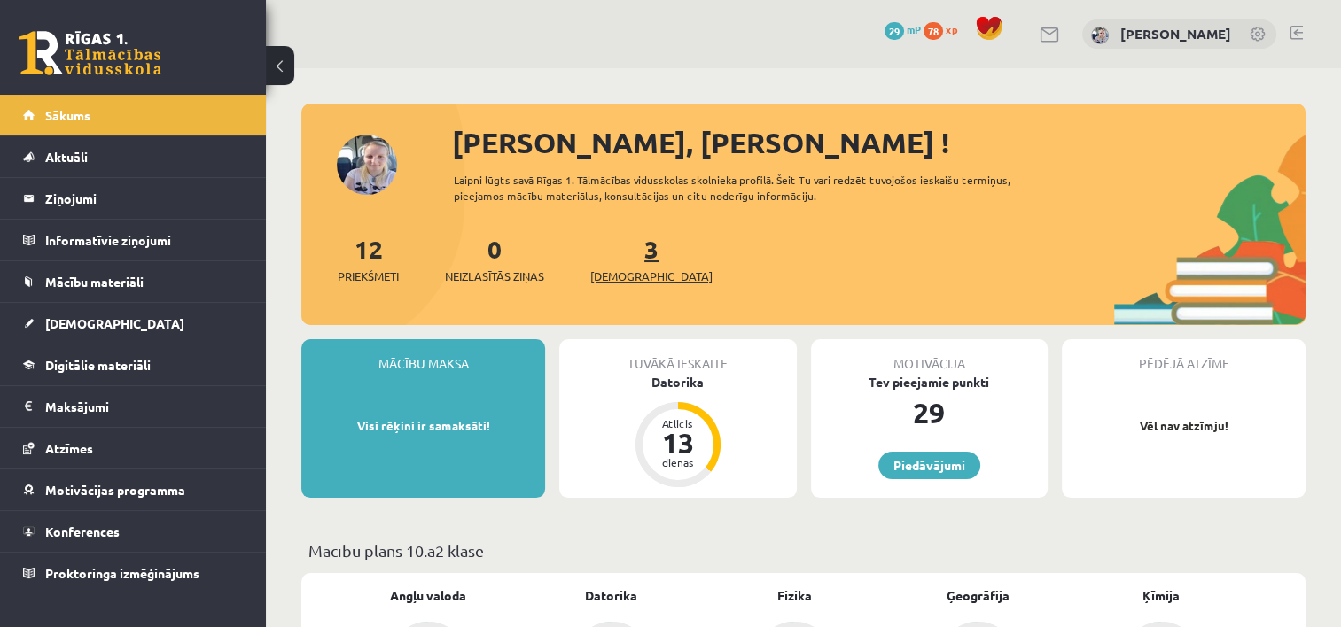
click at [617, 270] on span "[DEMOGRAPHIC_DATA]" at bounding box center [651, 277] width 122 height 18
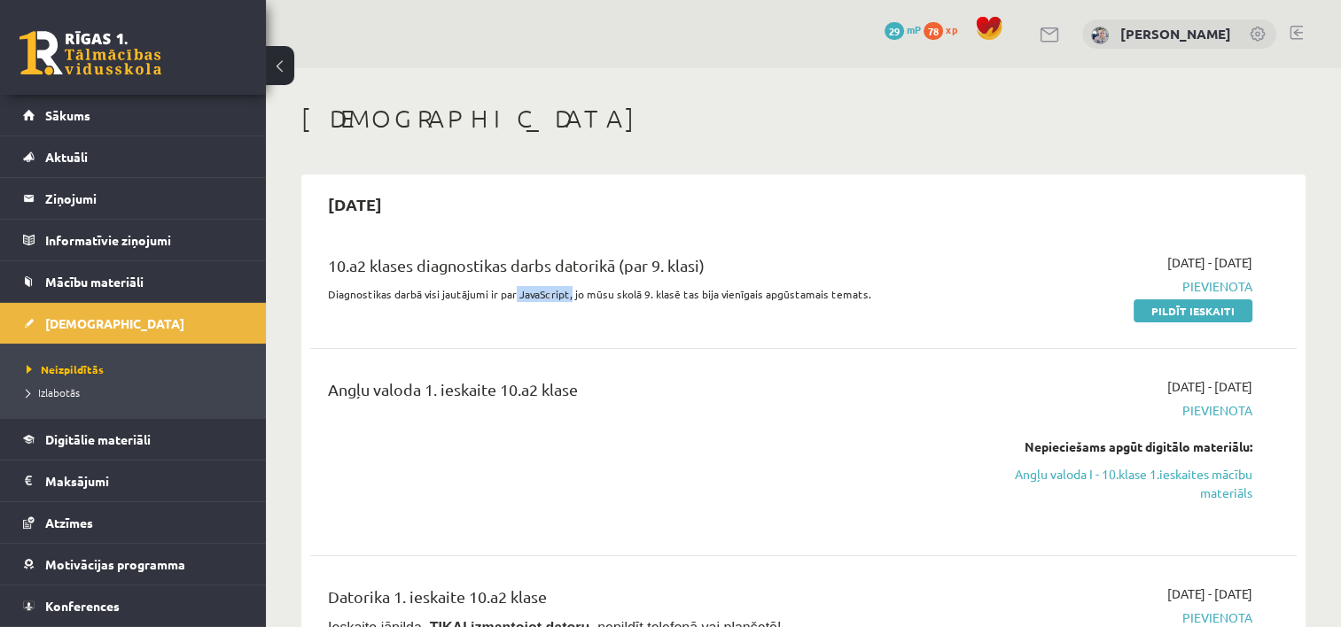
drag, startPoint x: 511, startPoint y: 293, endPoint x: 566, endPoint y: 287, distance: 55.3
click at [566, 287] on p "Diagnostikas darbā visi jautājumi ir par JavaScript, jo mūsu skolā 9. klasē tas…" at bounding box center [631, 294] width 607 height 16
copy p "JavaScript,"
click at [64, 120] on span "Sākums" at bounding box center [67, 115] width 45 height 16
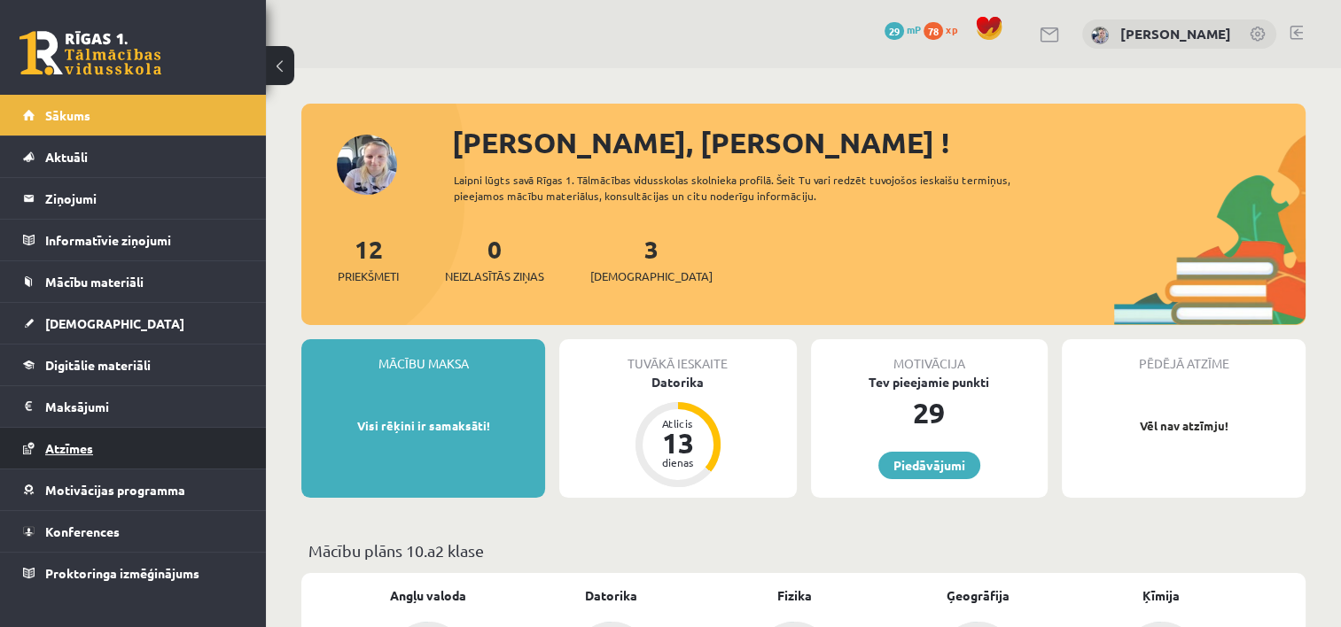
click at [67, 451] on span "Atzīmes" at bounding box center [69, 448] width 48 height 16
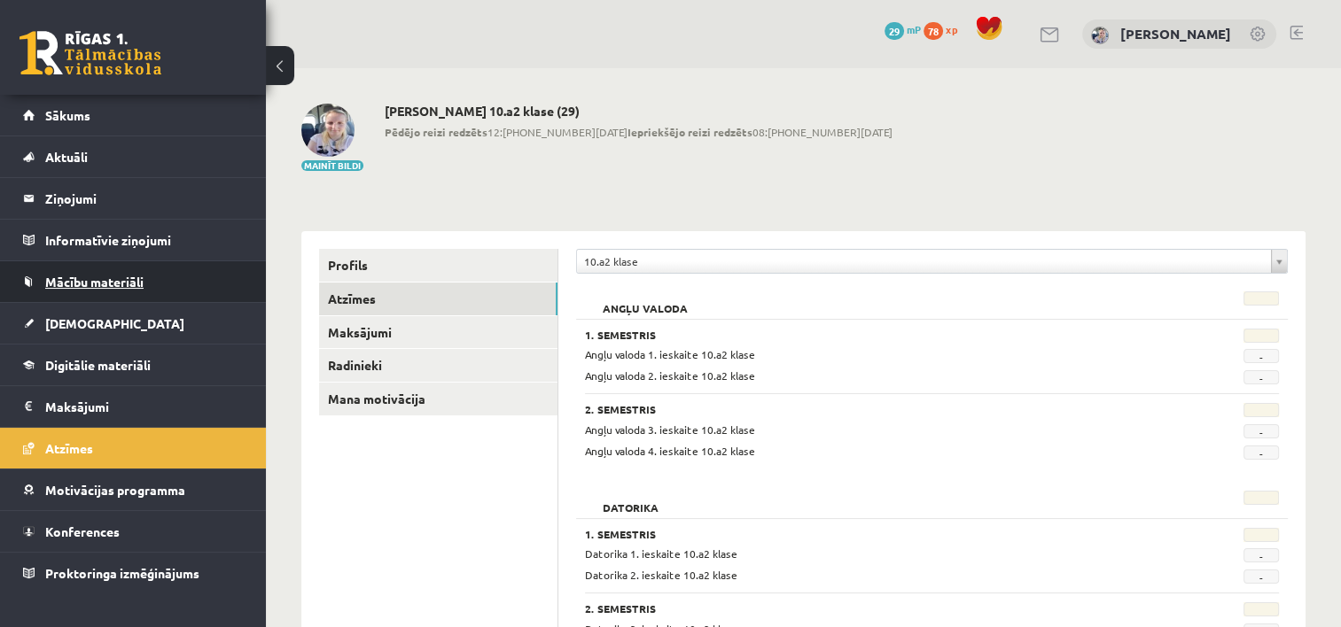
click at [144, 293] on link "Mācību materiāli" at bounding box center [133, 281] width 221 height 41
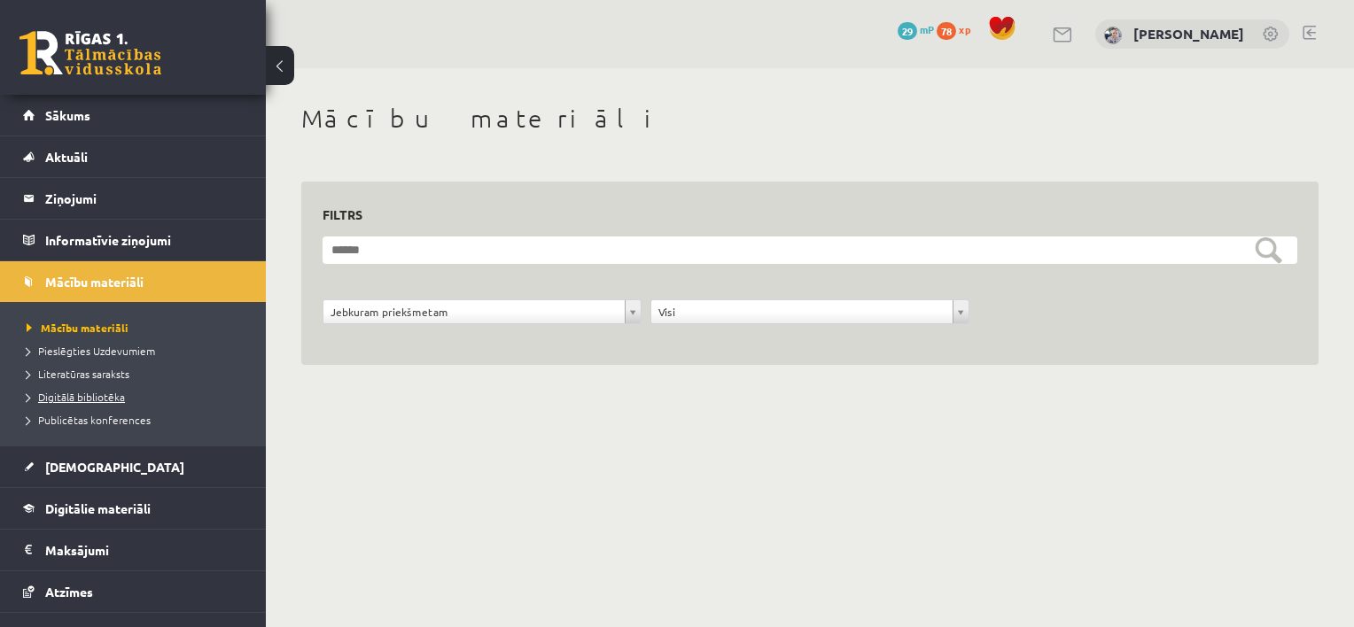
click at [99, 390] on span "Digitālā bibliotēka" at bounding box center [76, 397] width 98 height 14
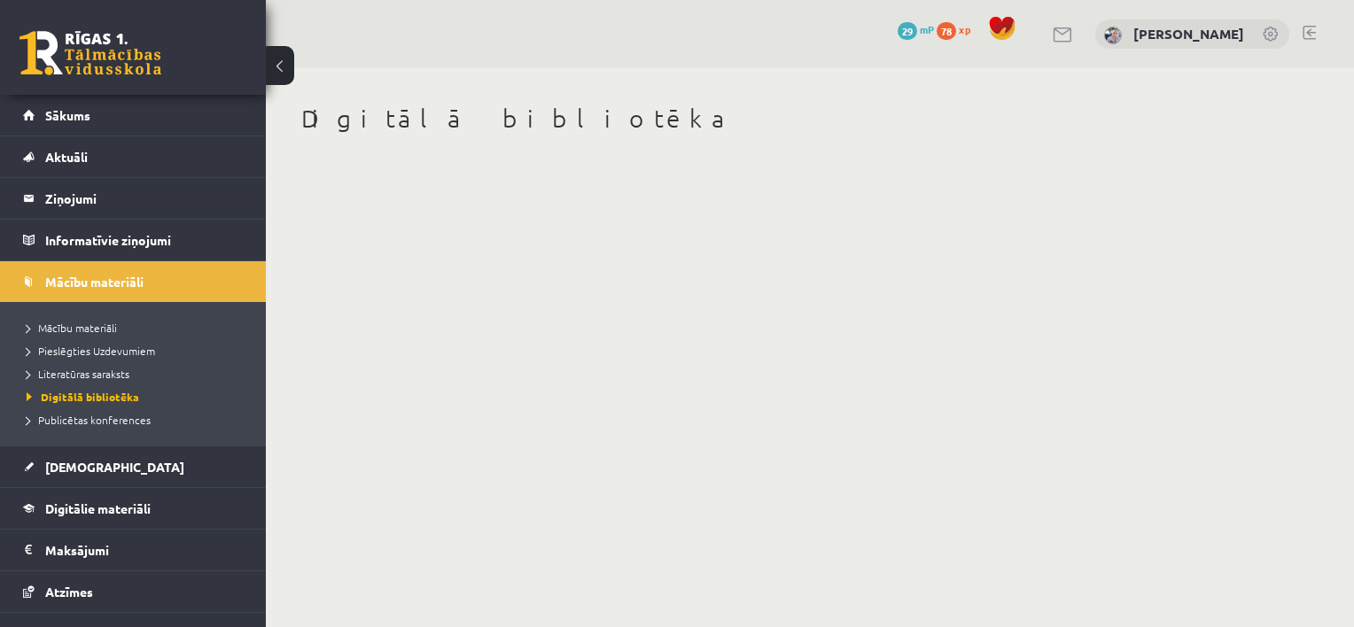
click at [403, 273] on body "0 Dāvanas 29 mP 78 xp Kristīne Vītola Sākums Aktuāli Kā mācīties eSKOLĀ Kontakt…" at bounding box center [677, 313] width 1354 height 627
click at [95, 370] on span "Literatūras saraksts" at bounding box center [78, 374] width 103 height 14
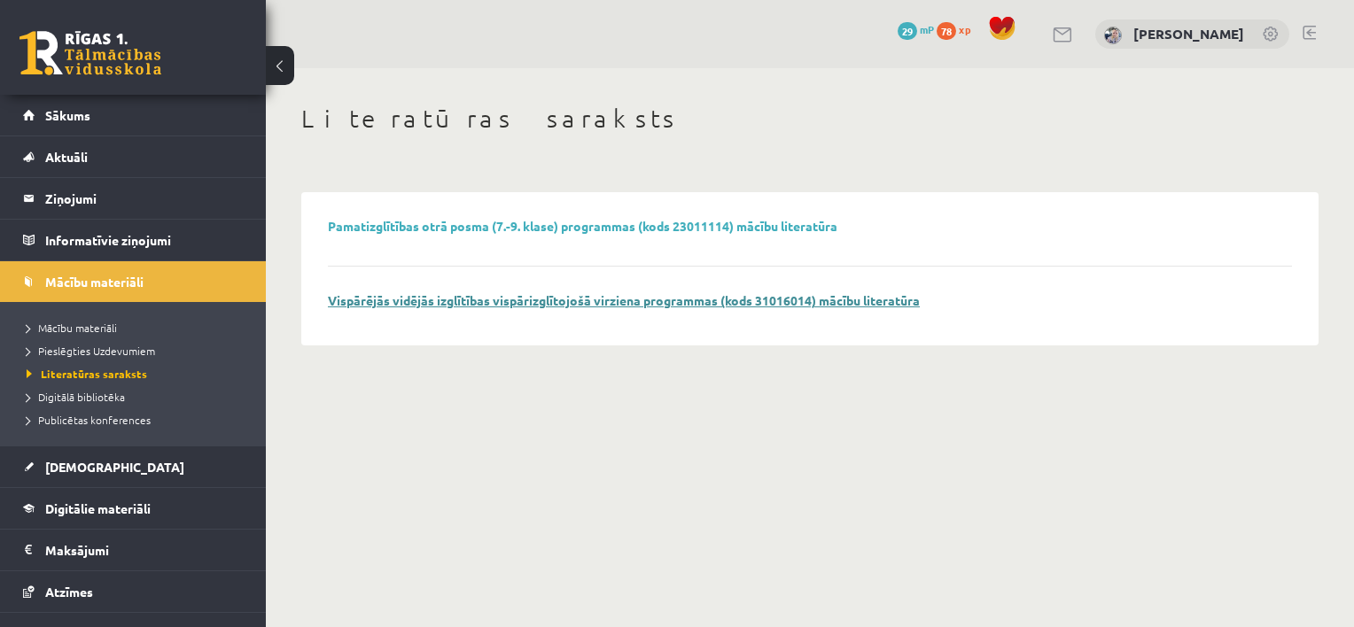
click at [387, 297] on link "Vispārējās vidējās izglītības vispārizglītojošā virziena programmas (kods 31016…" at bounding box center [624, 300] width 592 height 16
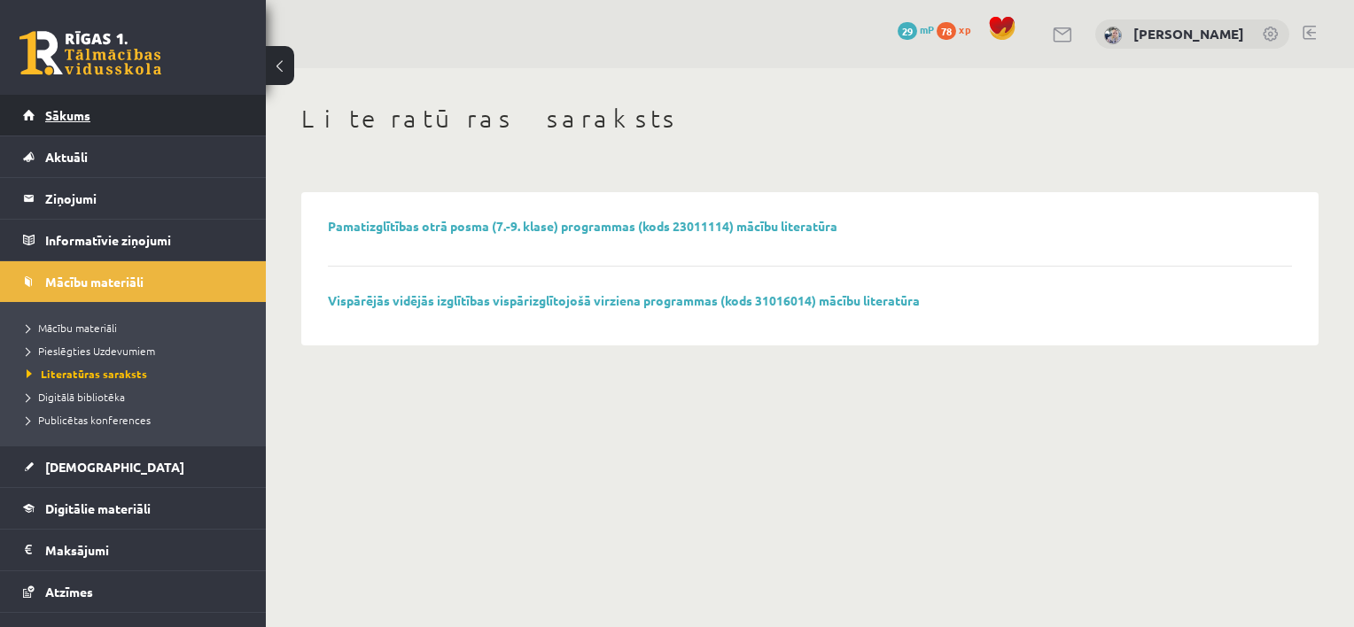
click at [46, 116] on span "Sākums" at bounding box center [67, 115] width 45 height 16
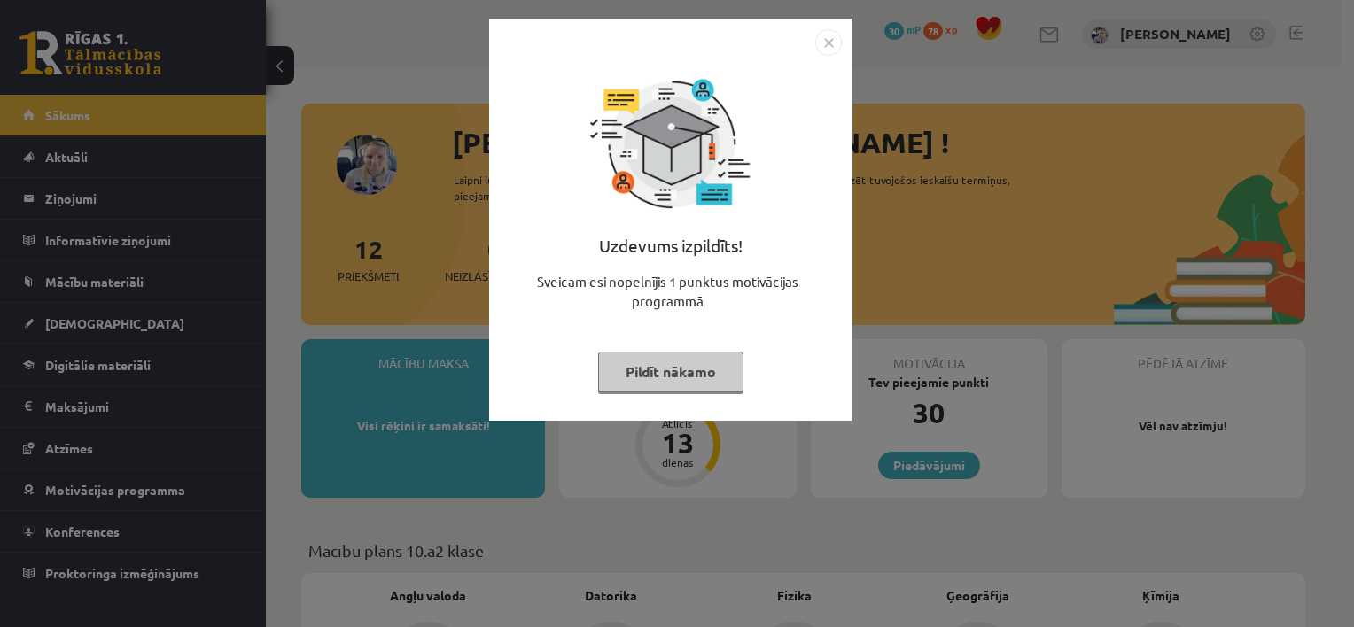
click at [645, 379] on button "Pildīt nākamo" at bounding box center [670, 372] width 145 height 41
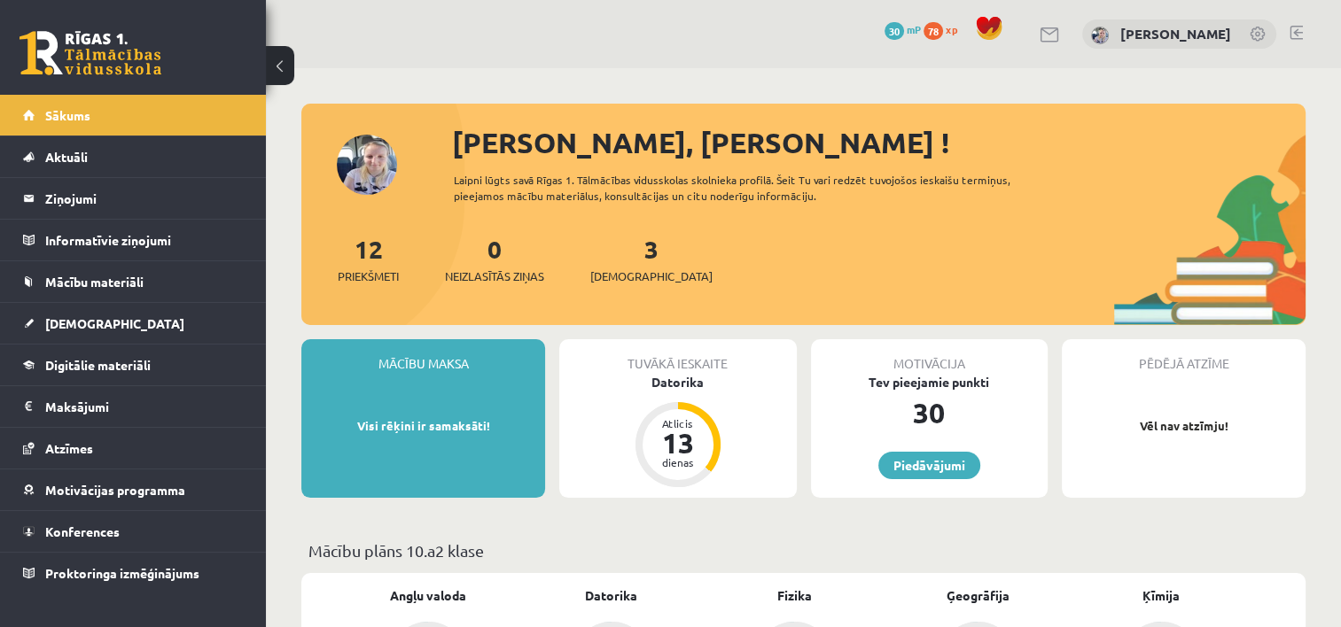
click at [904, 32] on span "30" at bounding box center [893, 31] width 19 height 18
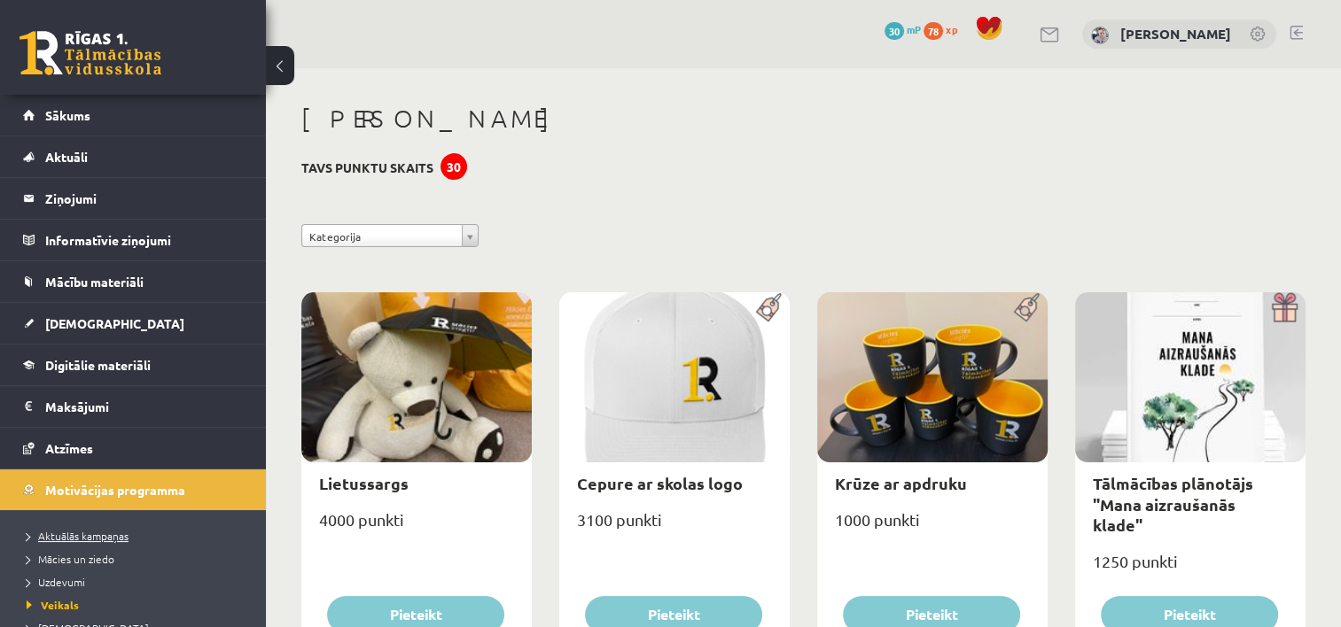
click at [112, 530] on span "Aktuālās kampaņas" at bounding box center [78, 536] width 102 height 14
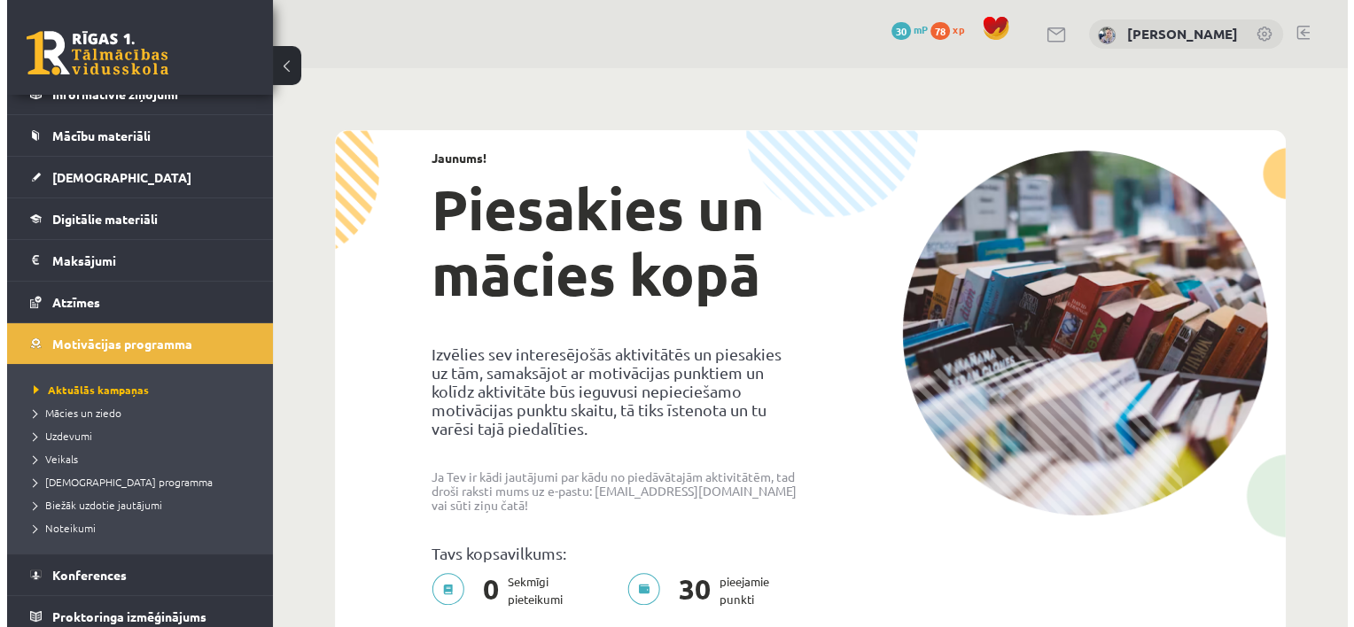
scroll to position [153, 0]
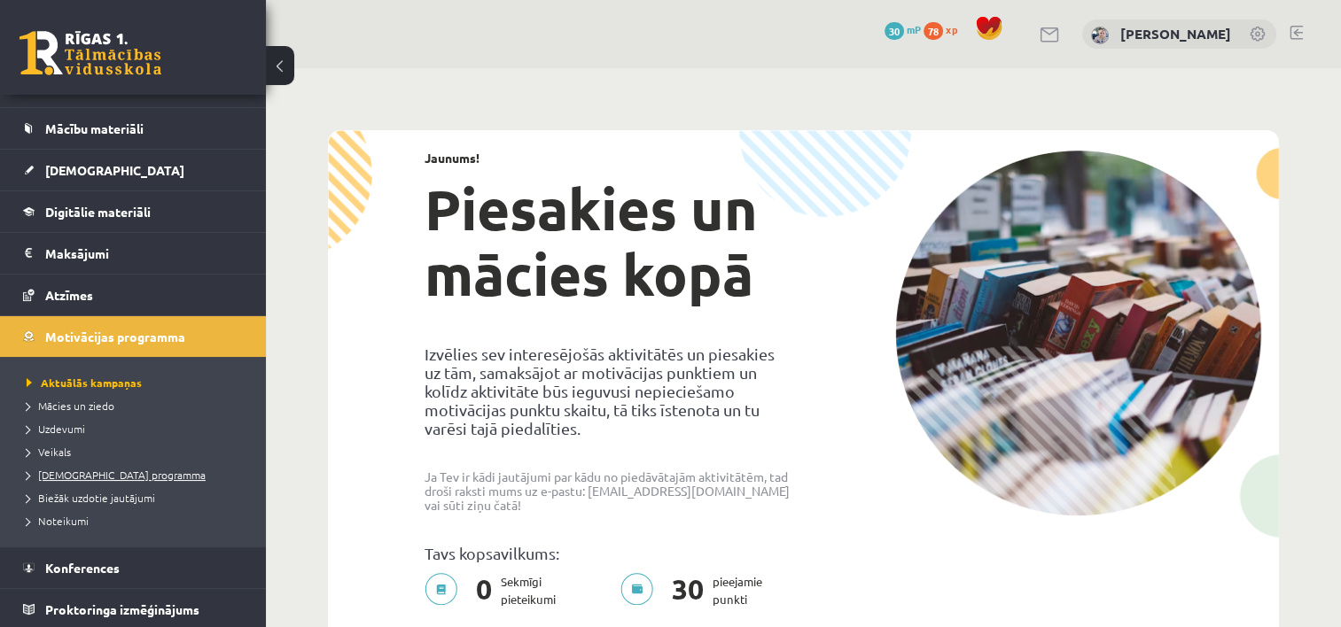
click at [110, 467] on link "[DEMOGRAPHIC_DATA] programma" at bounding box center [138, 475] width 222 height 16
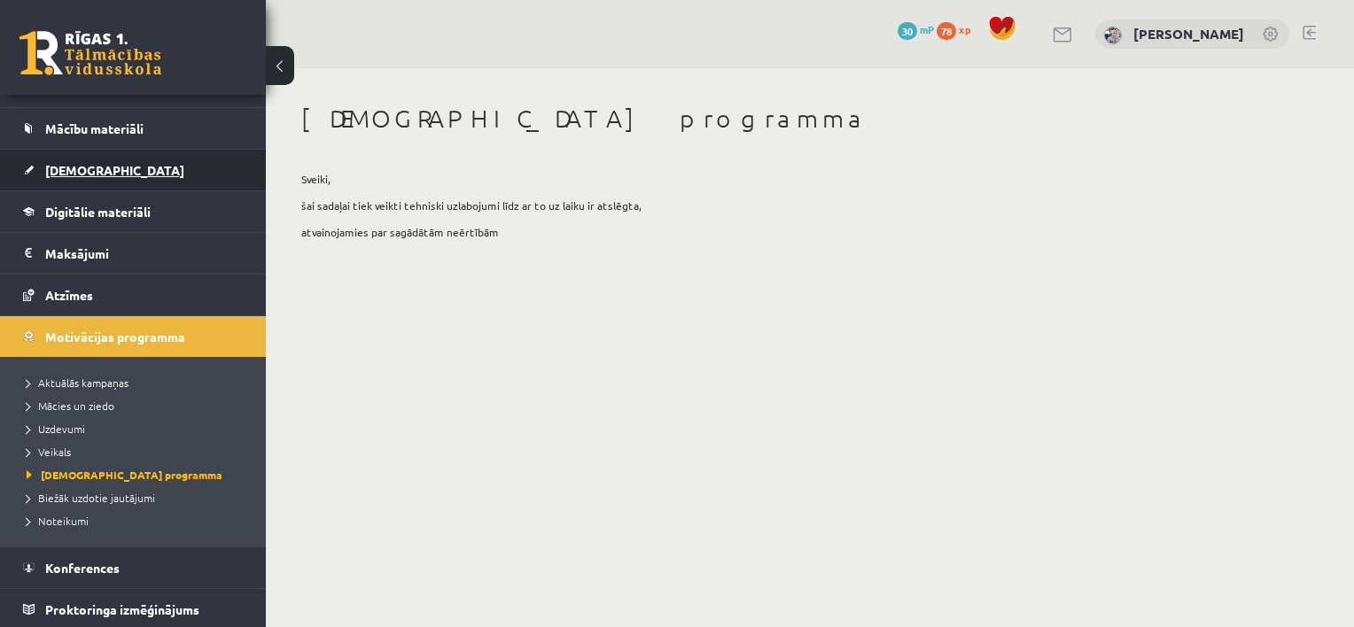
click at [152, 160] on link "[DEMOGRAPHIC_DATA]" at bounding box center [133, 170] width 221 height 41
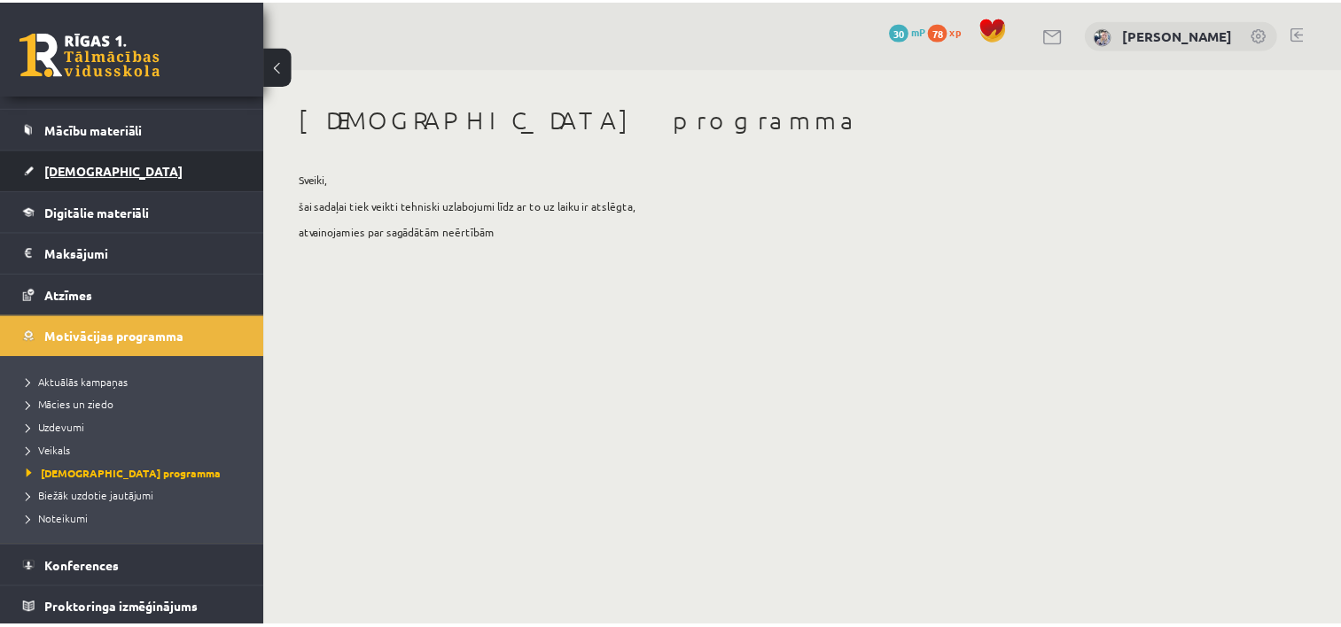
scroll to position [39, 0]
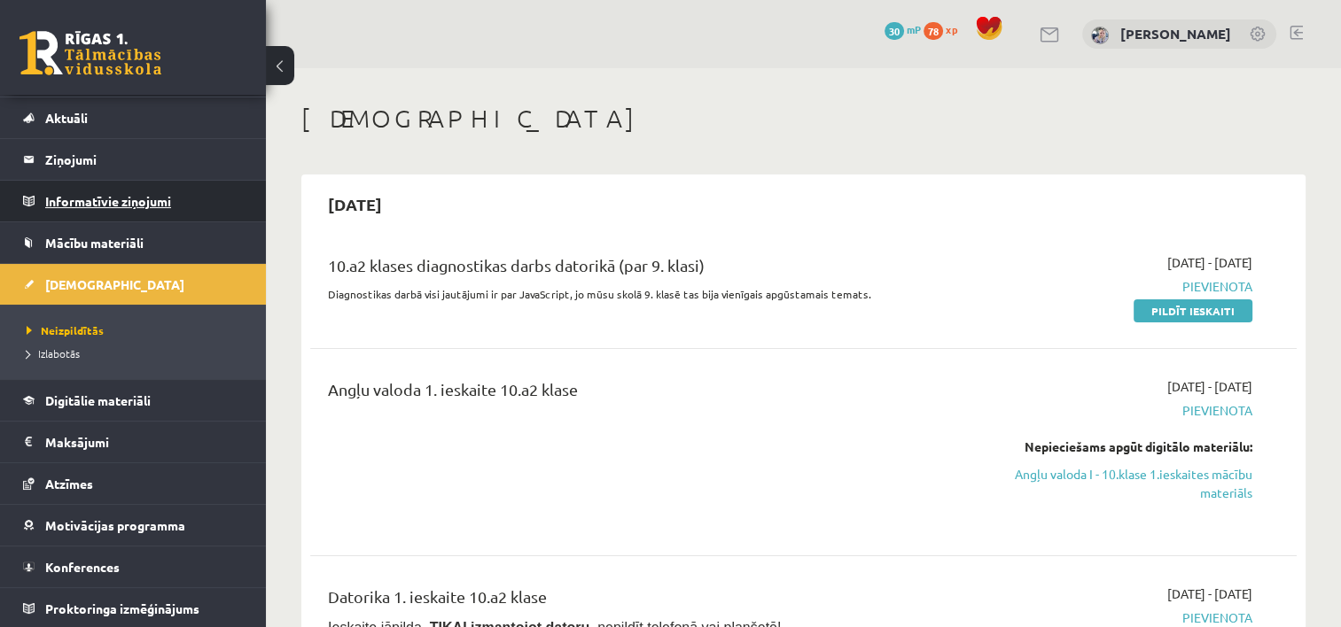
click at [131, 201] on legend "Informatīvie ziņojumi 0" at bounding box center [144, 201] width 199 height 41
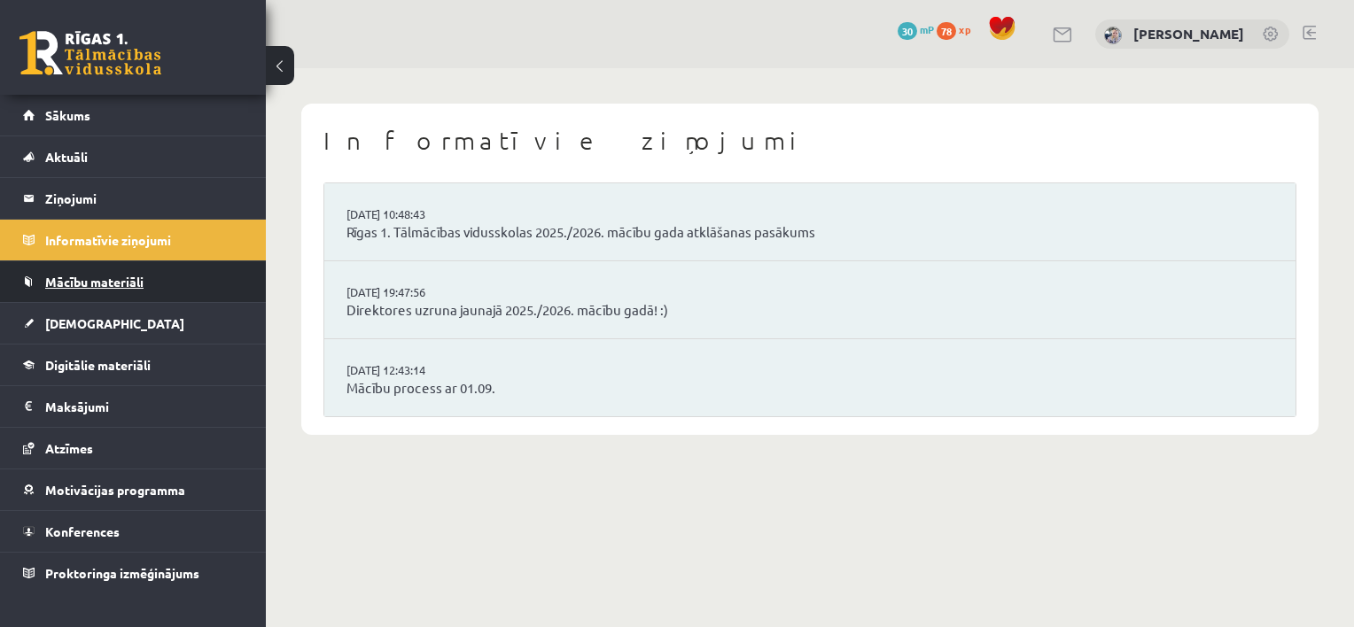
click at [104, 263] on link "Mācību materiāli" at bounding box center [133, 281] width 221 height 41
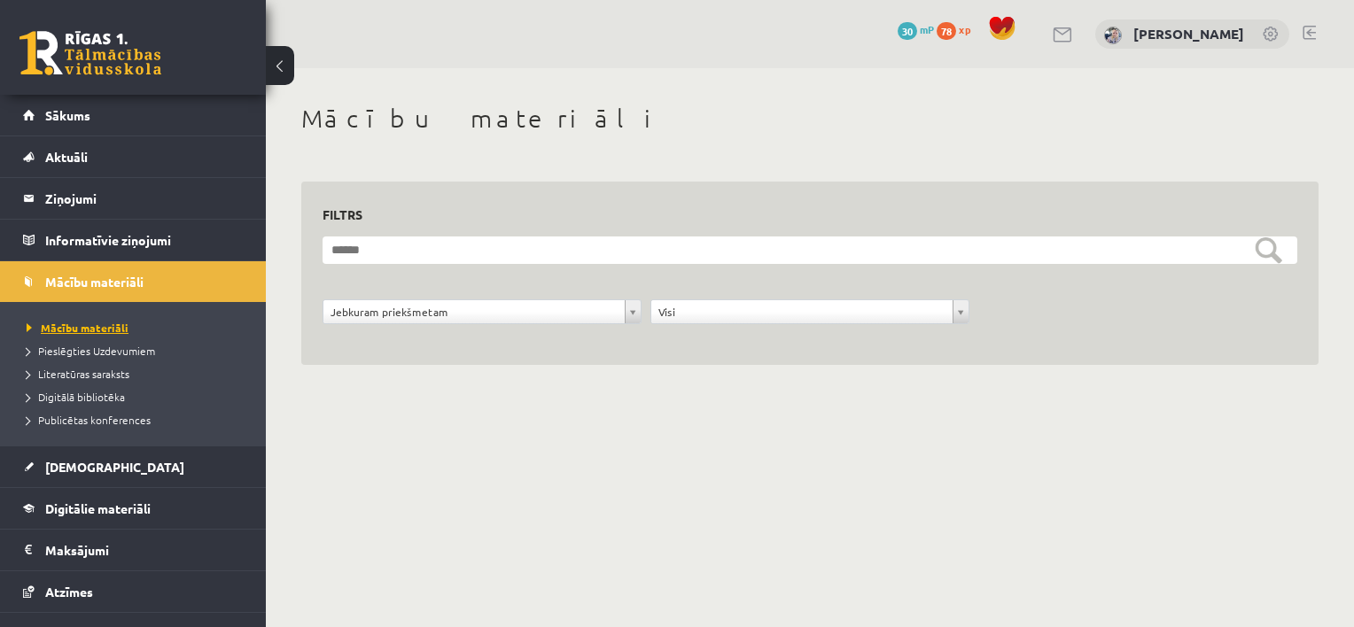
click at [92, 324] on span "Mācību materiāli" at bounding box center [78, 328] width 102 height 14
click at [95, 130] on link "Sākums" at bounding box center [133, 115] width 221 height 41
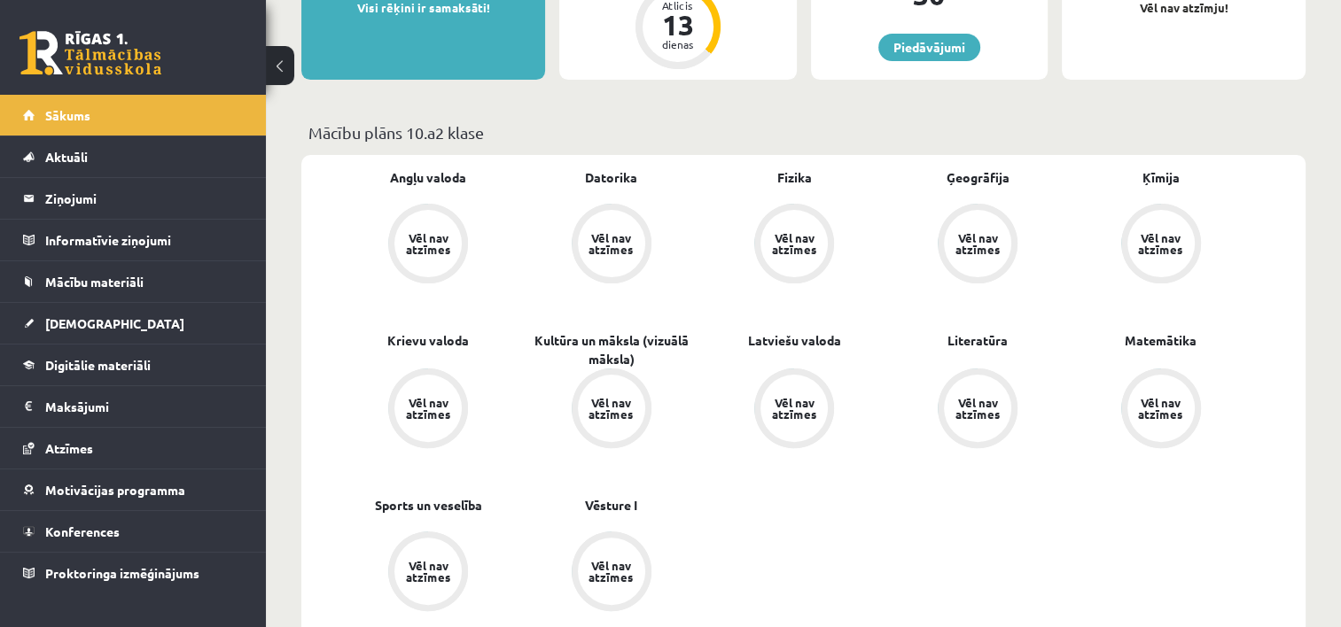
scroll to position [389, 0]
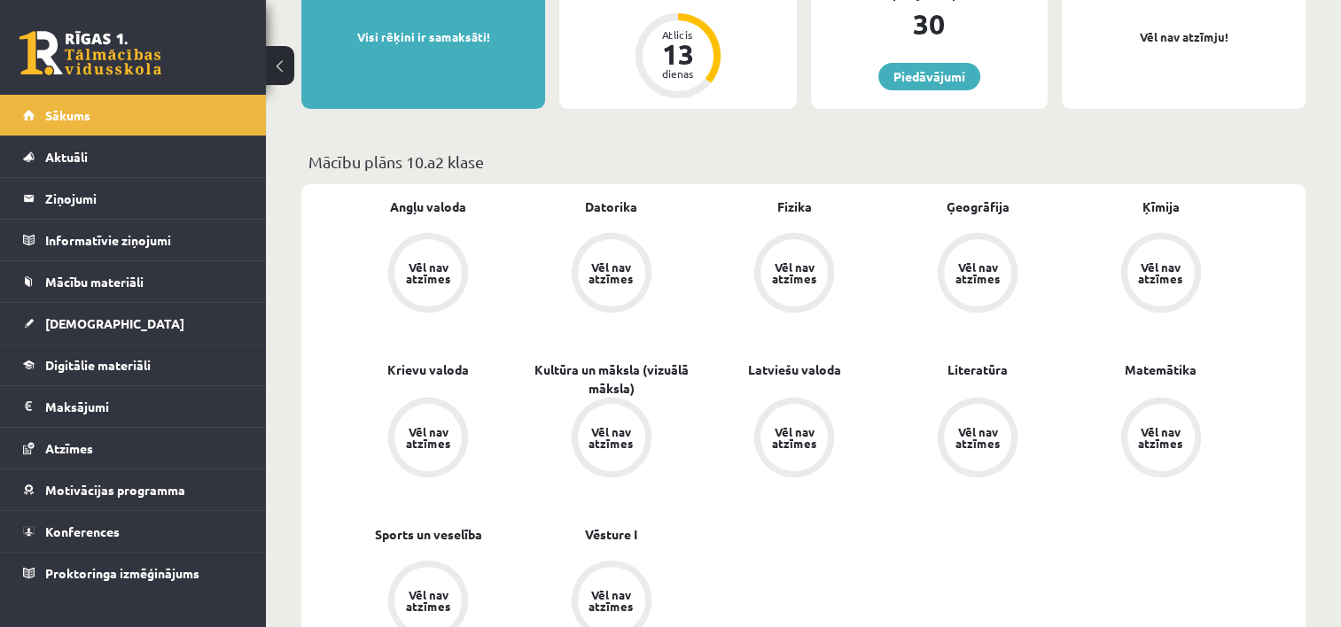
click at [975, 270] on div "Vēl nav atzīmes" at bounding box center [978, 272] width 50 height 23
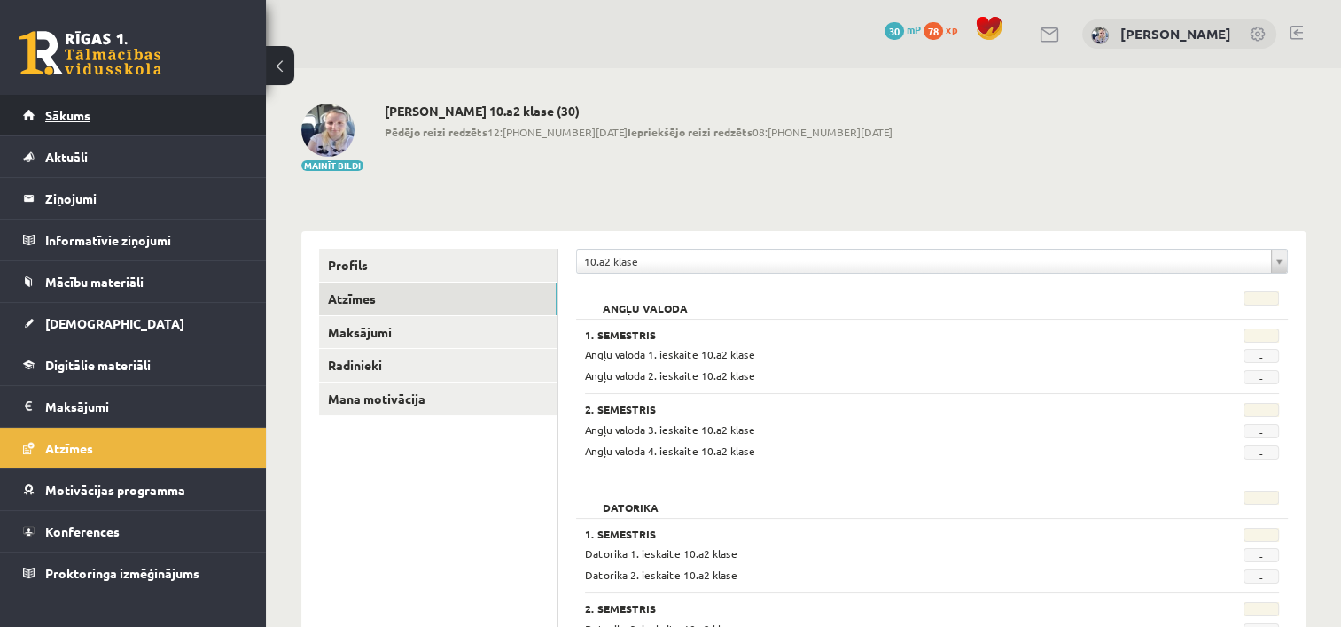
click at [167, 97] on link "Sākums" at bounding box center [133, 115] width 221 height 41
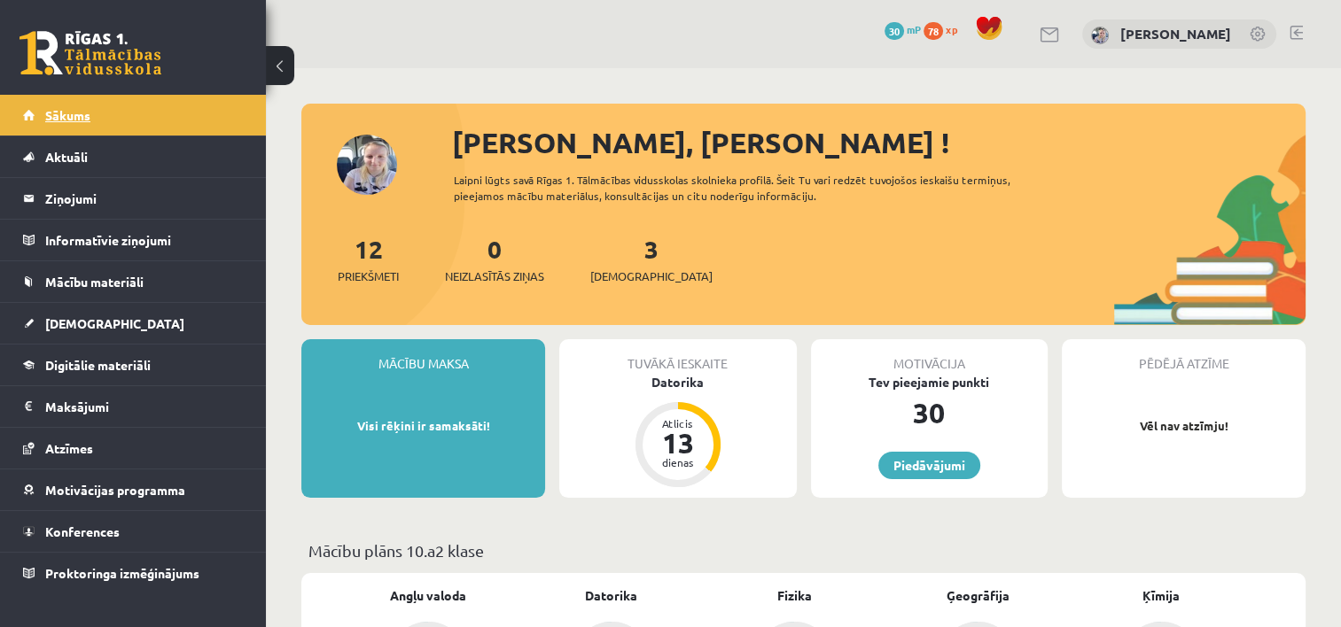
click at [85, 121] on span "Sākums" at bounding box center [67, 115] width 45 height 16
click at [74, 160] on span "Aktuāli" at bounding box center [66, 157] width 43 height 16
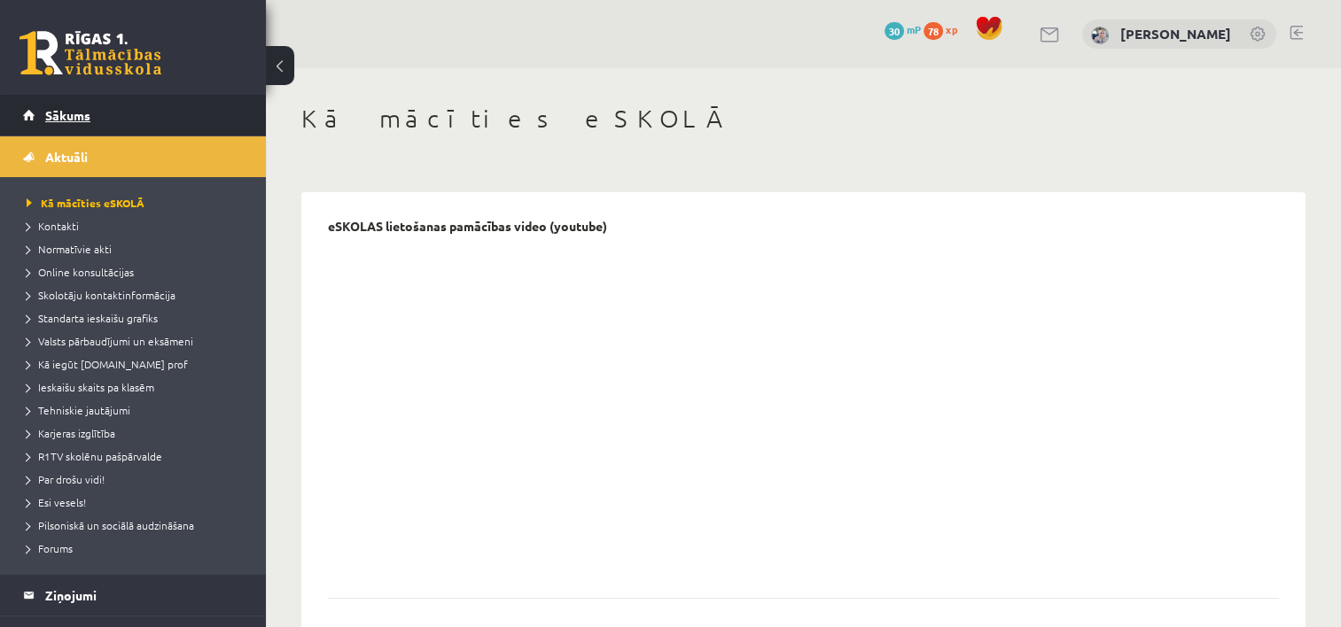
click at [90, 122] on link "Sākums" at bounding box center [133, 115] width 221 height 41
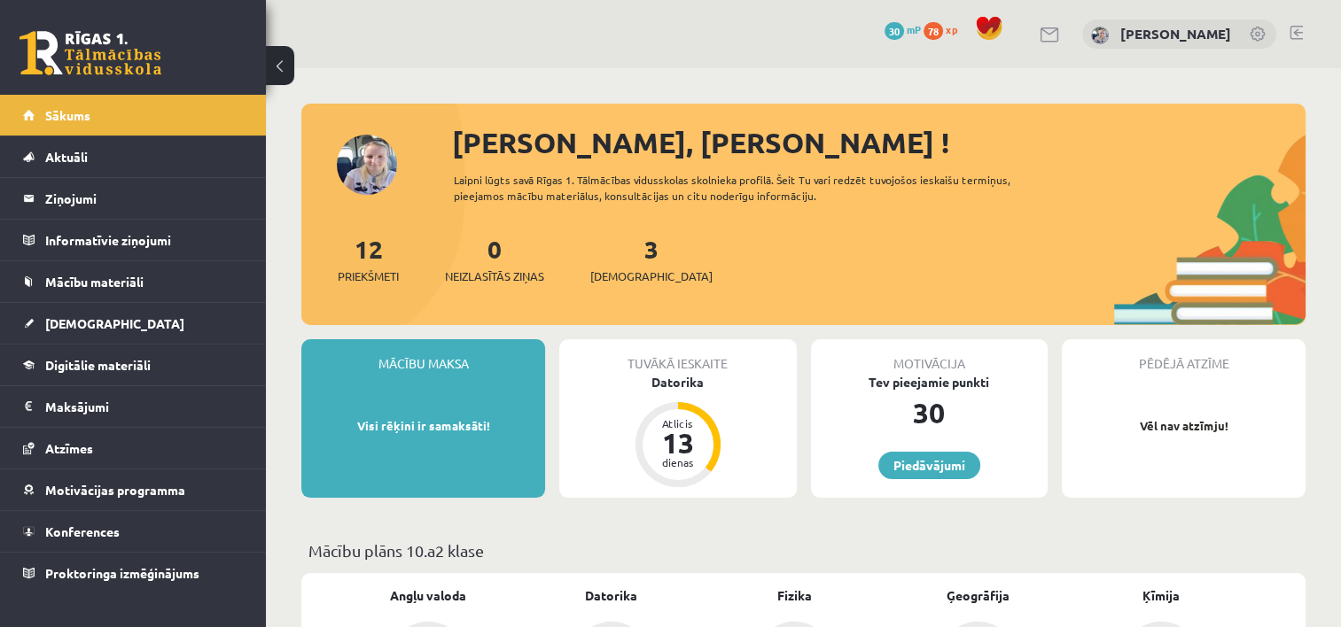
click at [624, 269] on span "[DEMOGRAPHIC_DATA]" at bounding box center [651, 277] width 122 height 18
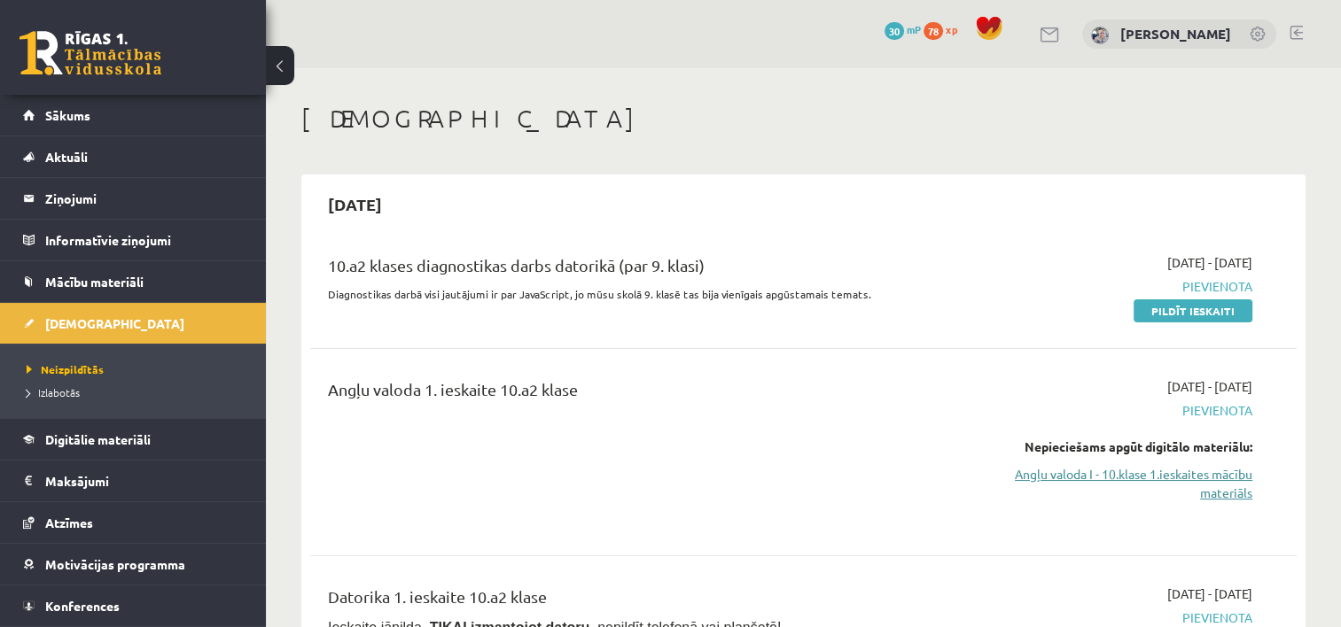
click at [1170, 478] on link "Angļu valoda I - 10.klase 1.ieskaites mācību materiāls" at bounding box center [1107, 483] width 291 height 37
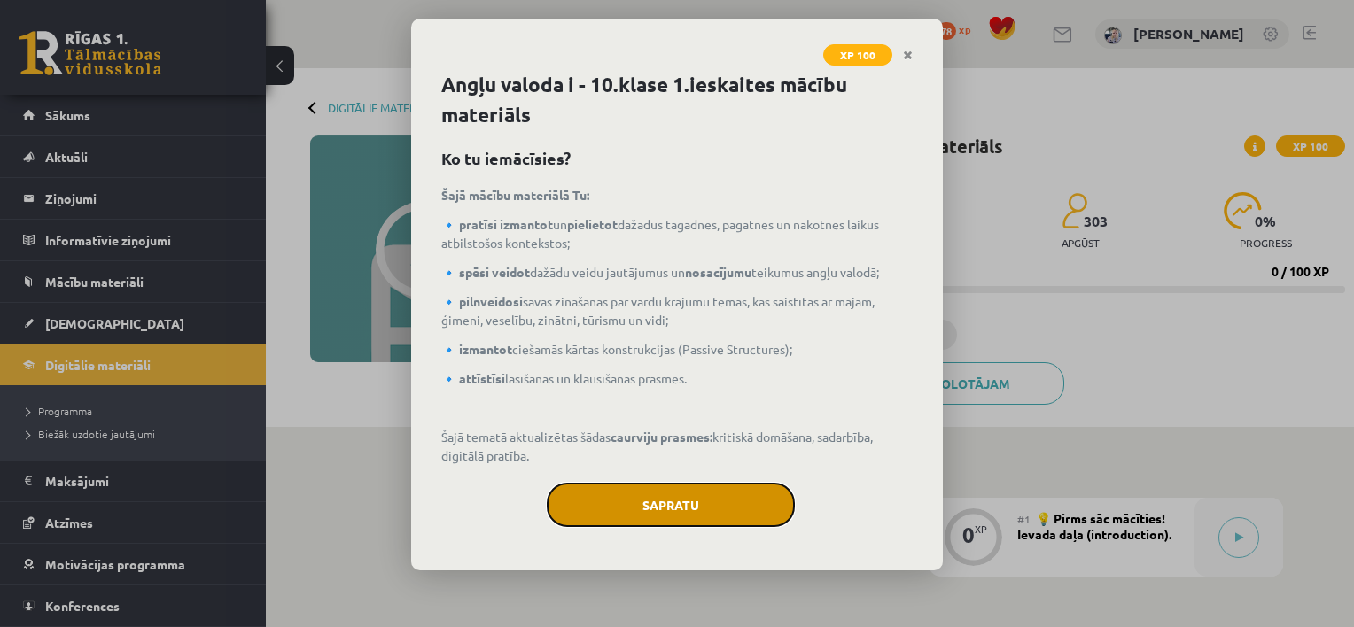
click at [612, 509] on button "Sapratu" at bounding box center [671, 505] width 248 height 44
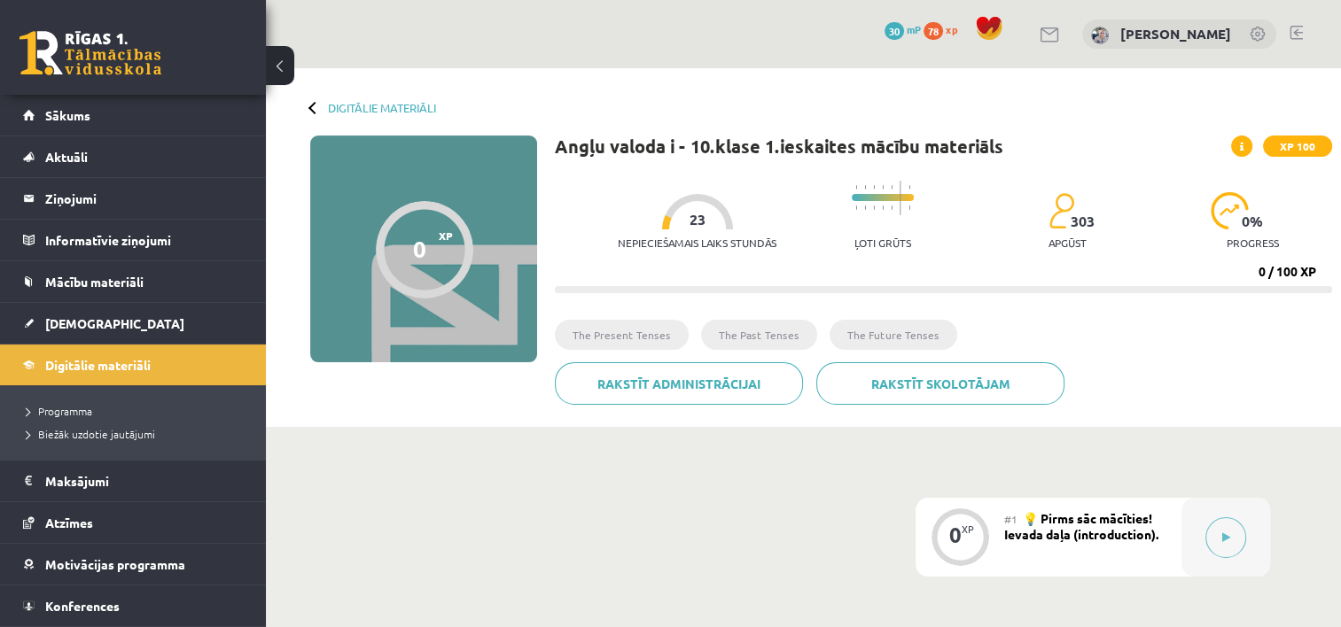
click at [495, 260] on div "0 XP XP 100" at bounding box center [423, 249] width 227 height 227
click at [411, 230] on div at bounding box center [424, 249] width 97 height 97
click at [1220, 539] on button at bounding box center [1225, 538] width 41 height 41
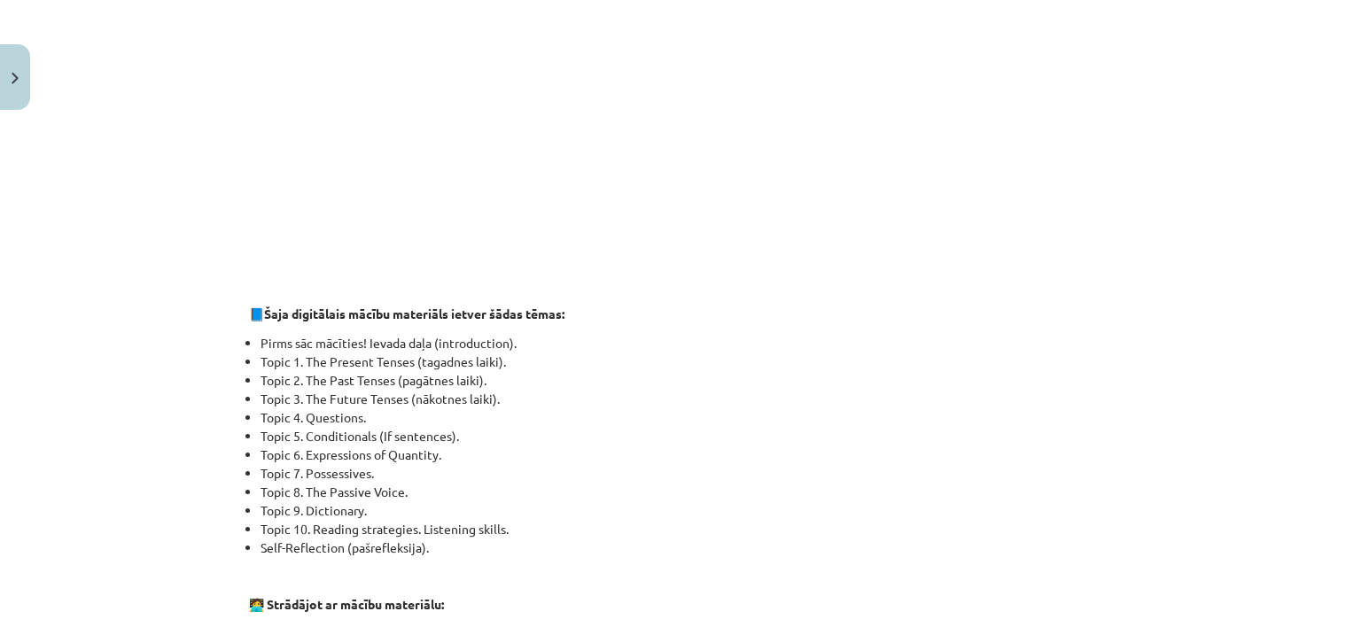
scroll to position [934, 0]
